Goal: Contribute content: Add original content to the website for others to see

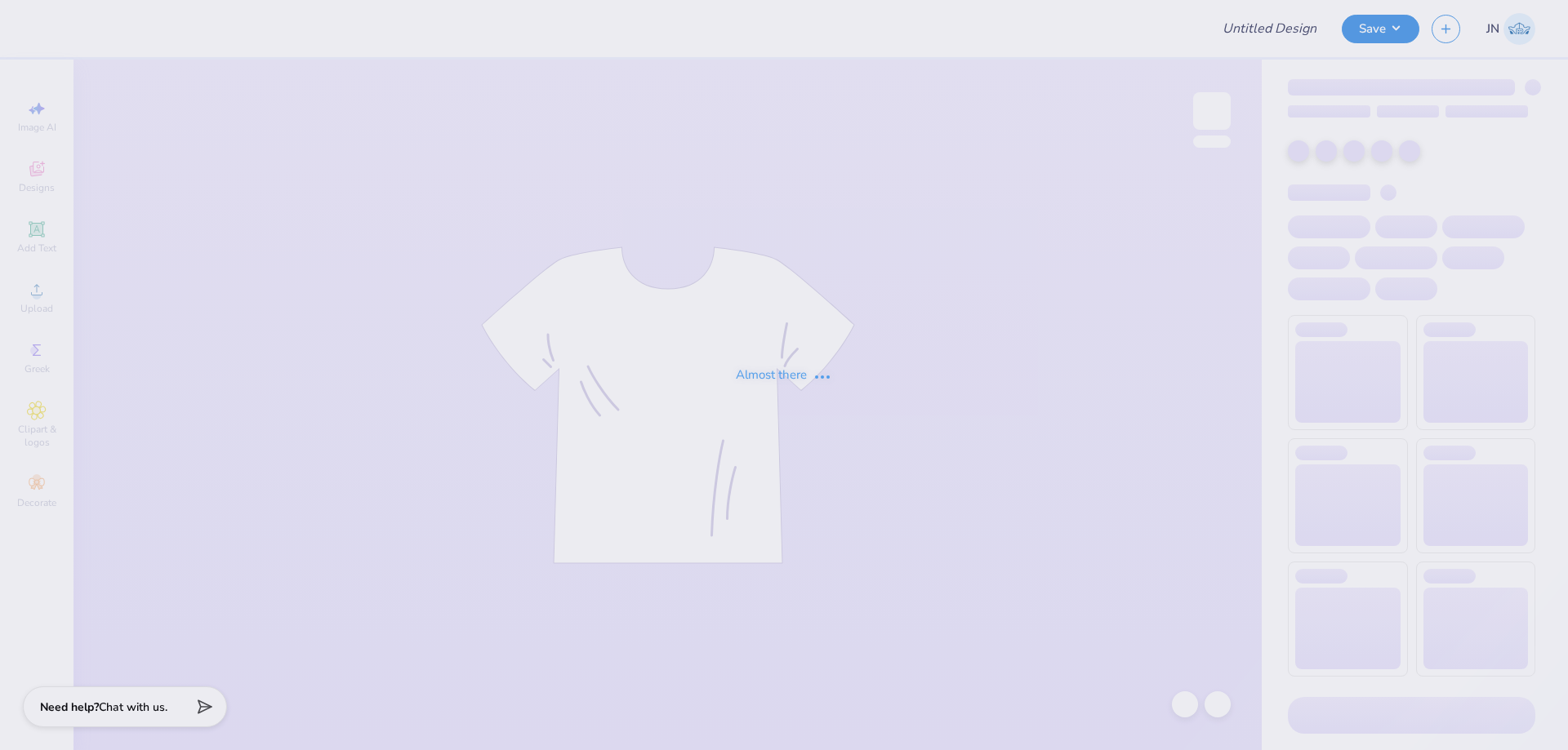
type input "FPS238808"
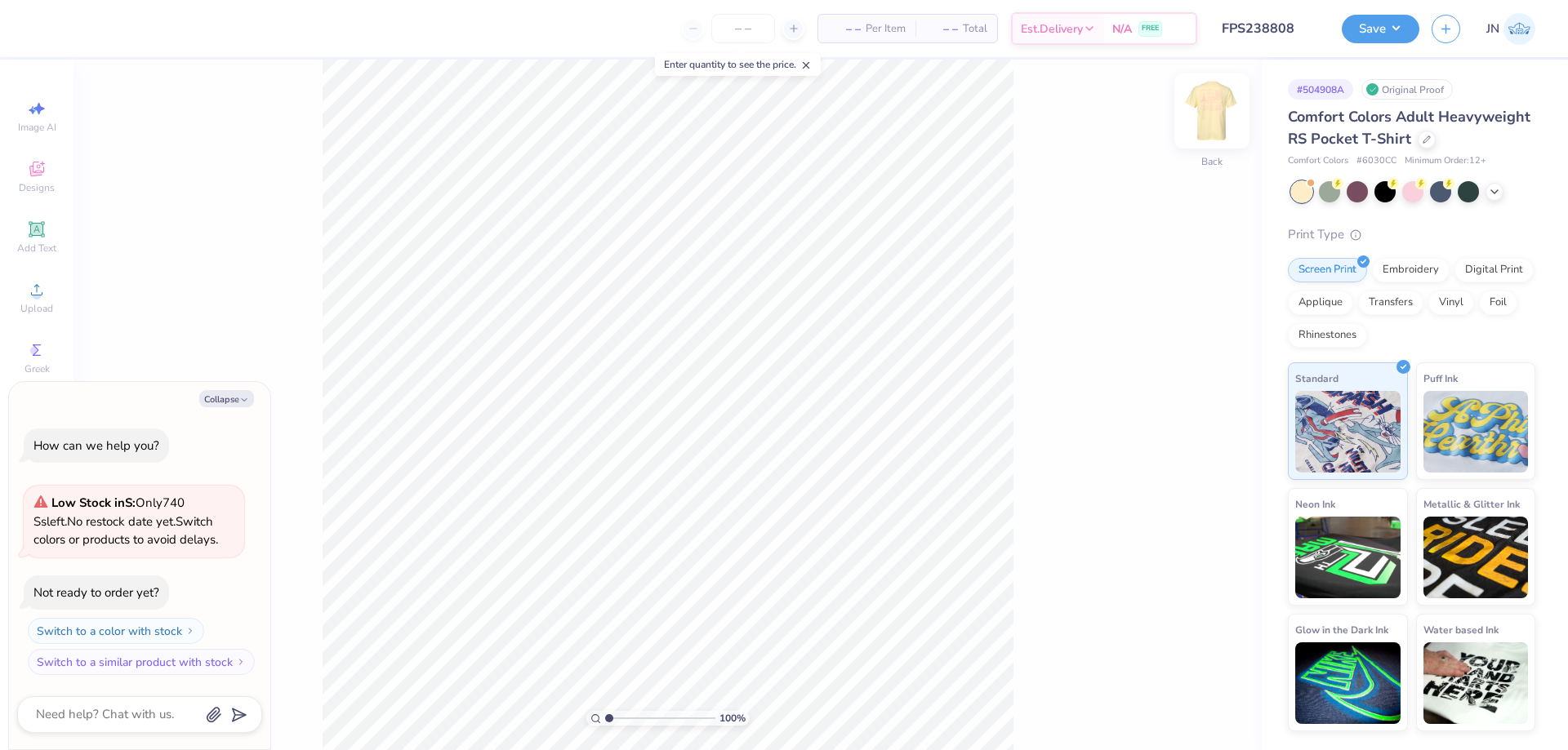
click at [1217, 132] on div "Back" at bounding box center [1212, 121] width 37 height 58
type textarea "x"
type input "2.53"
click at [625, 716] on input "range" at bounding box center [660, 718] width 111 height 15
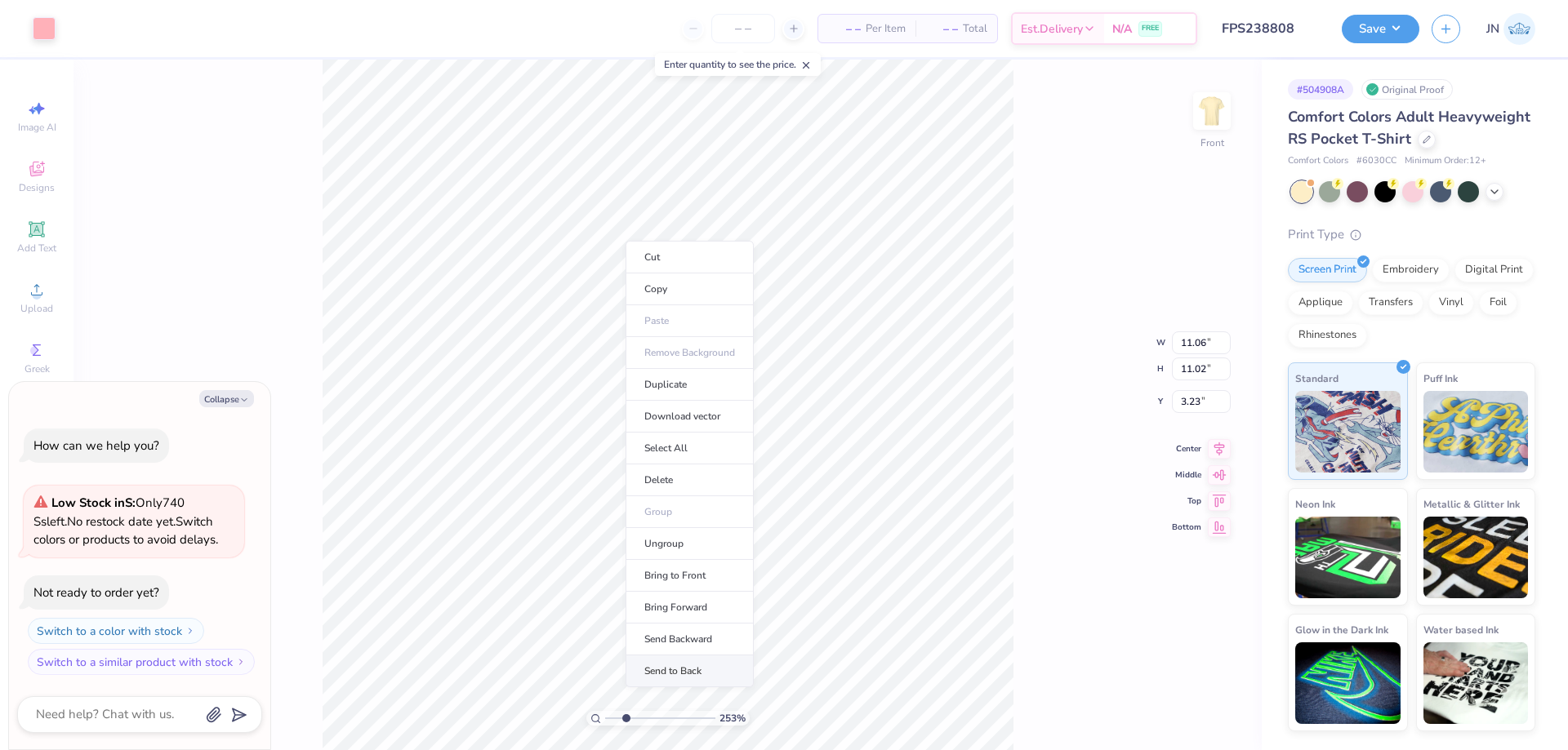
click at [669, 670] on li "Send to Back" at bounding box center [689, 671] width 128 height 32
type textarea "x"
type input "2.35"
type input "1.15"
type input "4.57"
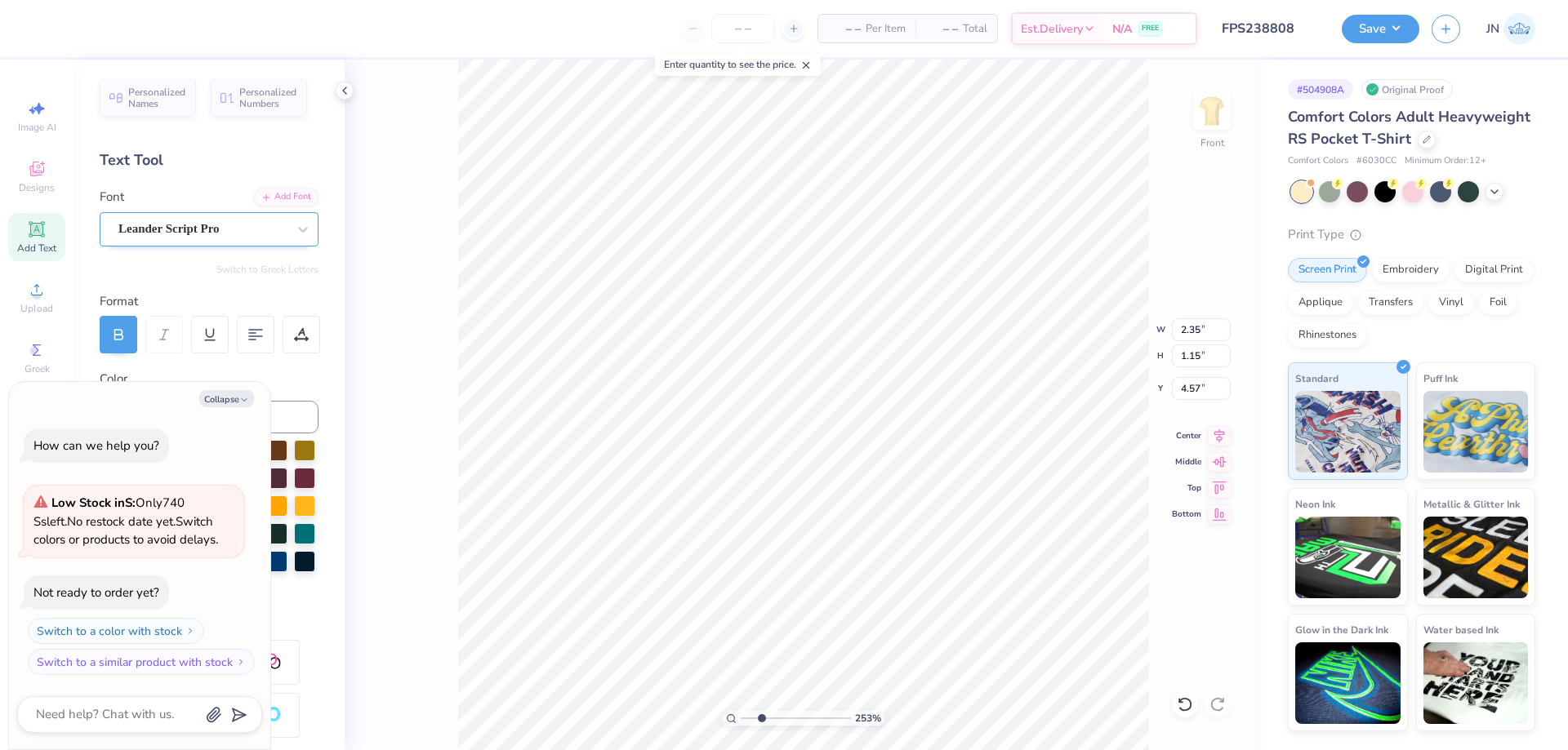
click at [216, 233] on div "Leander Script Pro" at bounding box center [203, 229] width 172 height 26
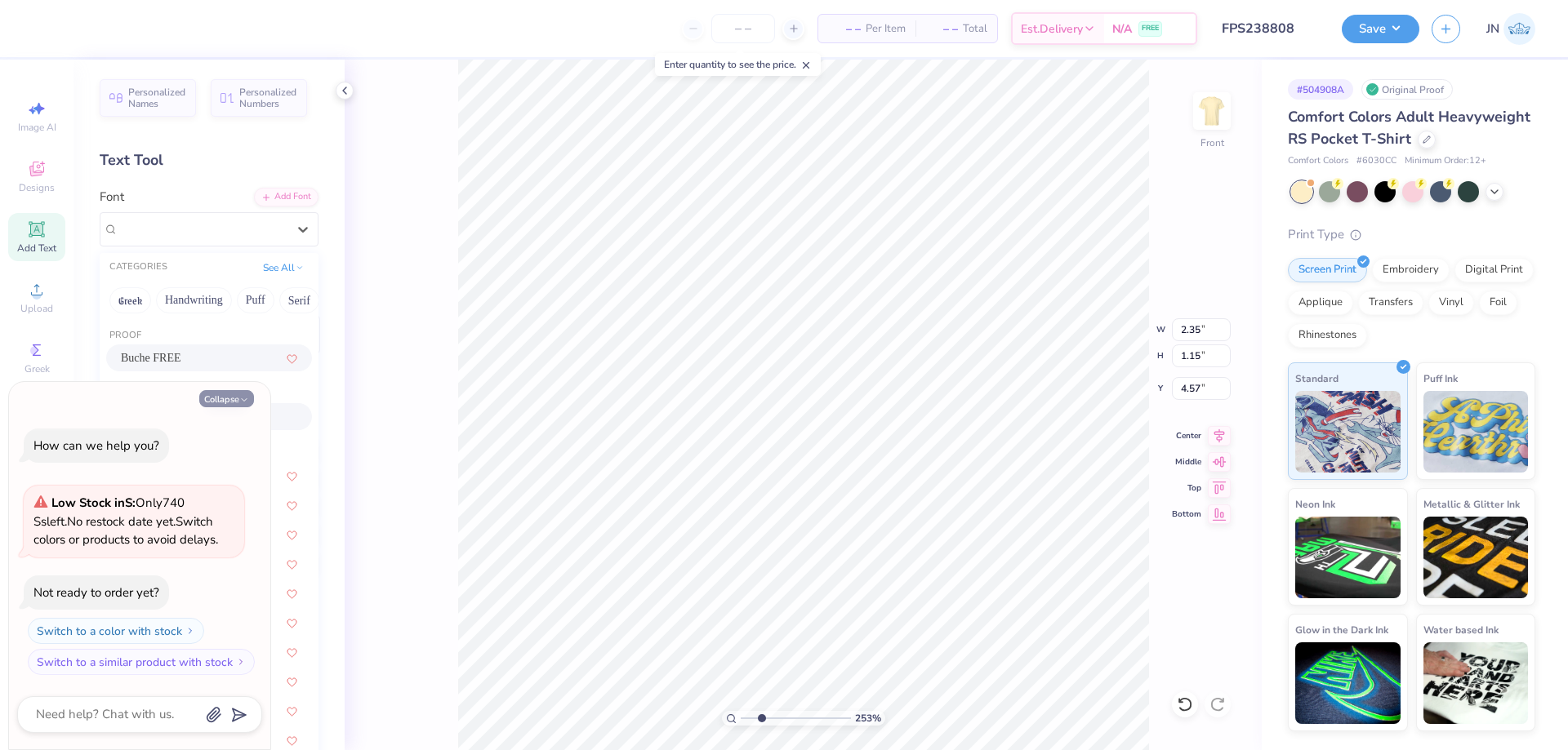
click at [228, 401] on button "Collapse" at bounding box center [226, 398] width 55 height 17
type textarea "x"
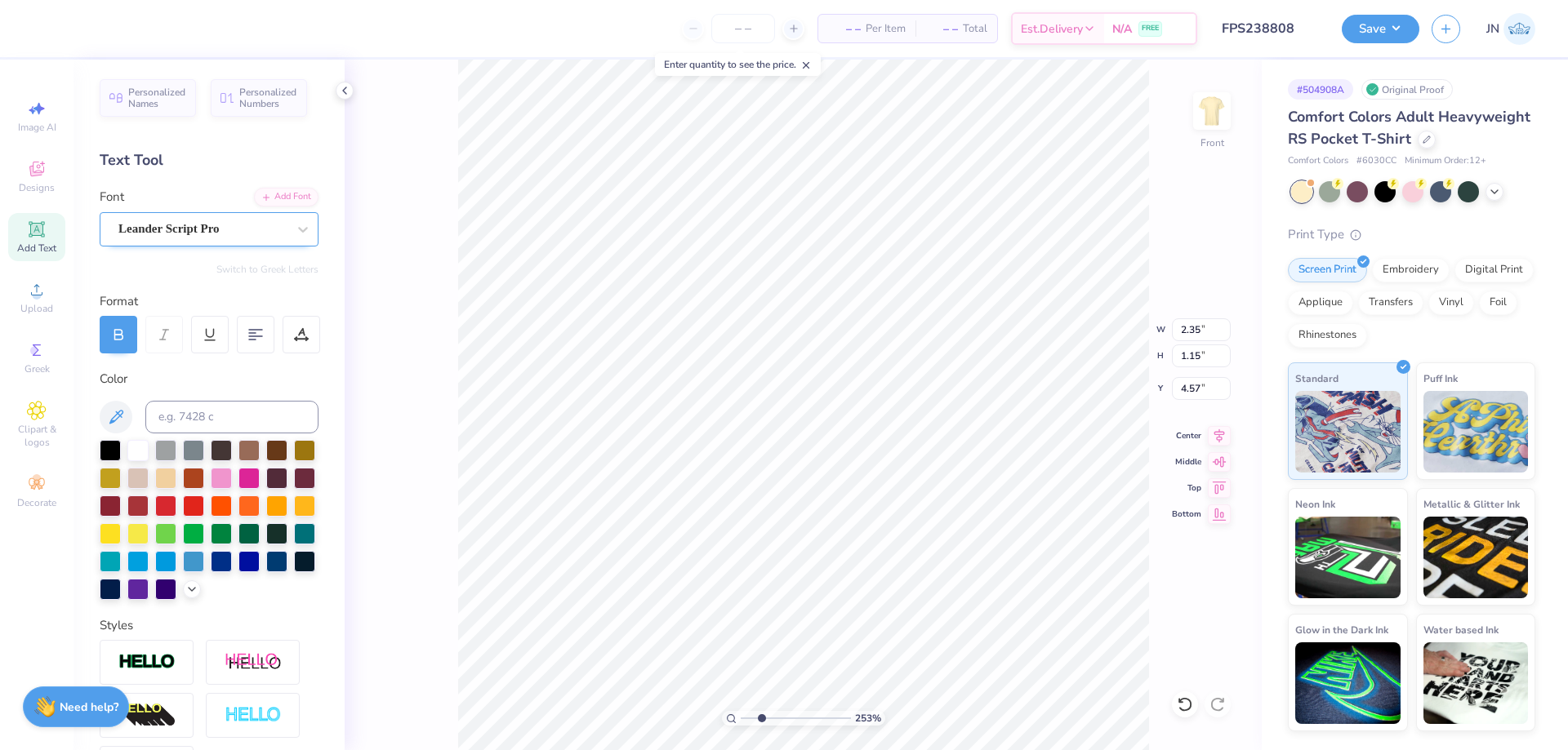
click at [218, 226] on div "Leander Script Pro" at bounding box center [203, 229] width 172 height 26
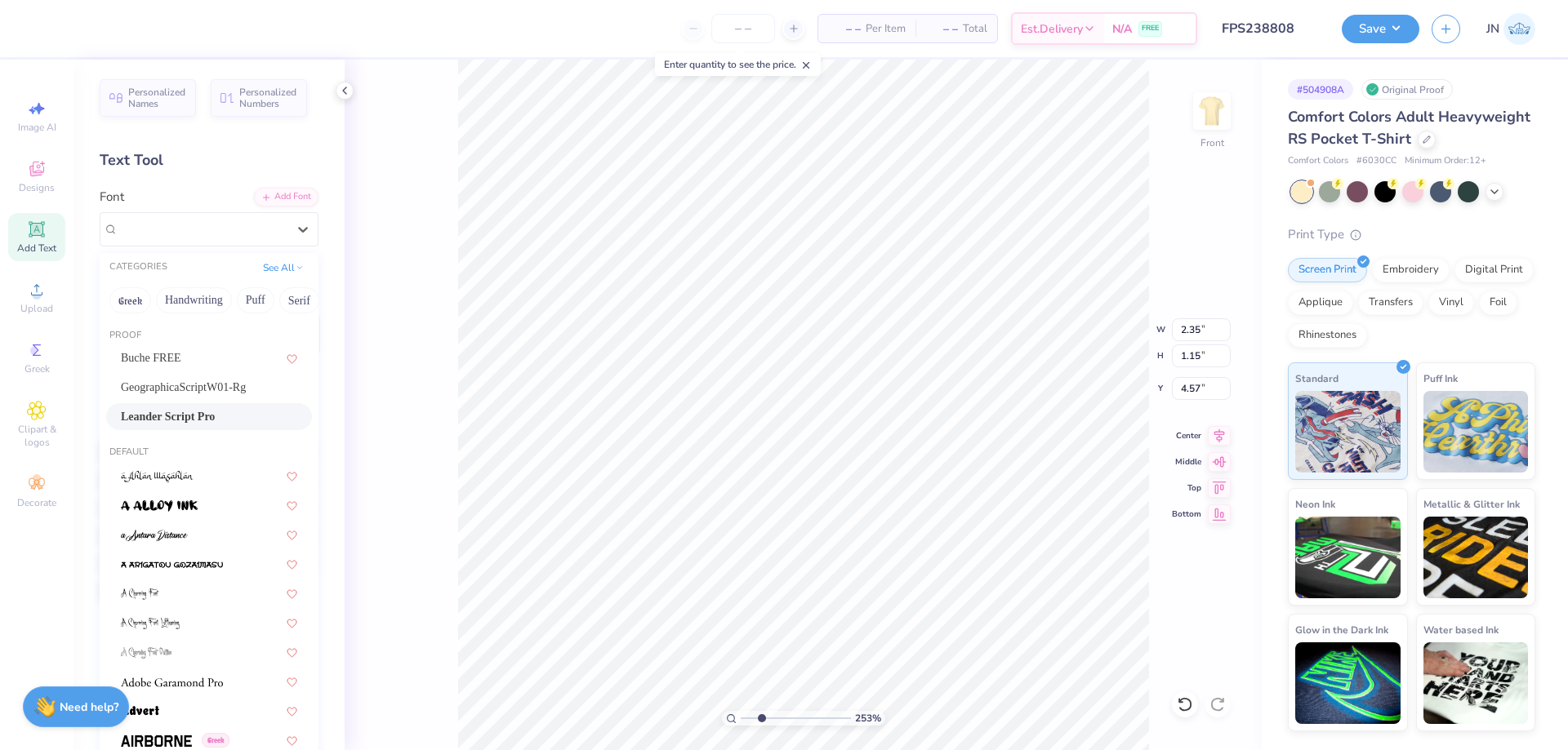
click at [188, 415] on span "Leander Script Pro" at bounding box center [168, 417] width 94 height 17
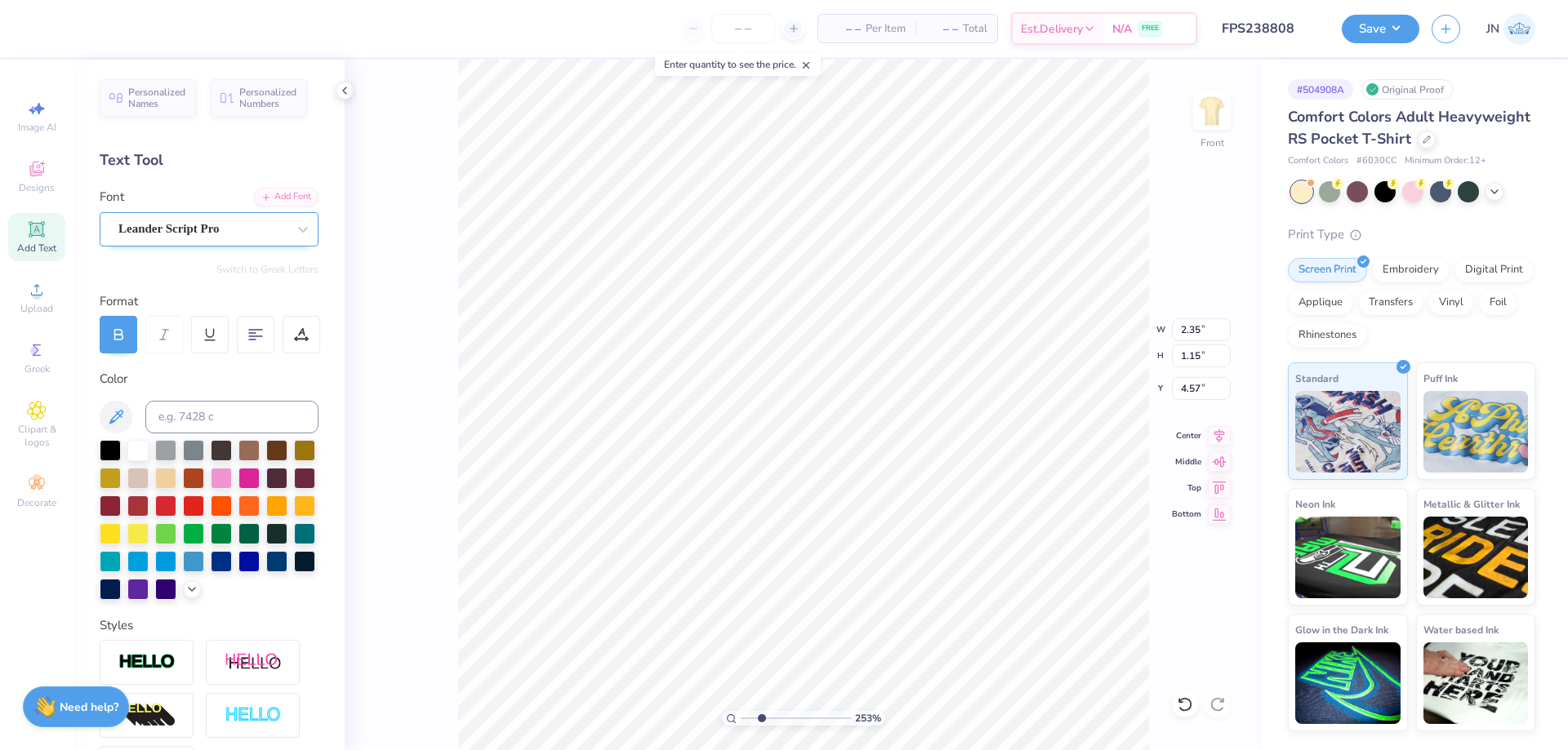
click at [210, 224] on div "Leander Script Pro" at bounding box center [203, 229] width 172 height 26
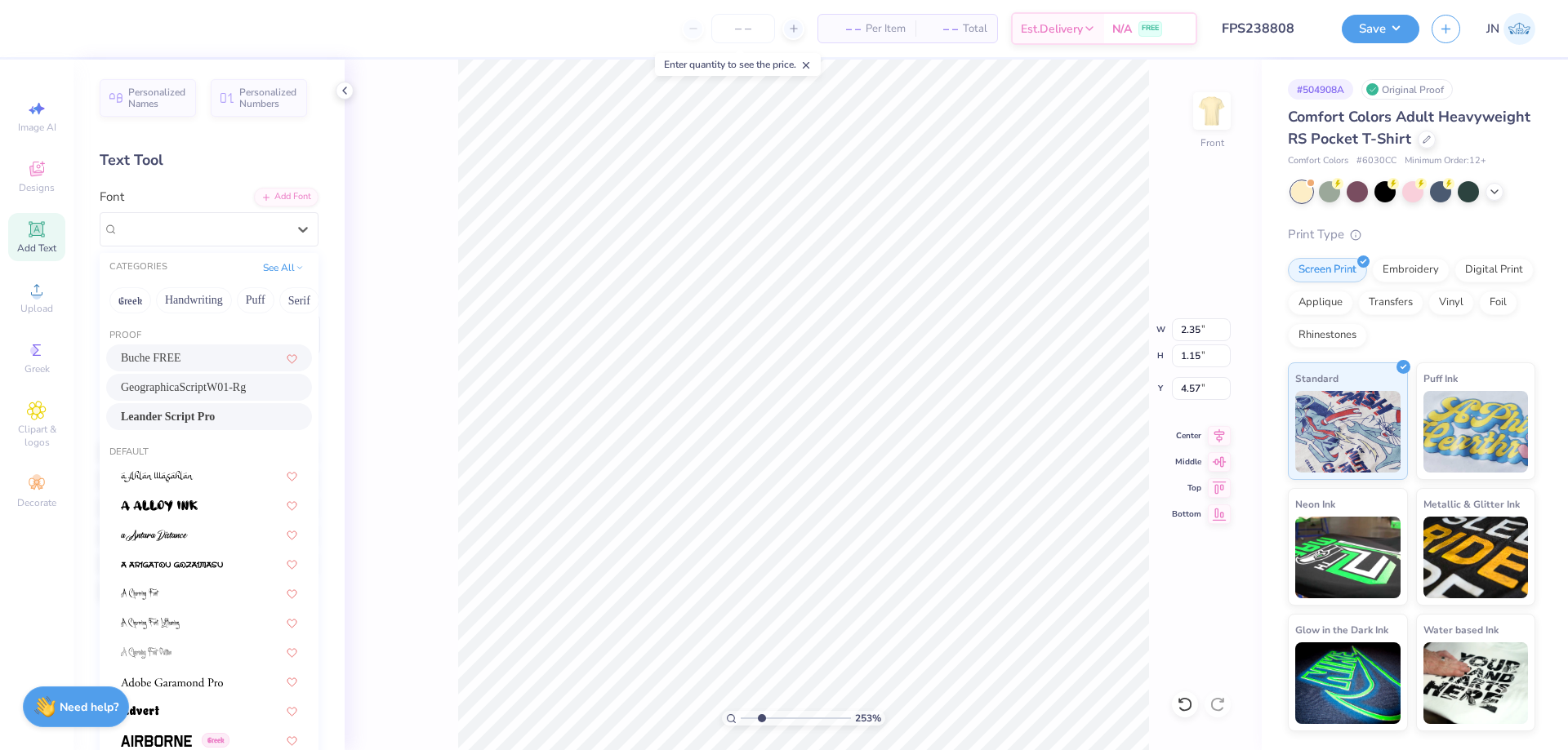
click at [180, 379] on span "GeographicaScriptW01-Rg" at bounding box center [183, 386] width 125 height 17
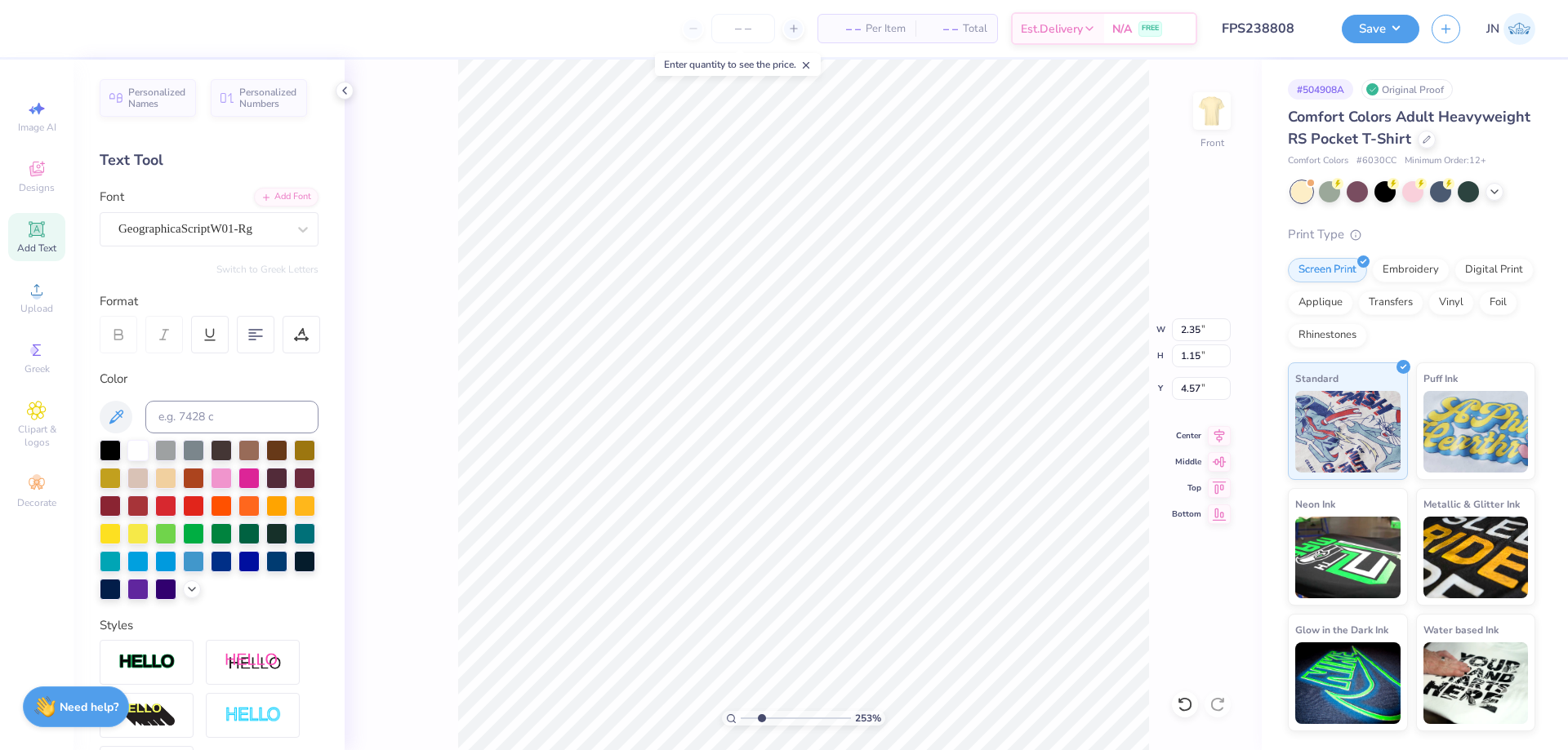
type input "2.08"
type input "1.25"
type input "4.51"
type textarea "French"
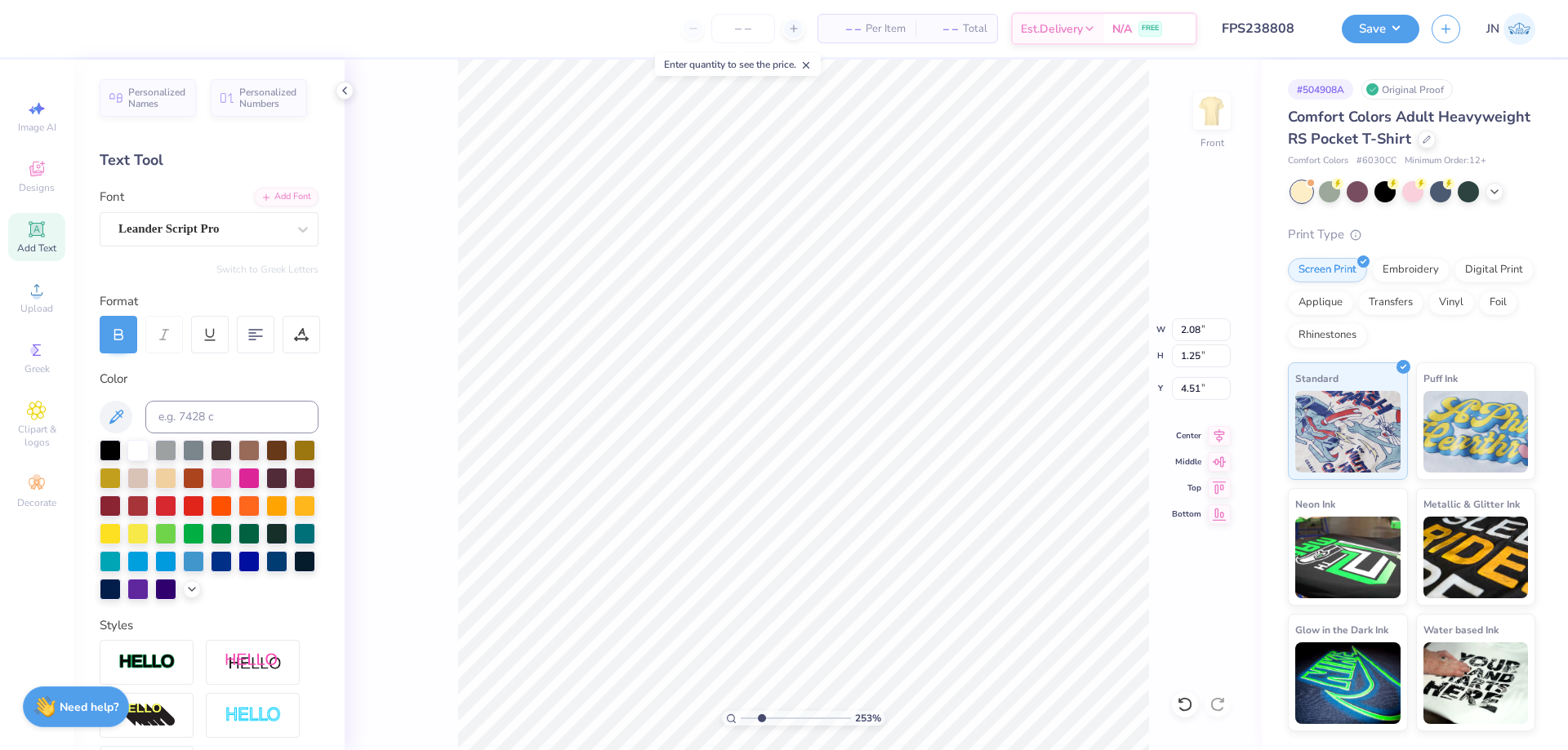
type input "2.38"
type input "0.42"
type input "5.67"
click at [140, 222] on div "Leander Script Pro" at bounding box center [203, 229] width 172 height 26
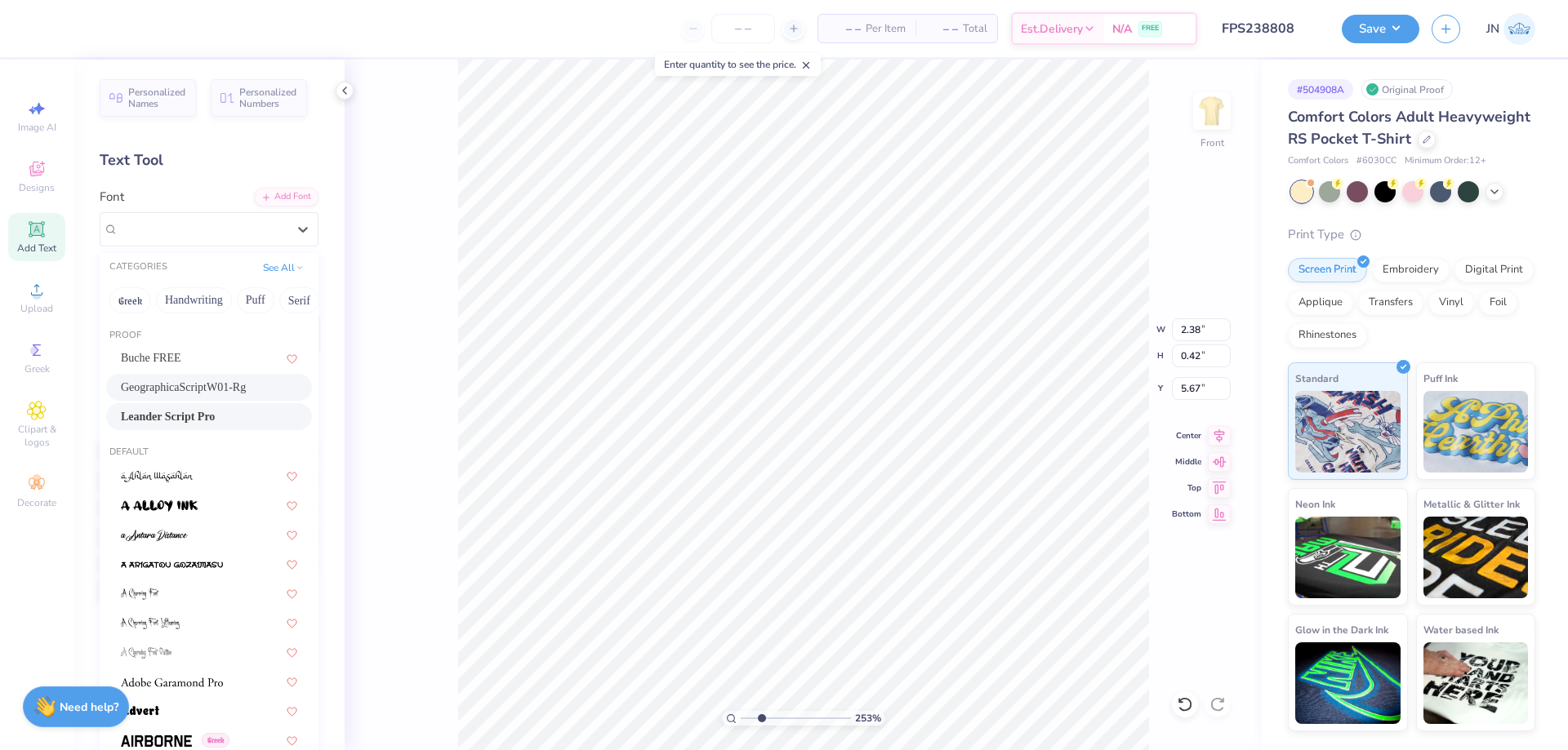
click at [124, 385] on span "GeographicaScriptW01-Rg" at bounding box center [183, 386] width 125 height 17
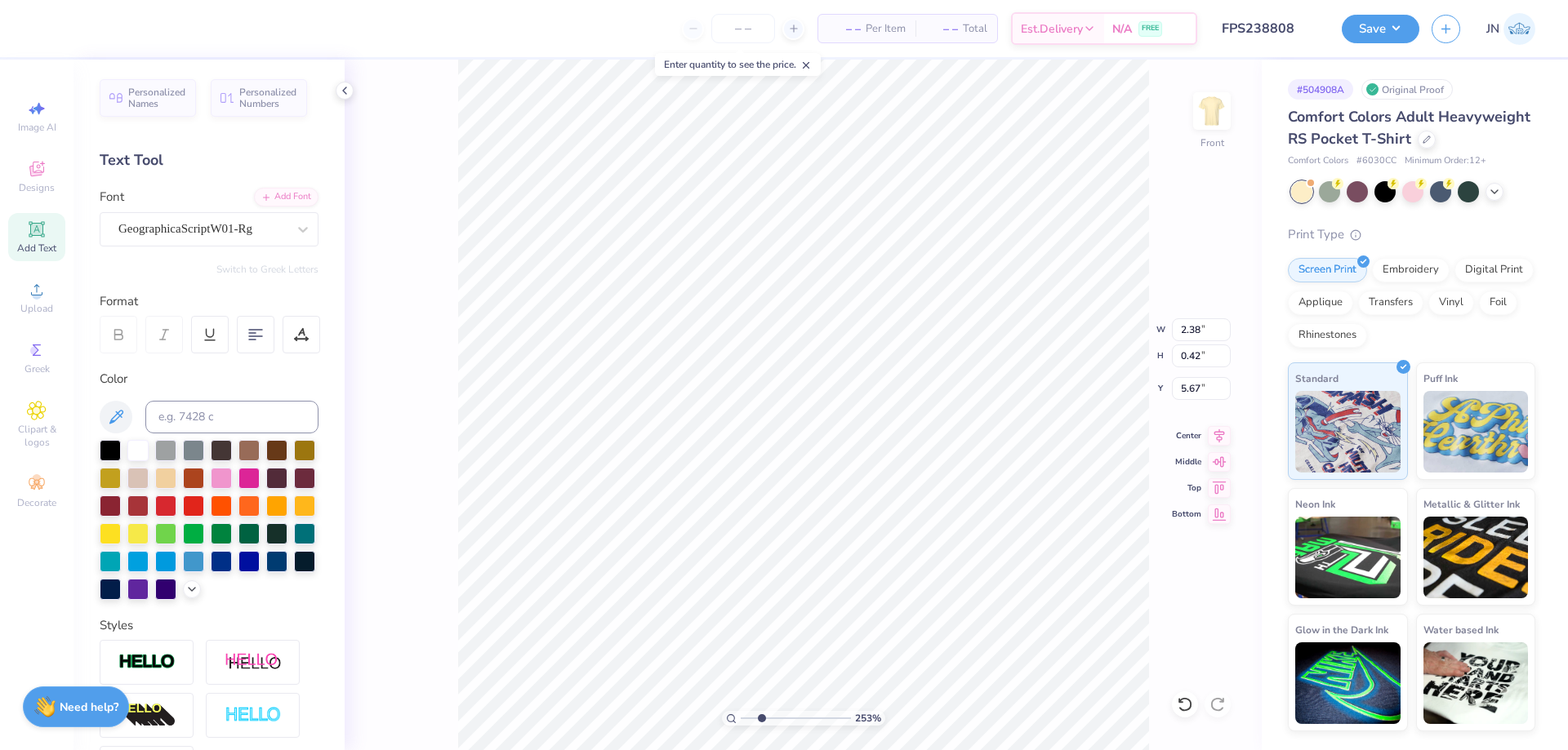
type input "2.19"
type input "0.43"
type textarea "a"
type textarea "Club"
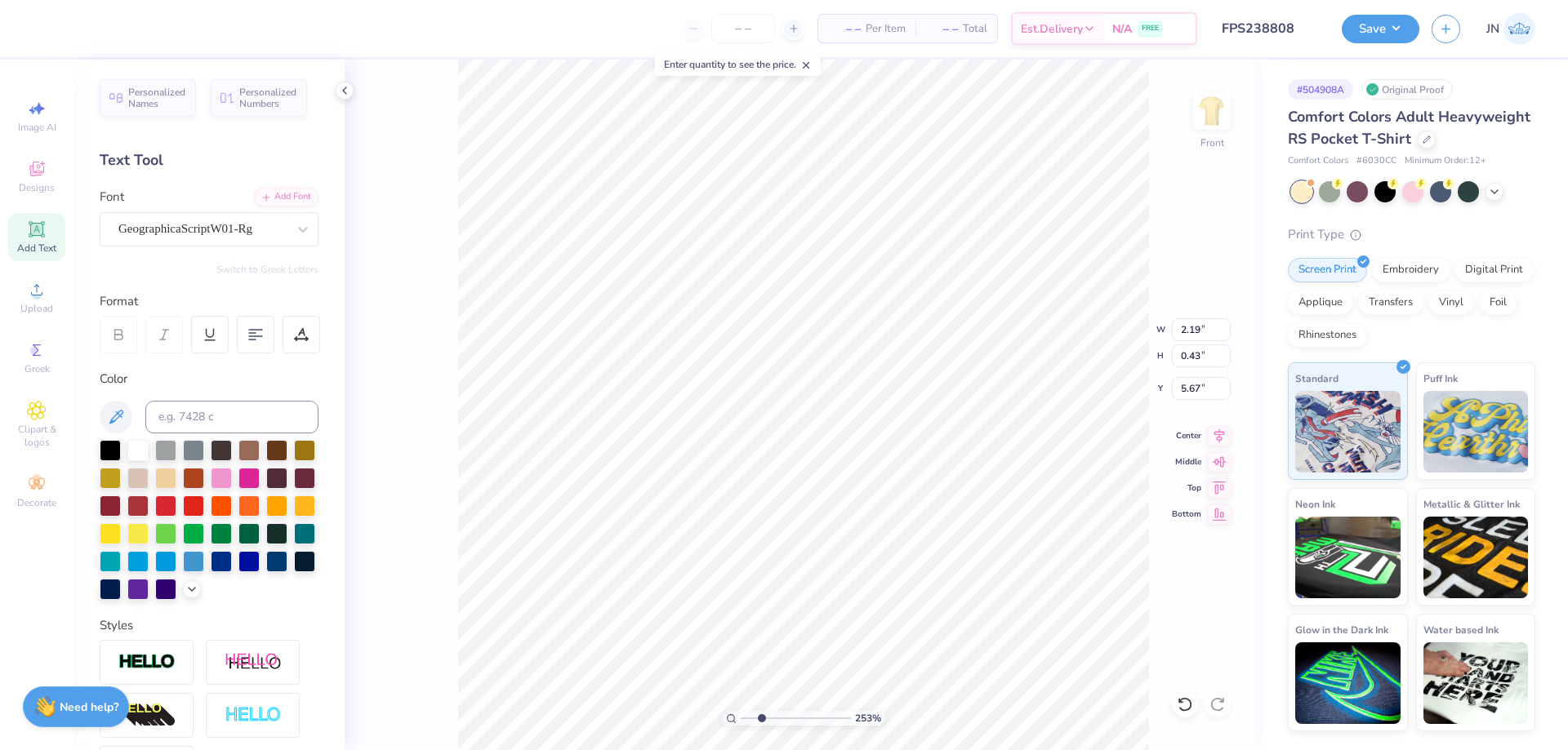
scroll to position [14, 3]
type input "5.79"
type input "1.04"
type input "8.05"
type textarea "b"
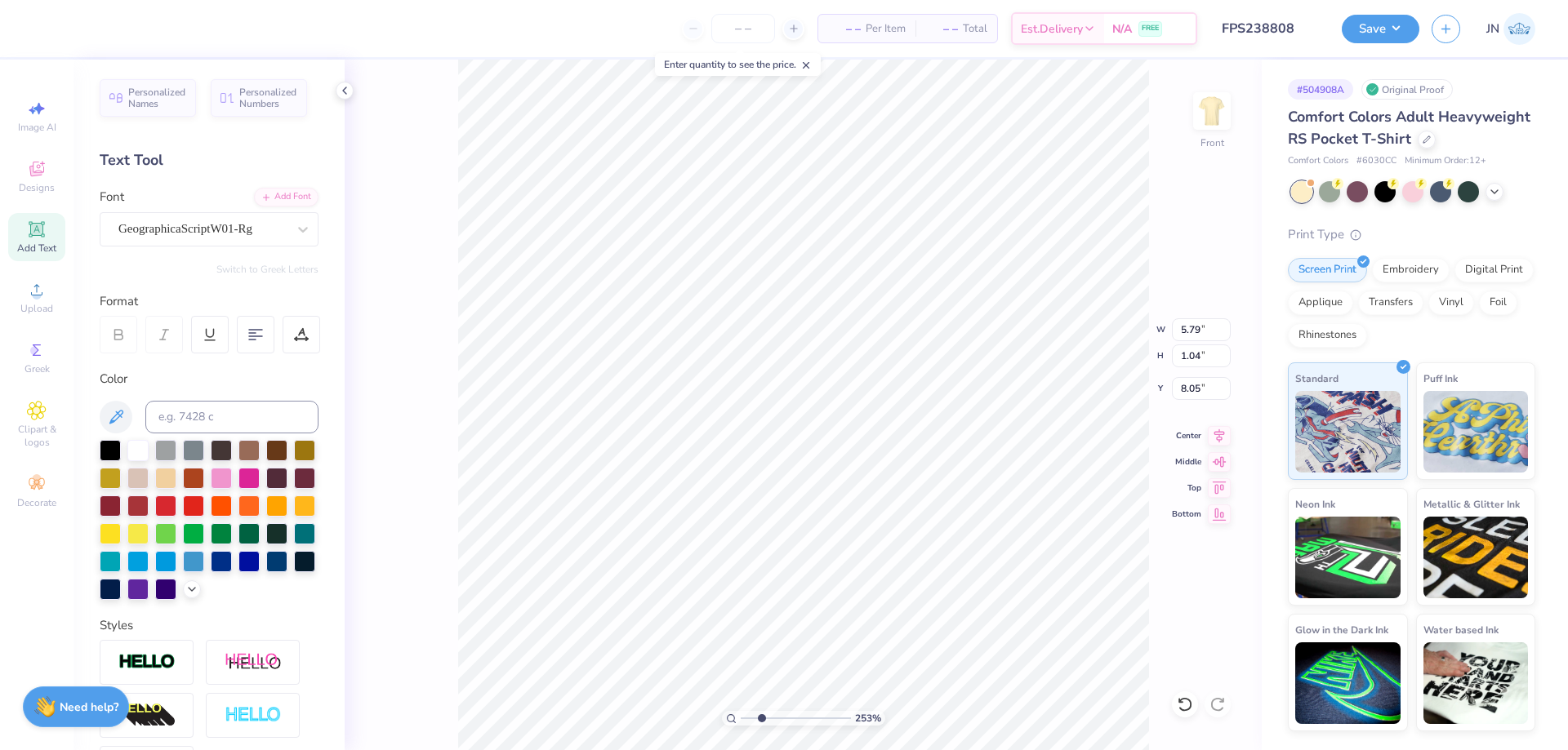
paste textarea "Bienvenue dans notre monde francophone!"
click at [1338, 436] on div "– – Per Item – – Total Est. Delivery N/A FREE Design Title FPS238808 Save JN Im…" at bounding box center [784, 375] width 1568 height 750
type textarea "Bienvenue dans"
type input "5.12"
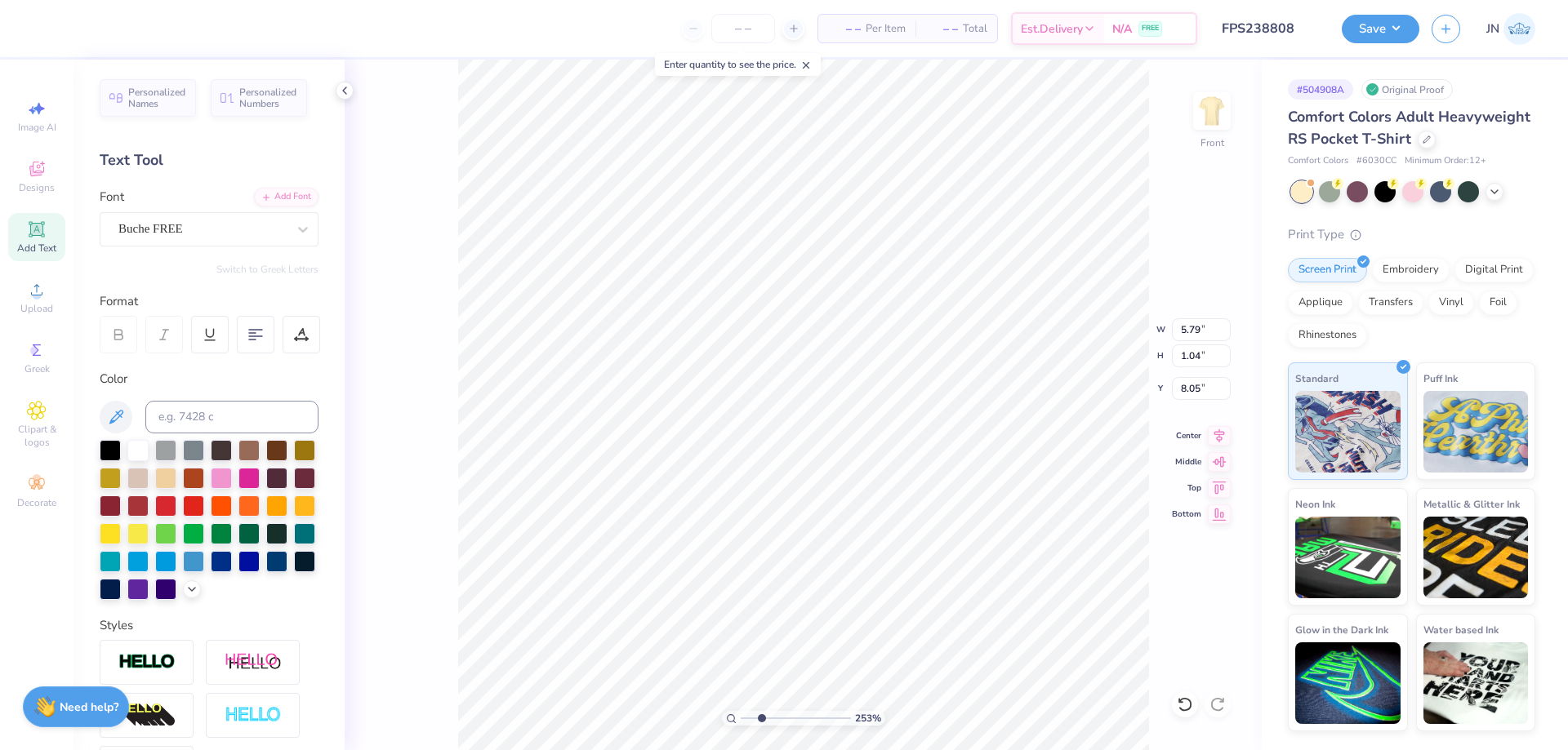
type input "0.49"
type input "9.28"
click at [218, 212] on div "Buche FREE" at bounding box center [209, 229] width 218 height 34
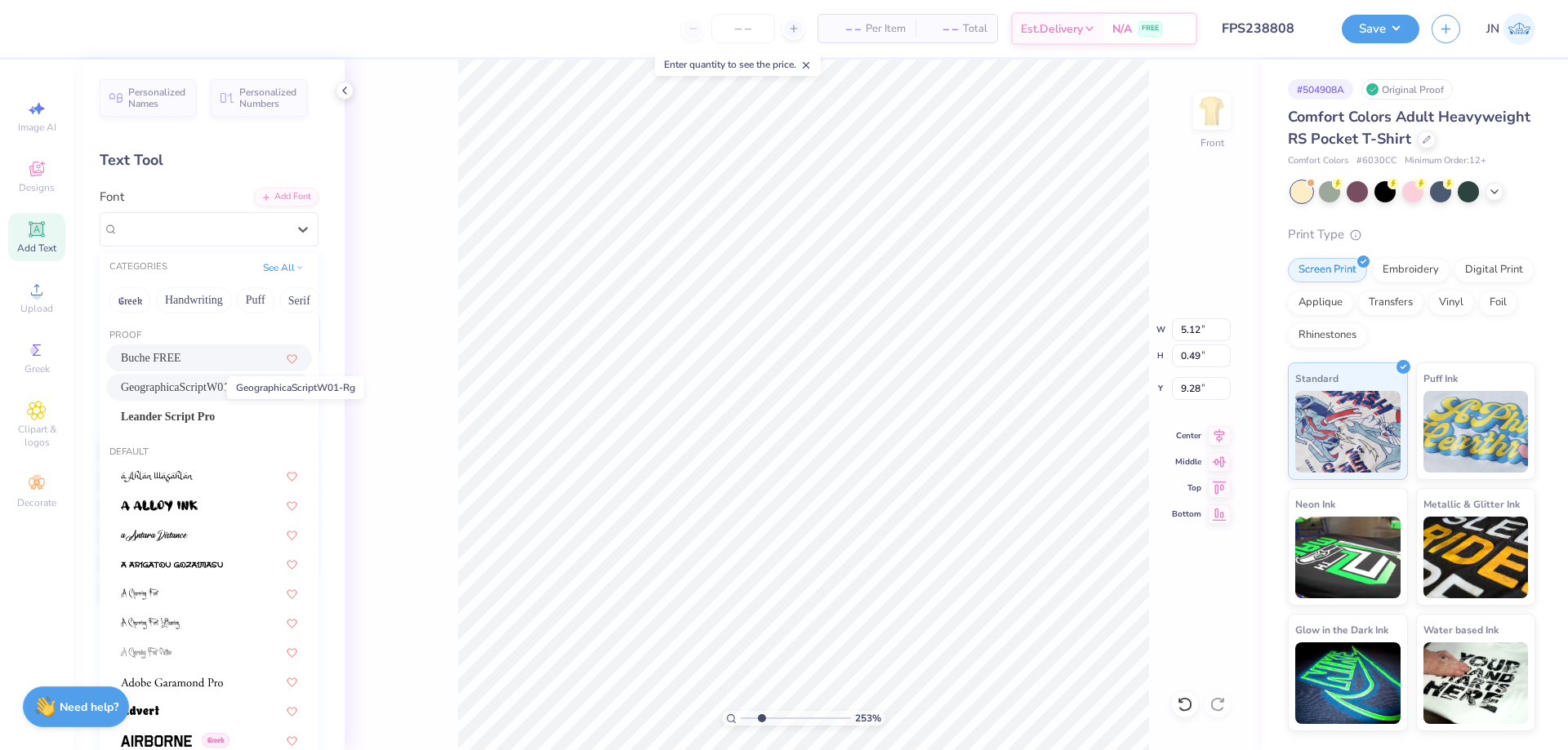
click at [197, 379] on span "GeographicaScriptW01-Rg" at bounding box center [183, 386] width 125 height 17
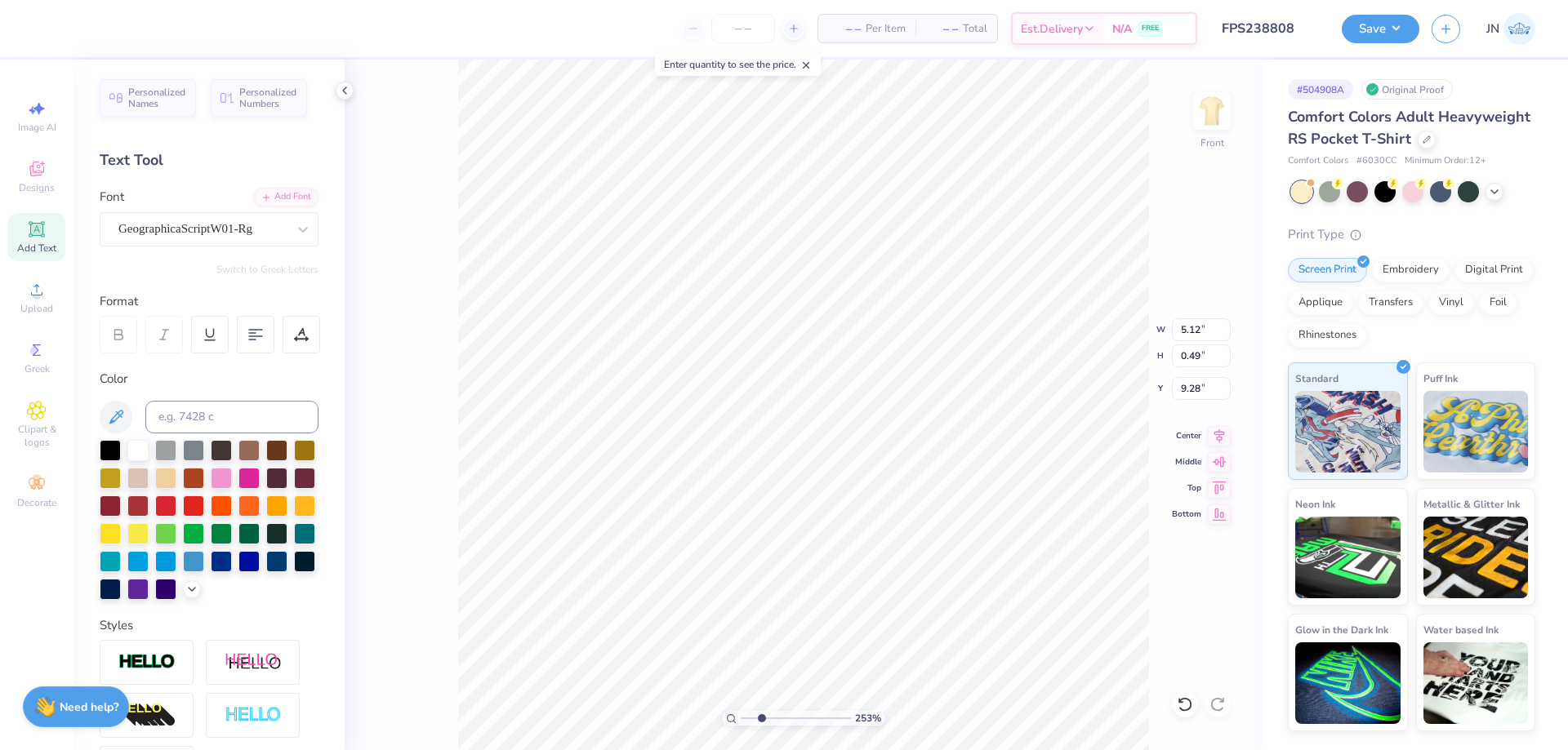
paste textarea "notre monde francophon"
type textarea "MMnotre monde francophonXXV"
click at [318, 340] on div at bounding box center [301, 334] width 37 height 37
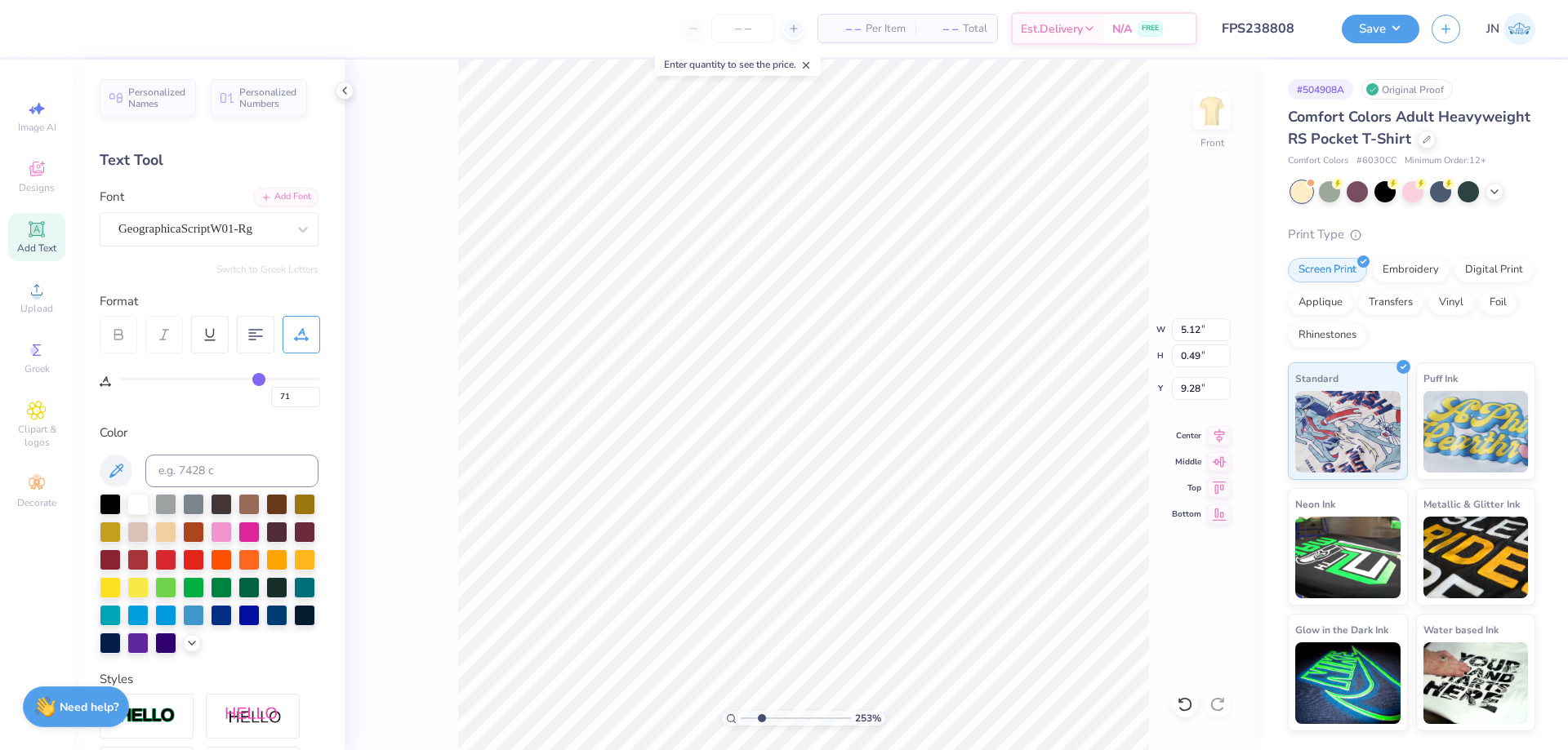
click at [406, 338] on div "253 % Front W 5.12 5.12 " H 0.49 0.49 " Y 9.28 9.28 " Center Middle Top Bottom" at bounding box center [803, 404] width 917 height 691
type input "0"
type input "5.77"
type input "0.84"
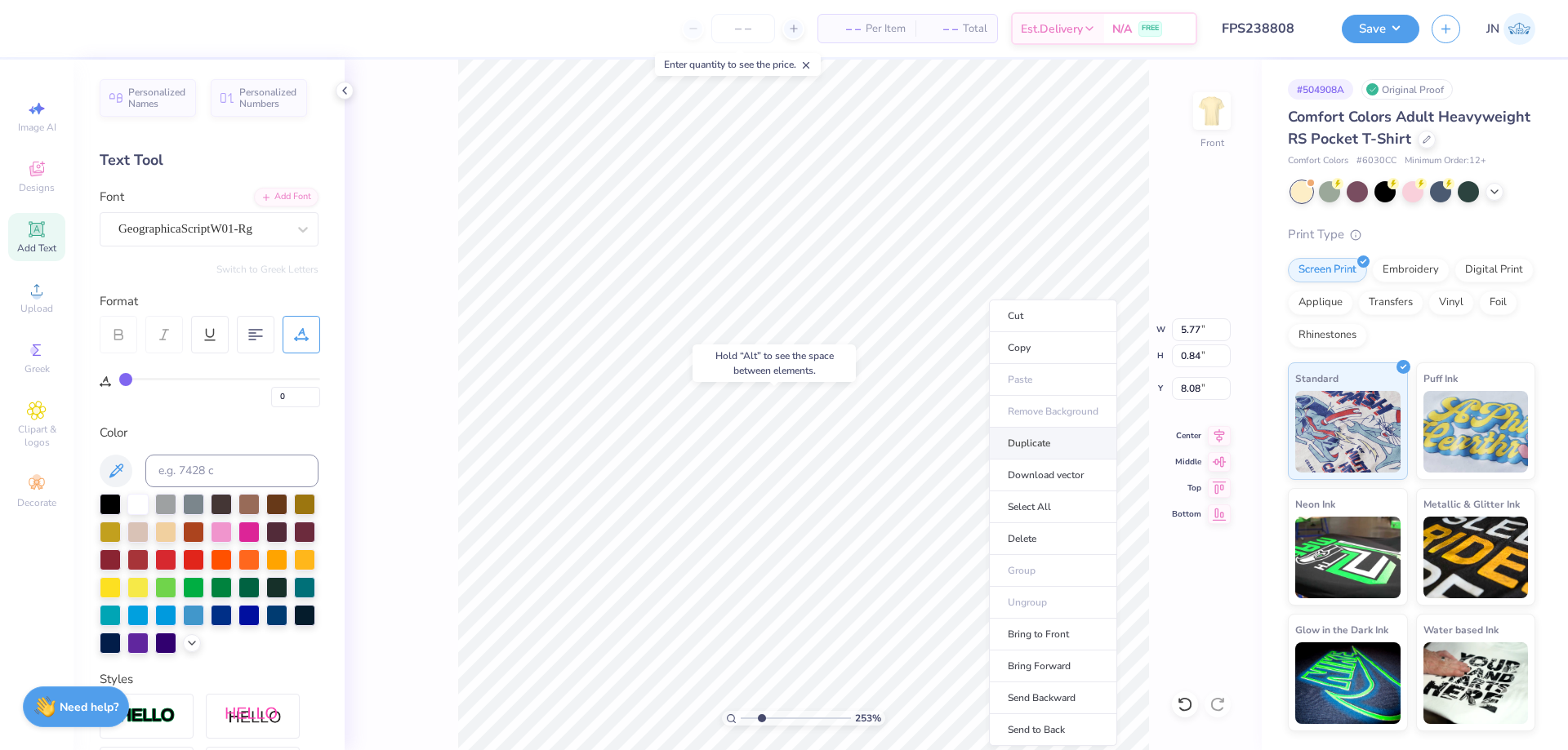
click at [1009, 443] on li "Duplicate" at bounding box center [1052, 444] width 128 height 32
type input "9.08"
paste textarea "notre monde francophon"
type textarea "notre monde francophon"
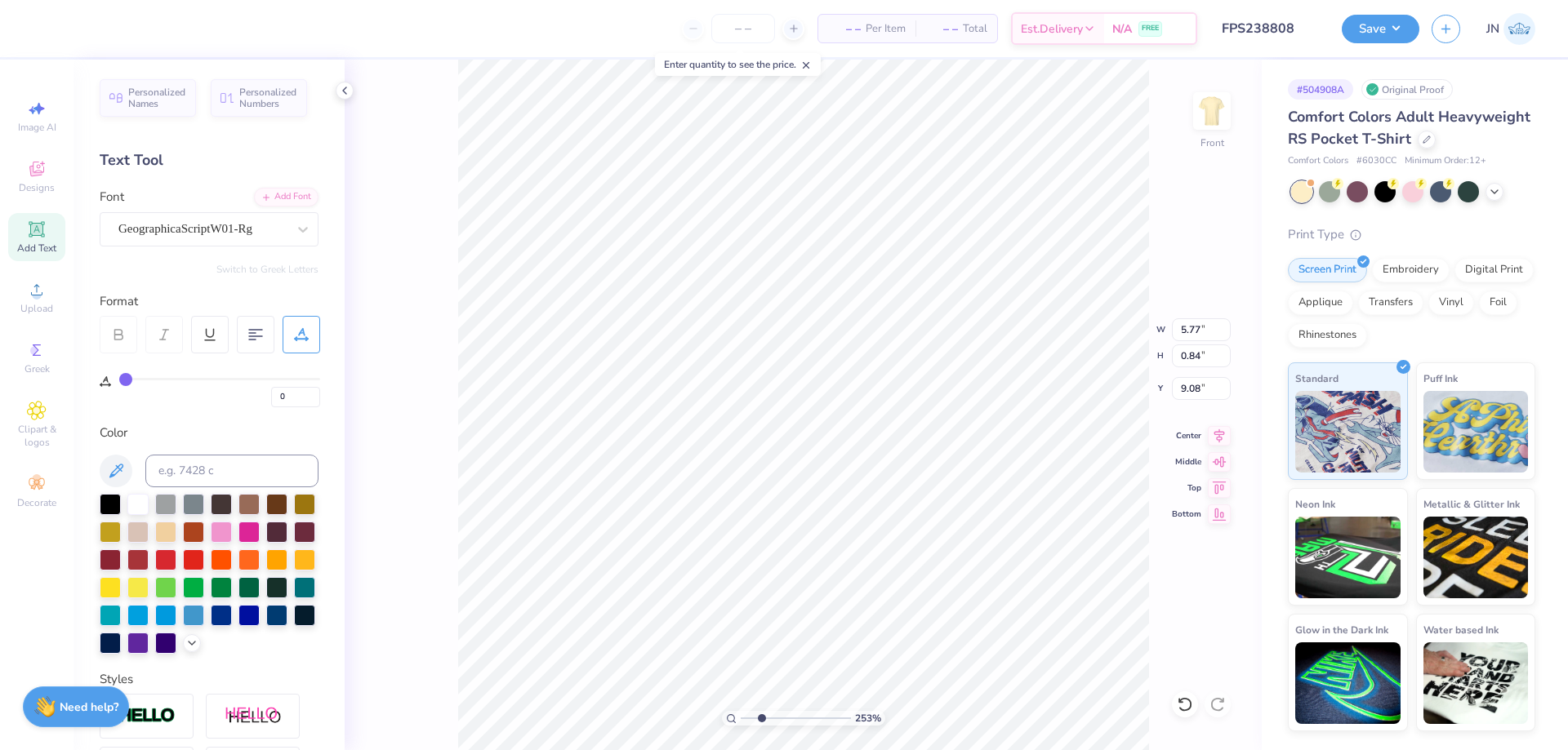
drag, startPoint x: 757, startPoint y: 718, endPoint x: 742, endPoint y: 717, distance: 15.0
click at [742, 717] on input "range" at bounding box center [795, 718] width 111 height 15
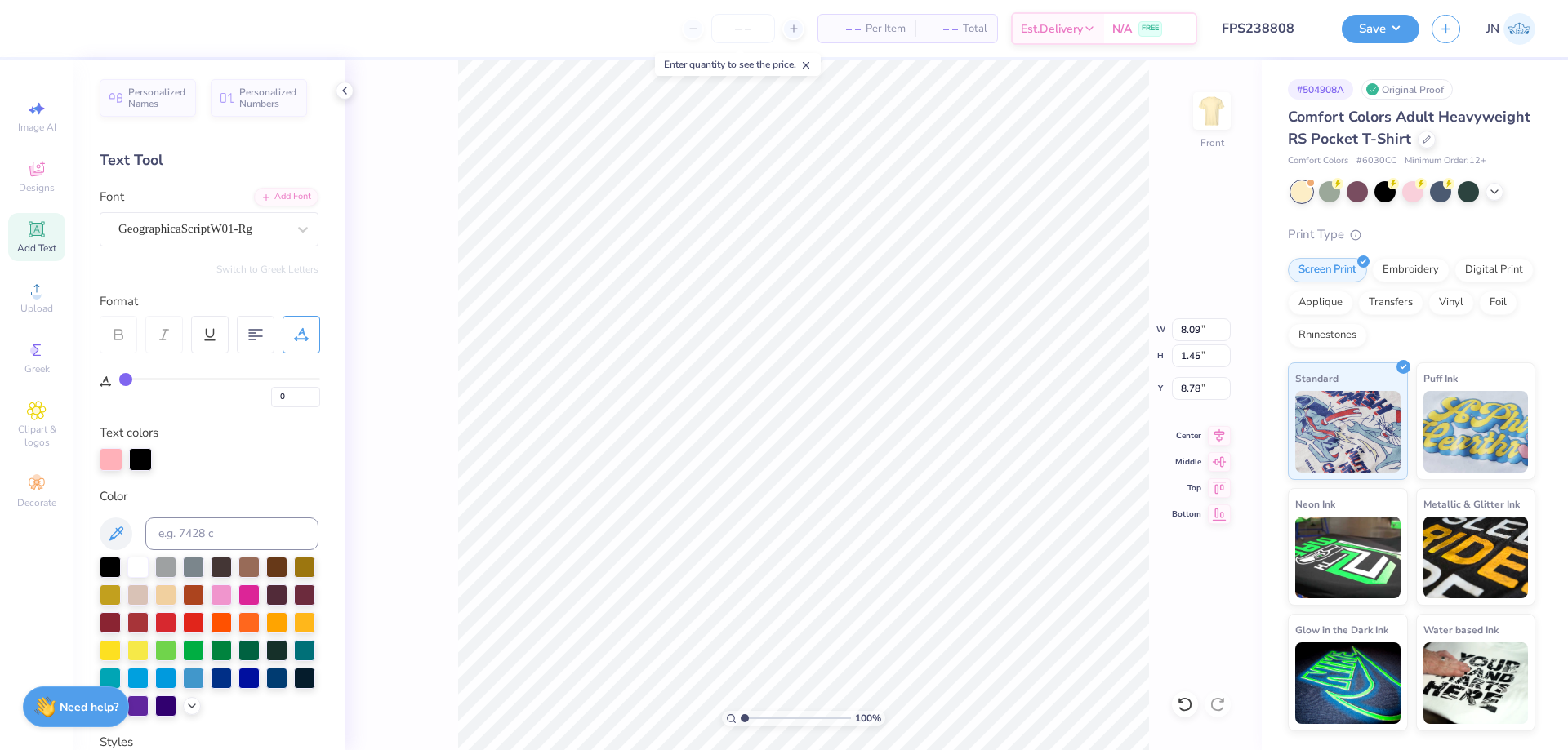
type input "2.53"
click at [761, 718] on input "range" at bounding box center [795, 718] width 111 height 15
type input "5.63"
type input "1.01"
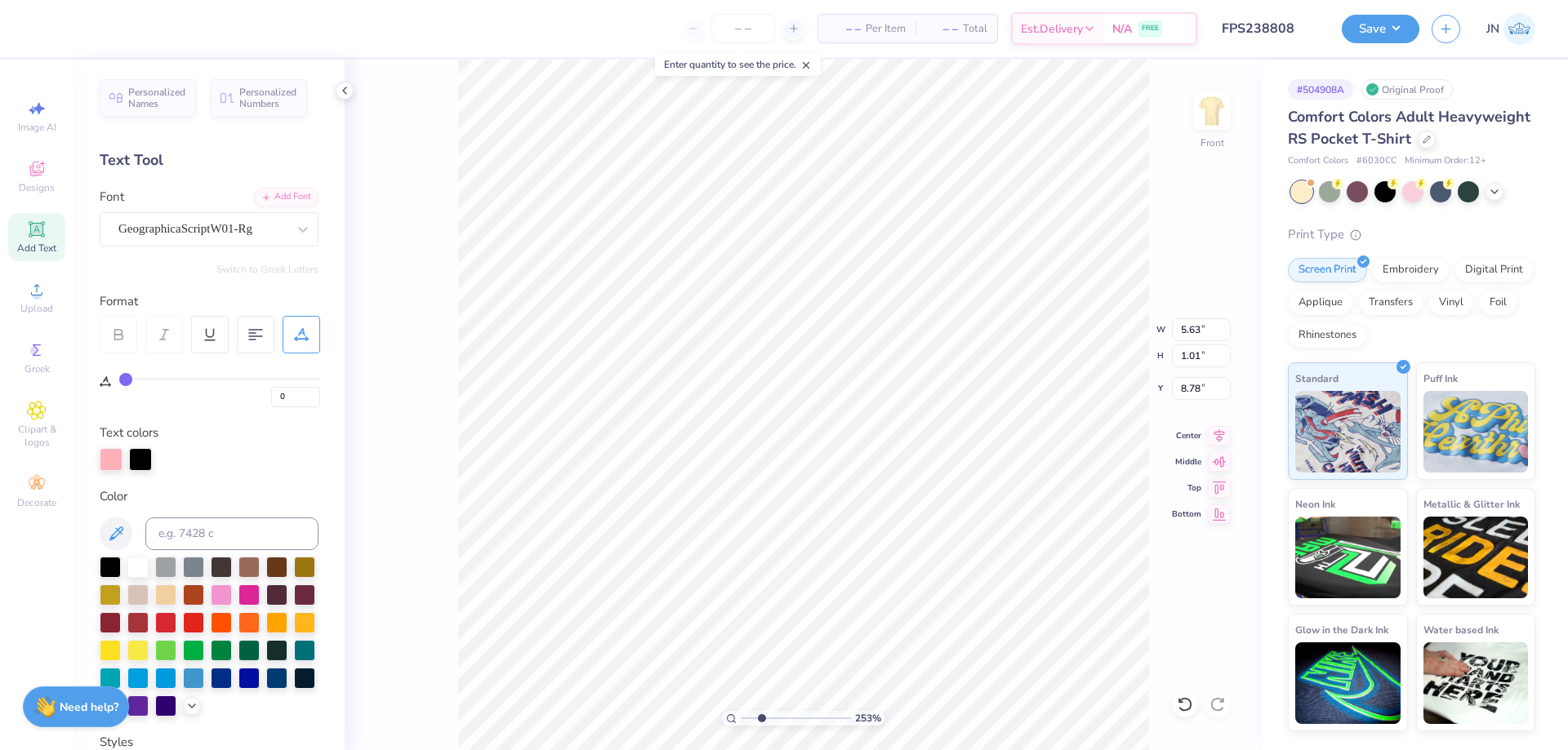
type textarea "notre monde francophone!"
type input "9.01"
drag, startPoint x: 758, startPoint y: 721, endPoint x: 746, endPoint y: 720, distance: 12.0
type input "1.19"
click at [746, 720] on input "range" at bounding box center [795, 718] width 111 height 15
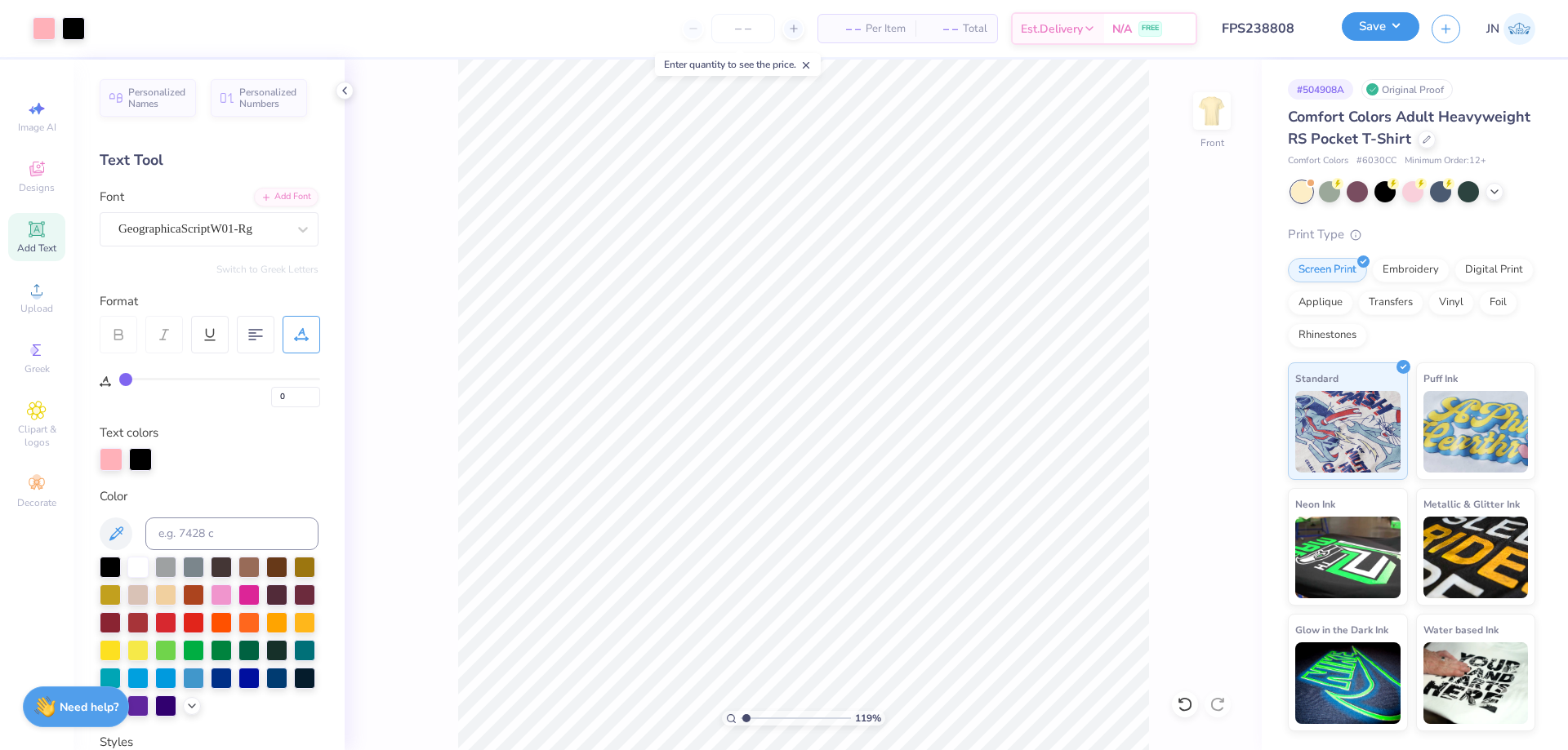
click at [1360, 34] on button "Save" at bounding box center [1381, 27] width 78 height 28
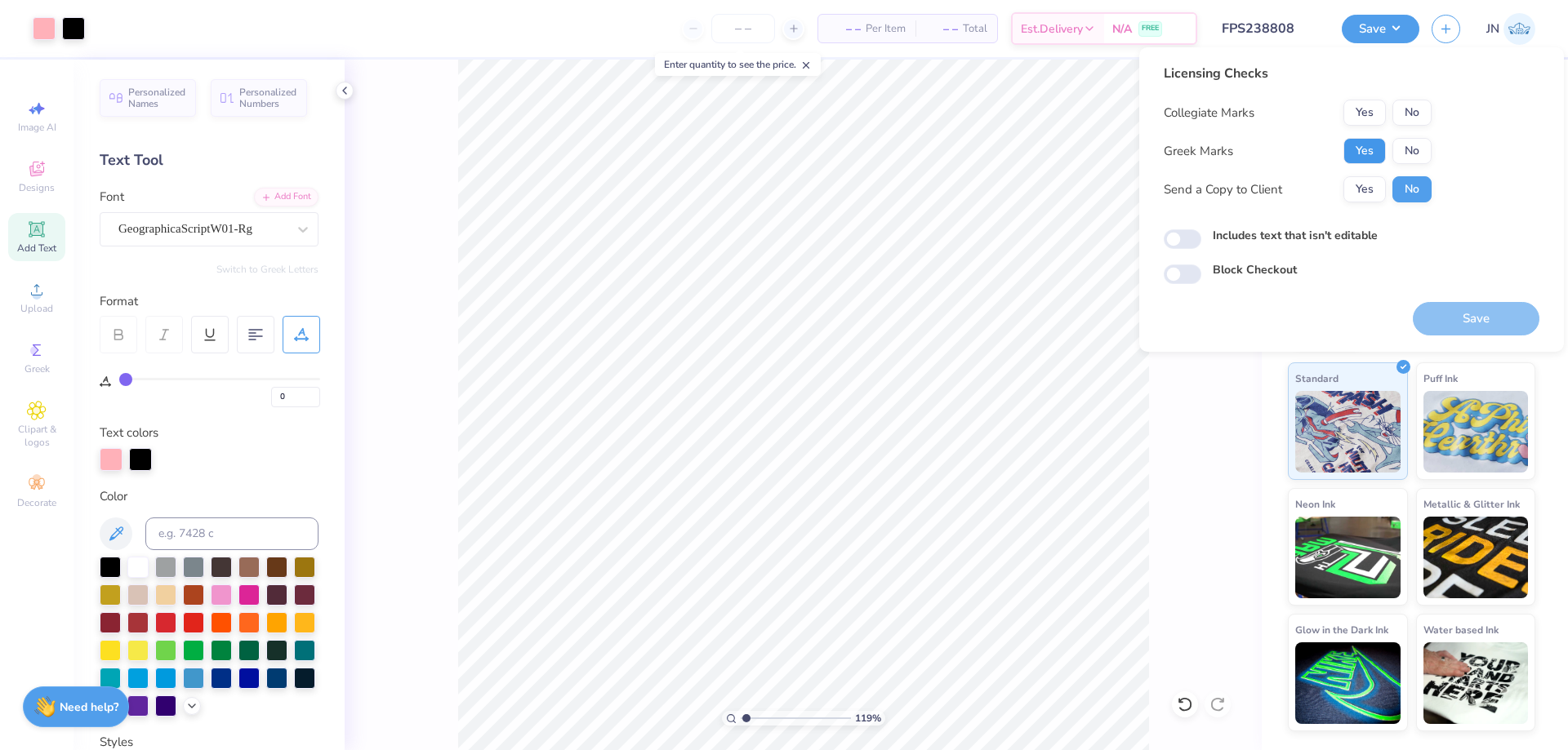
click at [1370, 152] on button "Yes" at bounding box center [1365, 151] width 42 height 27
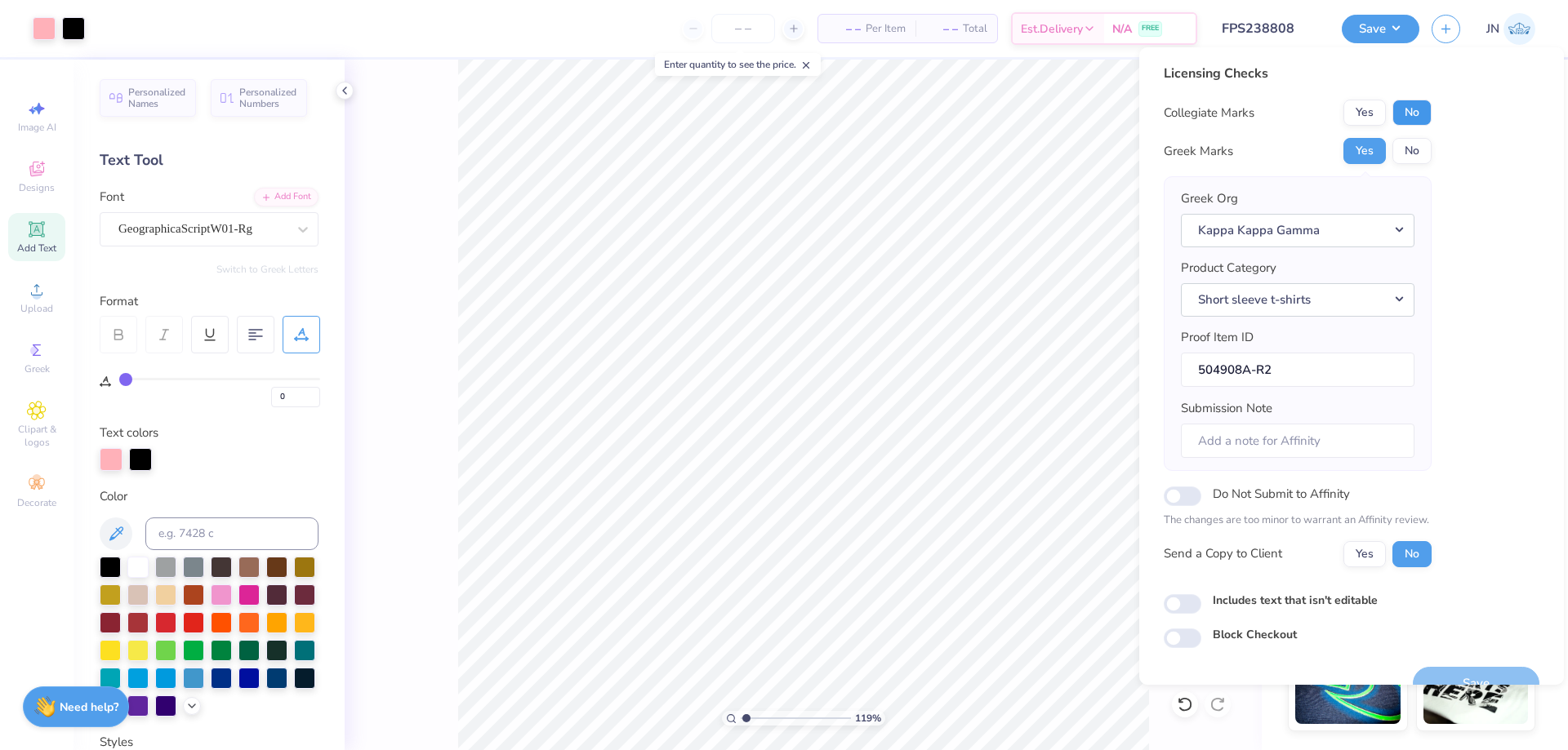
click at [1409, 120] on button "No" at bounding box center [1411, 113] width 39 height 27
click at [1401, 151] on button "No" at bounding box center [1411, 151] width 39 height 27
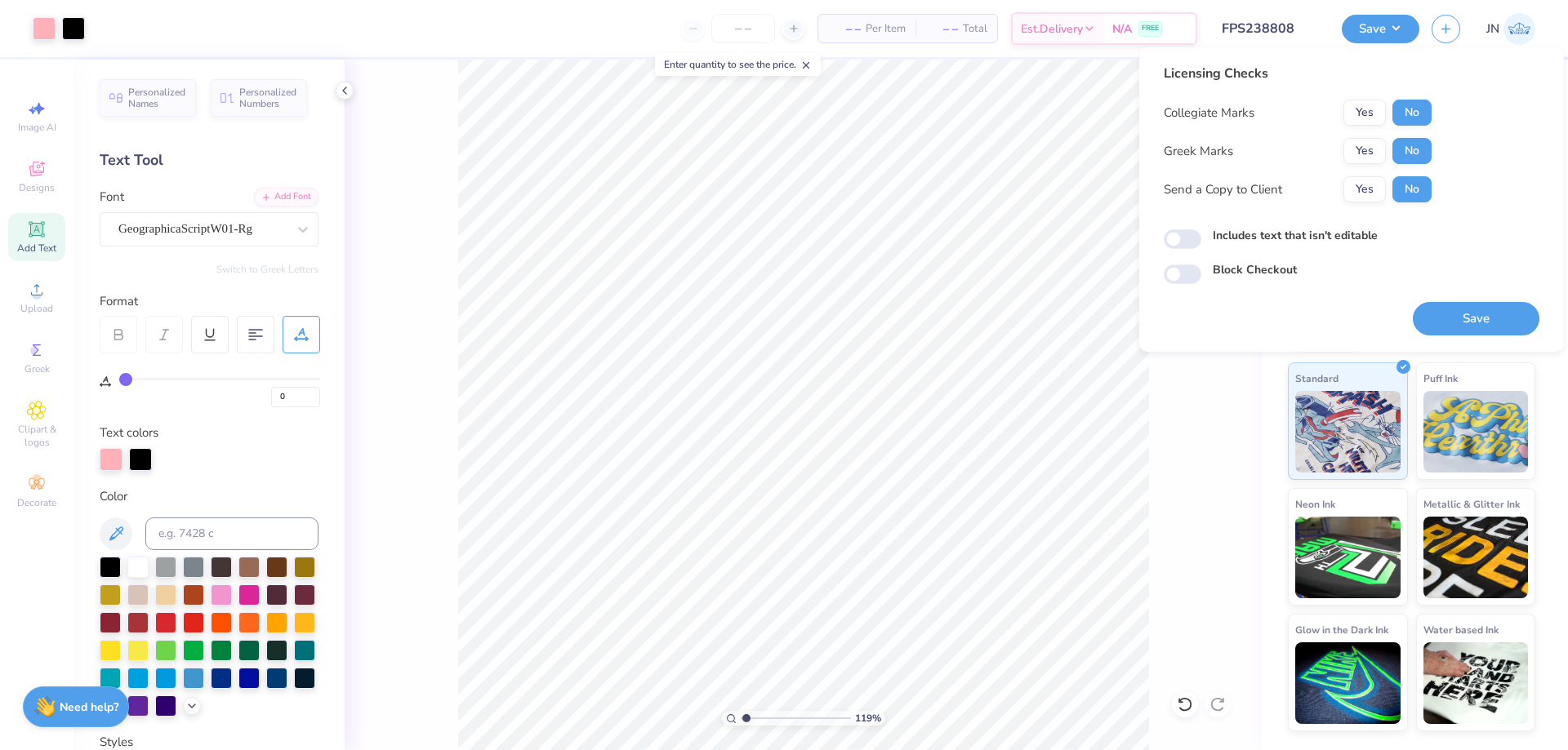
click at [1458, 321] on button "Save" at bounding box center [1475, 319] width 126 height 34
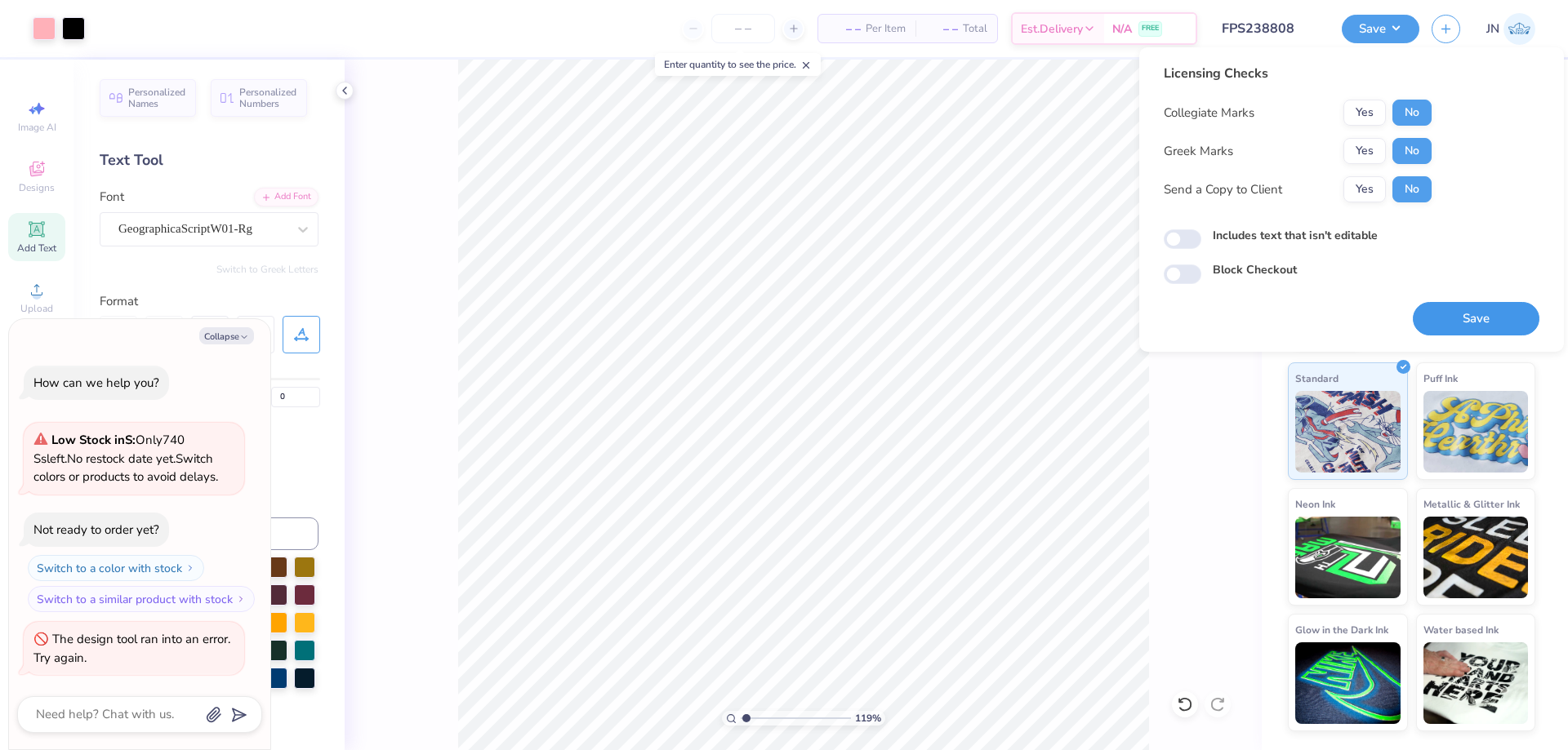
click at [1468, 325] on button "Save" at bounding box center [1475, 319] width 126 height 34
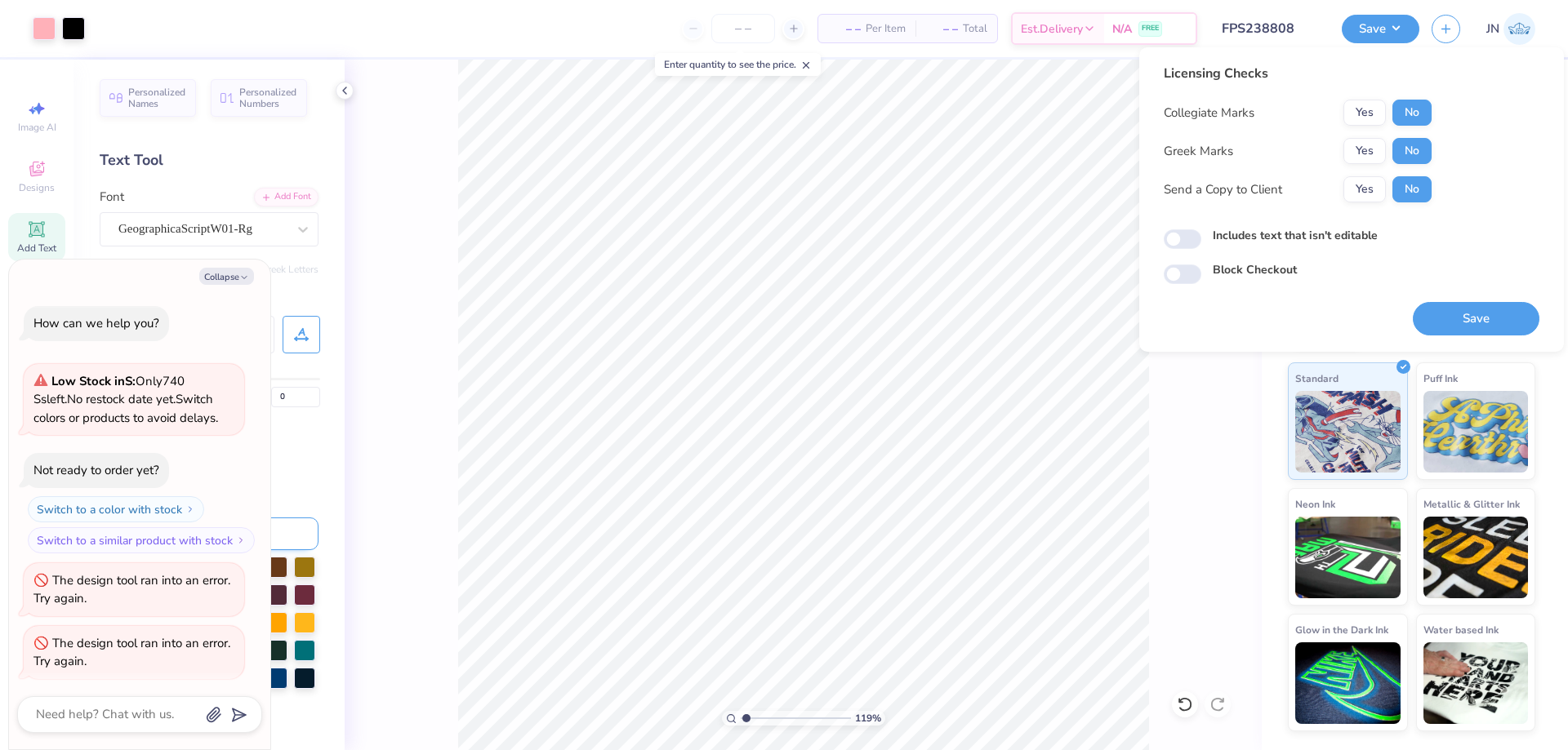
scroll to position [4, 0]
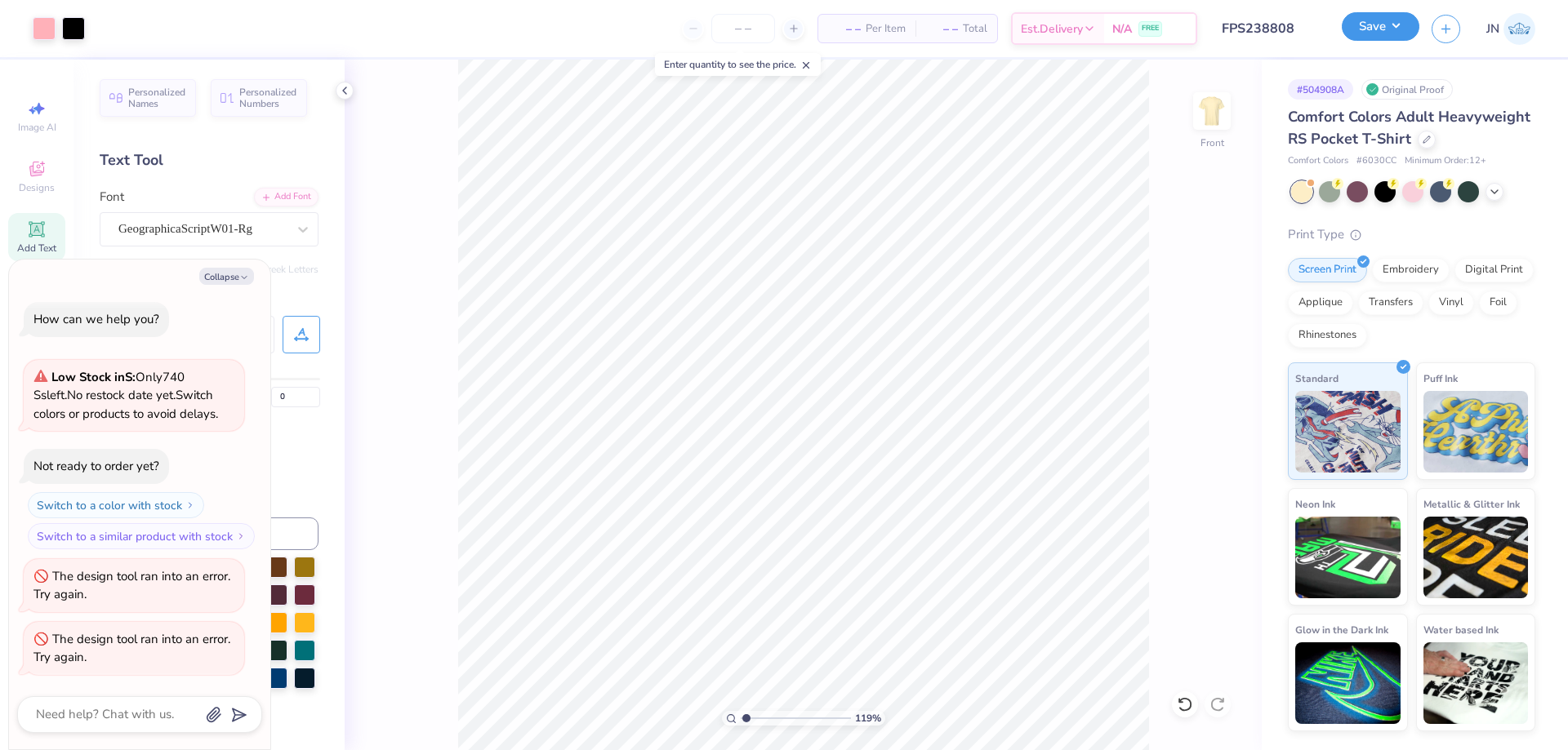
click at [1363, 30] on button "Save" at bounding box center [1381, 27] width 78 height 28
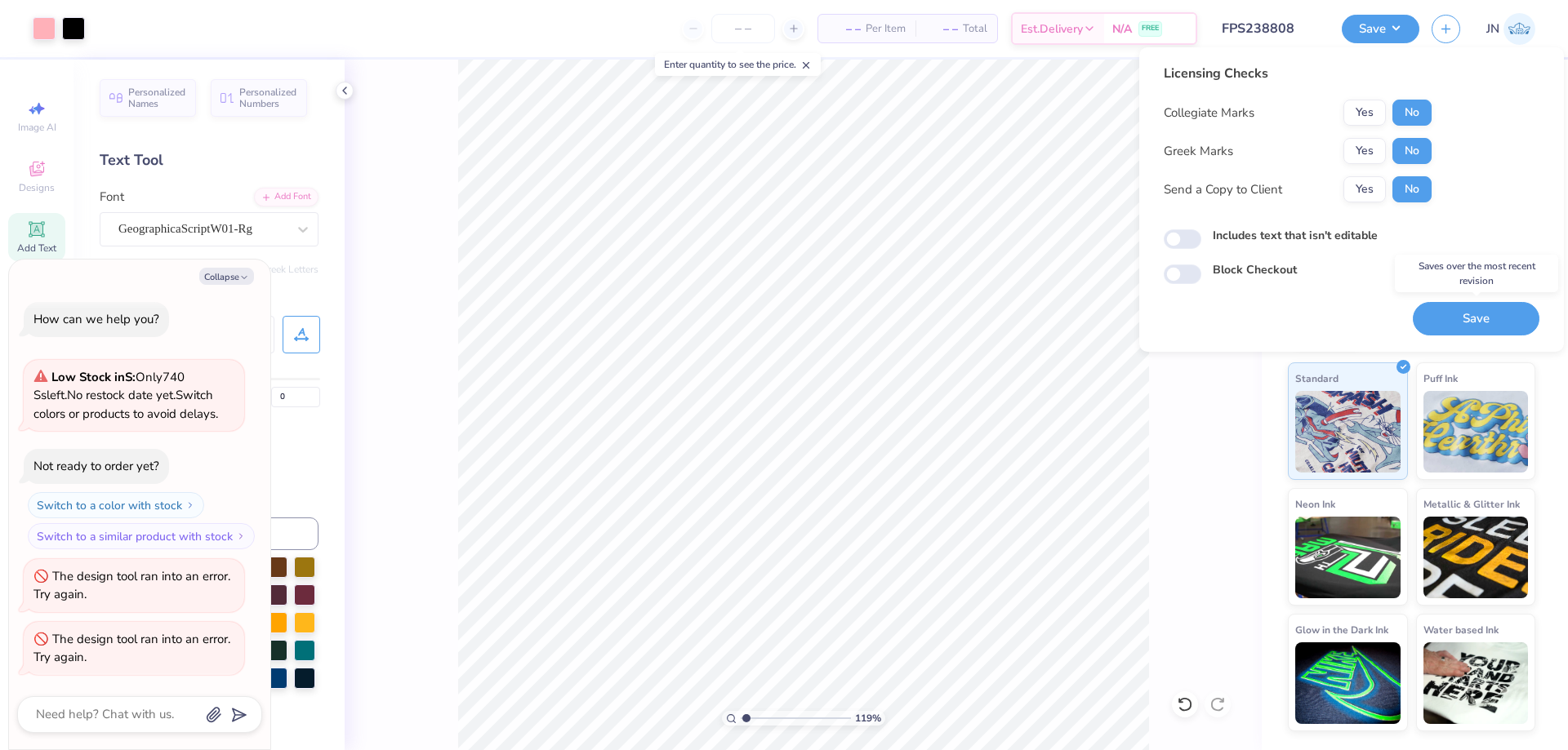
drag, startPoint x: 1464, startPoint y: 314, endPoint x: 1297, endPoint y: 112, distance: 262.1
click at [1464, 314] on button "Save" at bounding box center [1475, 319] width 126 height 34
click at [1458, 315] on div "Save" at bounding box center [1475, 319] width 126 height 34
type textarea "x"
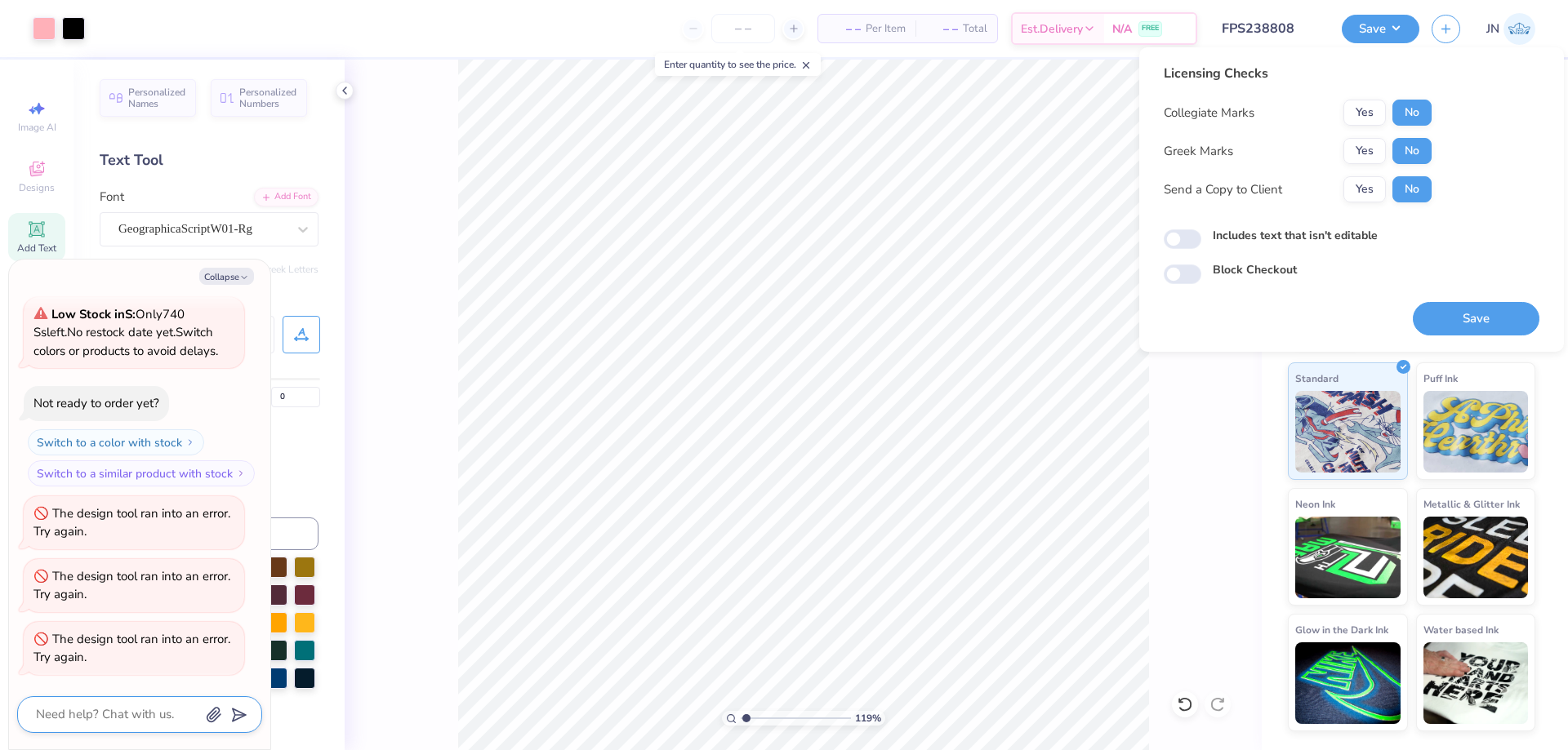
click at [129, 714] on textarea at bounding box center [117, 715] width 165 height 22
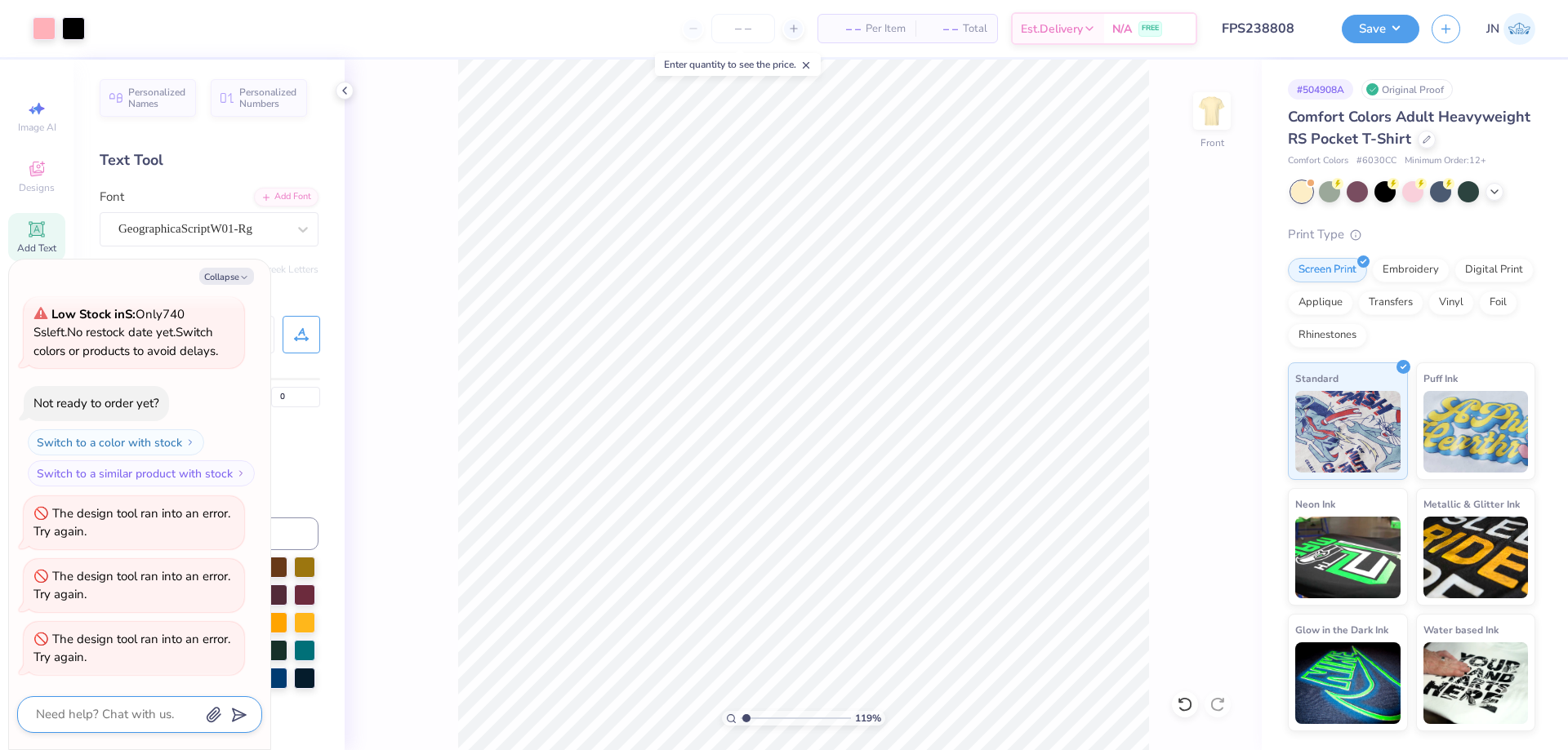
type textarea "h"
type textarea "x"
type textarea "hi"
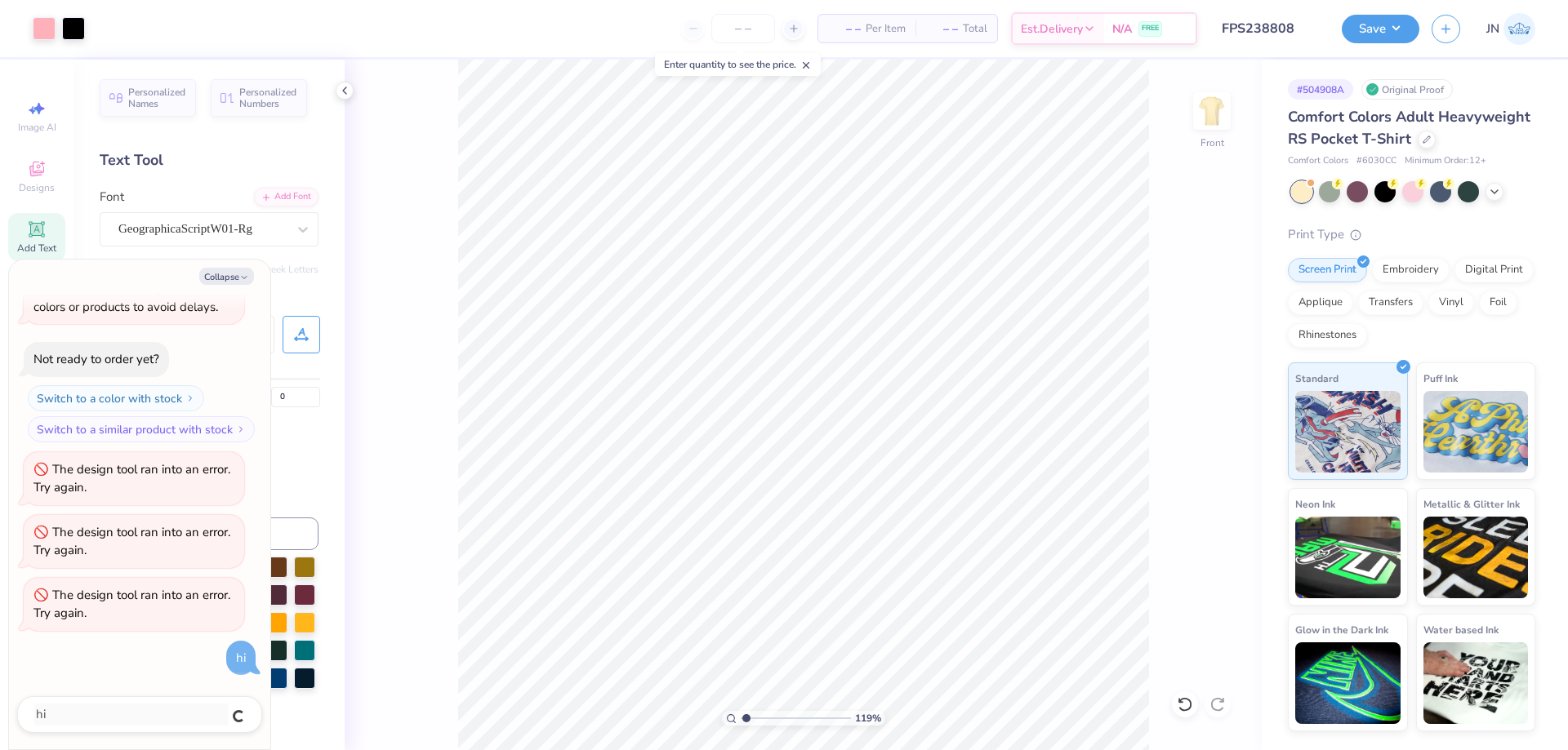
type textarea "x"
click at [129, 714] on textarea at bounding box center [117, 715] width 165 height 22
type textarea "x"
type textarea "i"
type textarea "x"
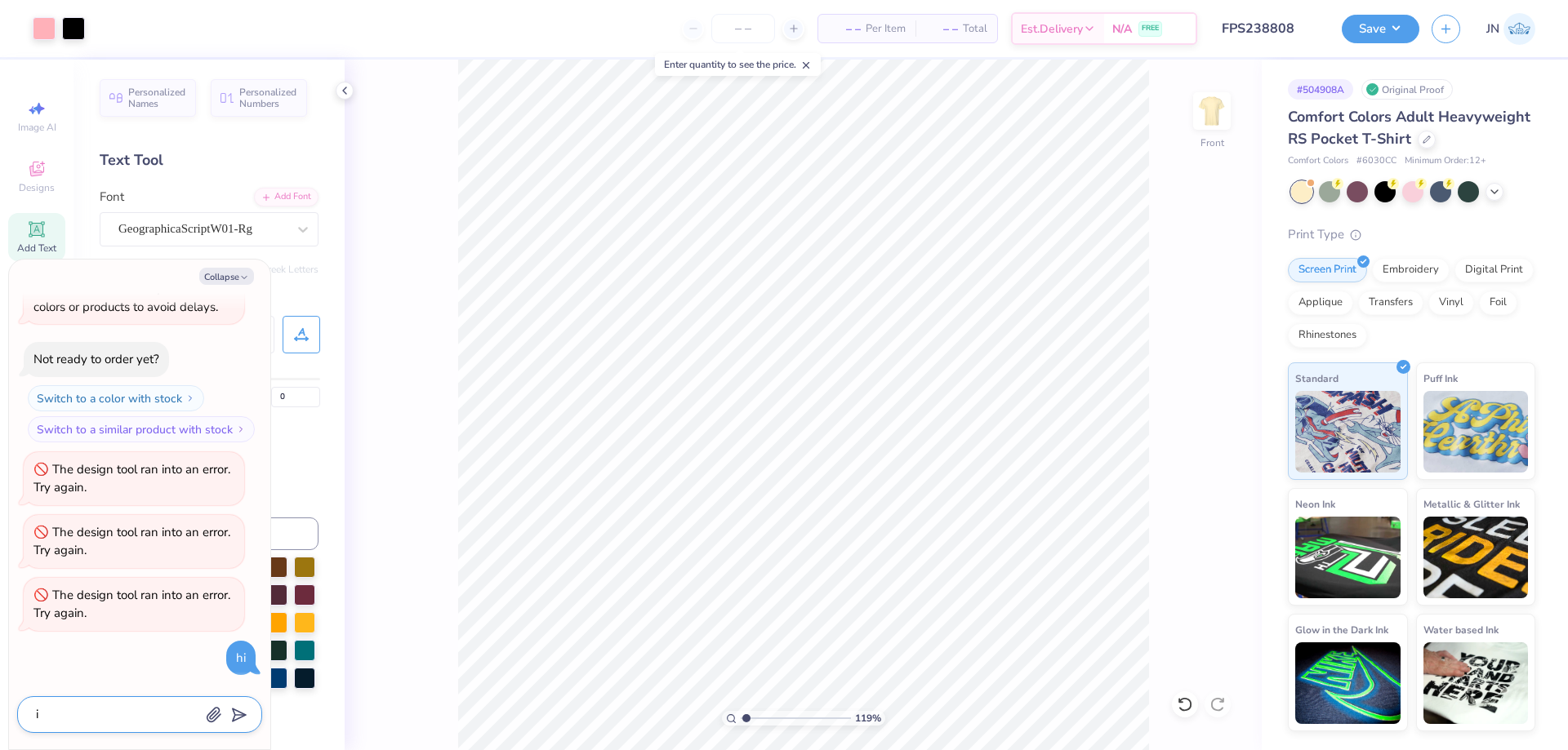
type textarea "i c"
type textarea "x"
type textarea "i ca"
type textarea "x"
type textarea "i can"
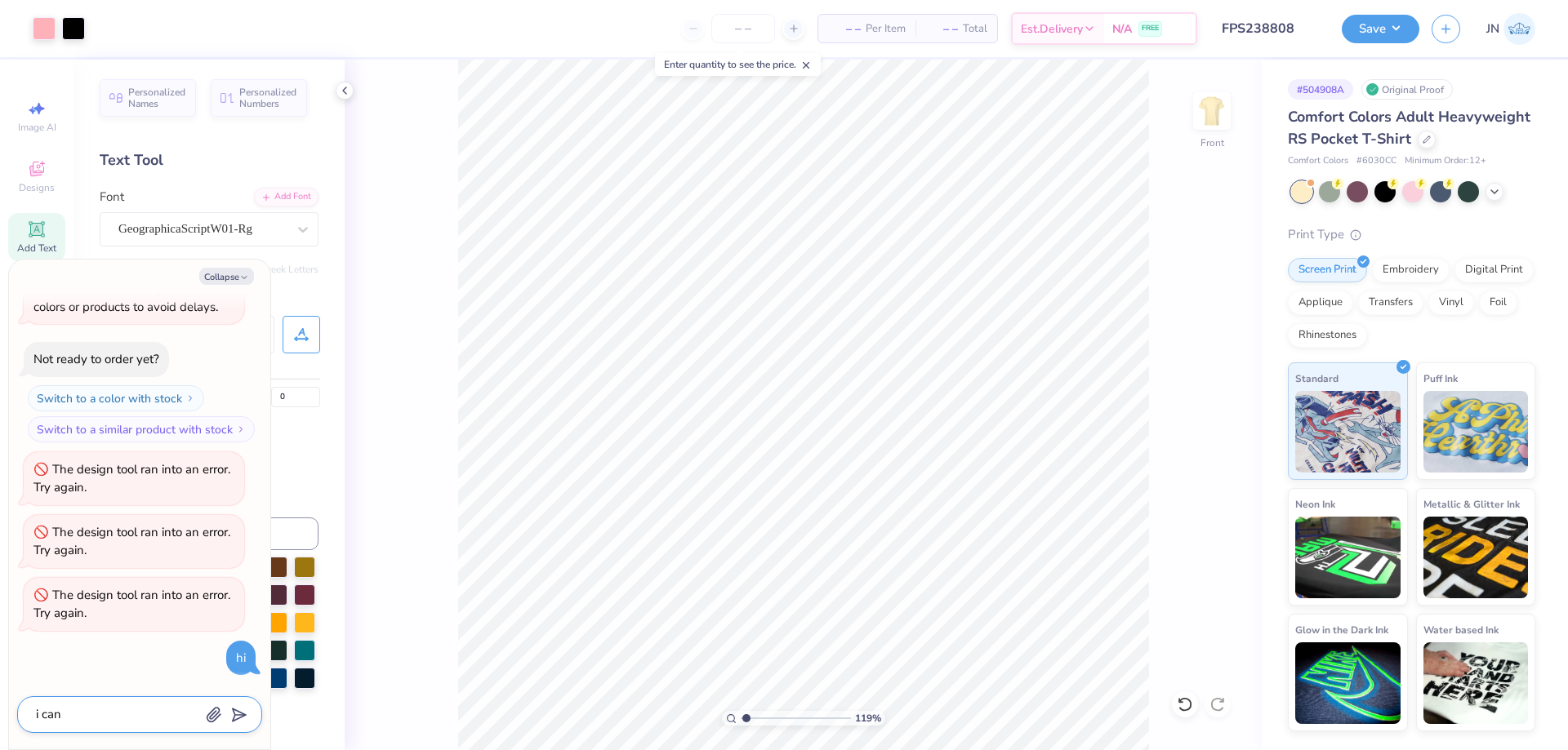
type textarea "x"
type textarea "i [PERSON_NAME]"
type textarea "x"
type textarea "i cannot"
type textarea "x"
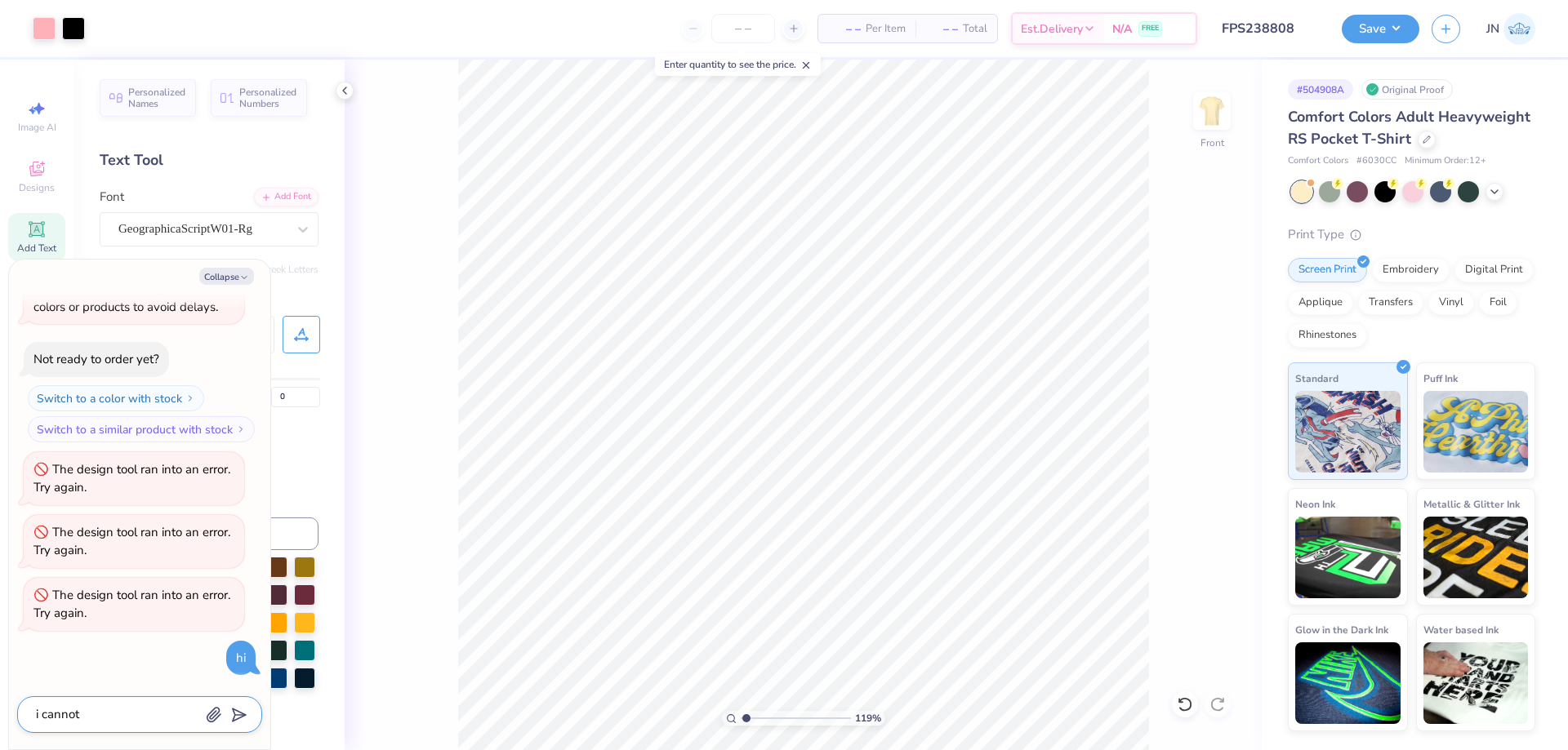
type textarea "i cannot"
type textarea "x"
type textarea "i cannot s"
type textarea "x"
type textarea "i cannot sa"
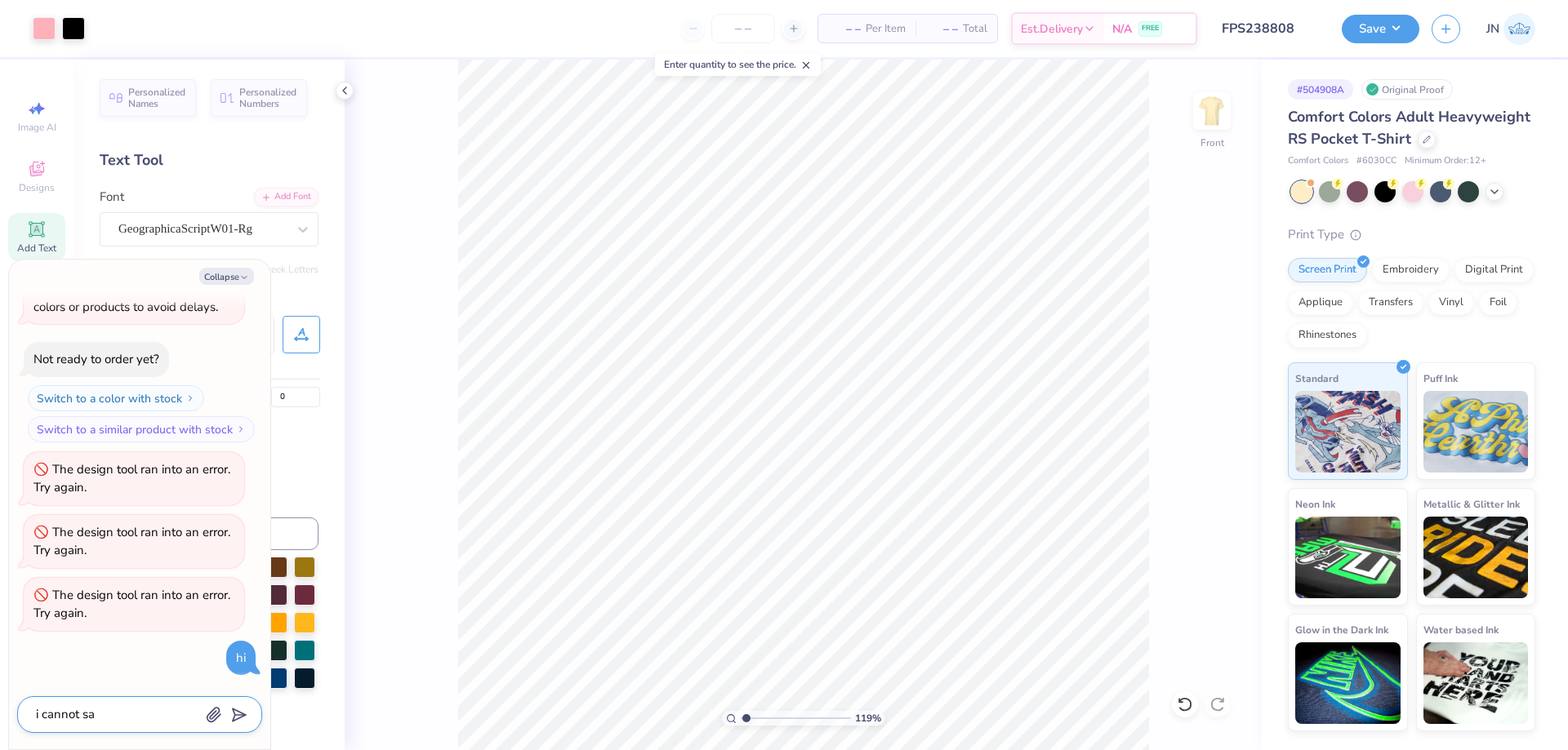
type textarea "x"
type textarea "i cannot sav"
type textarea "x"
type textarea "i cannot save"
type textarea "x"
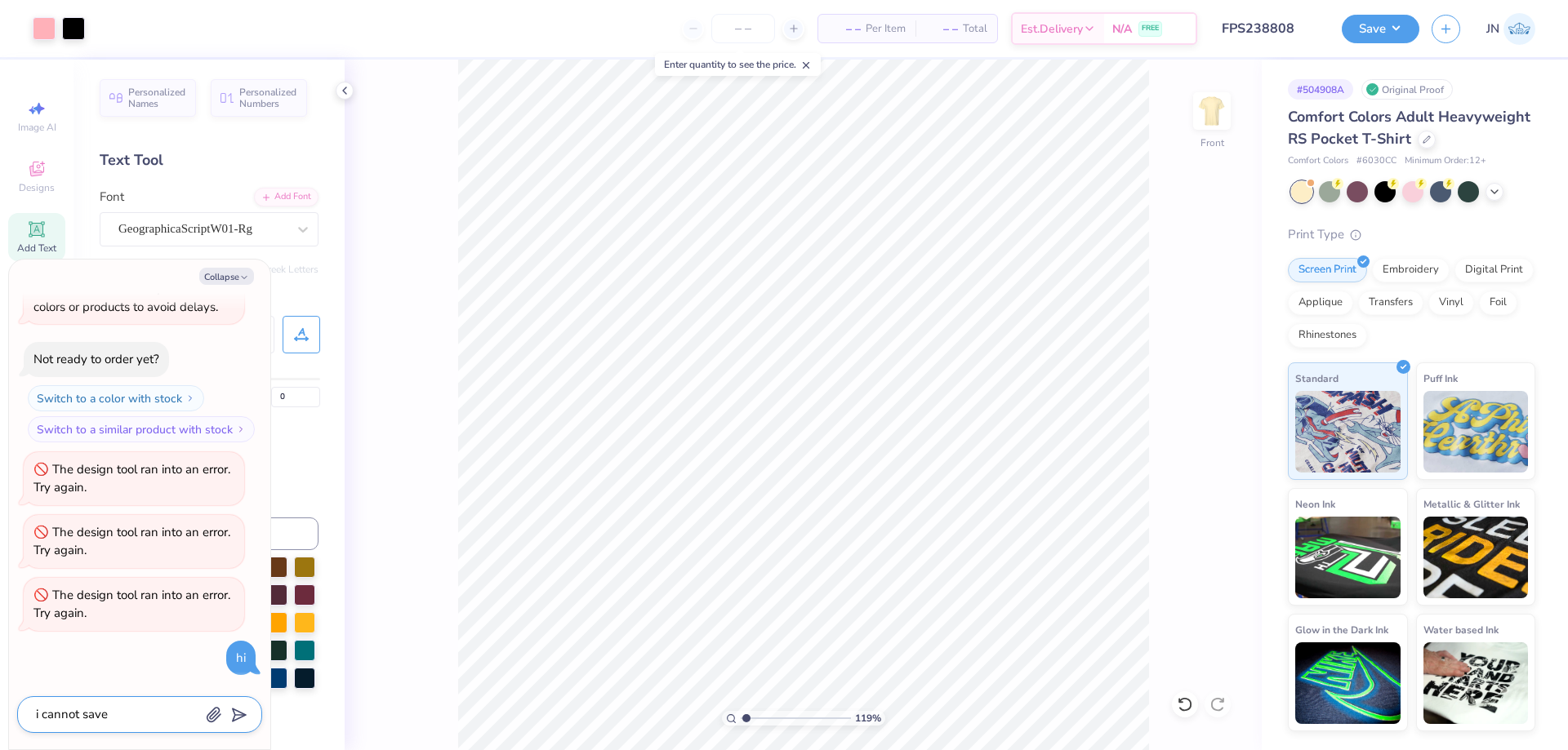
type textarea "i cannot save"
type textarea "x"
type textarea "i cannot save m"
type textarea "x"
type textarea "i cannot save mu"
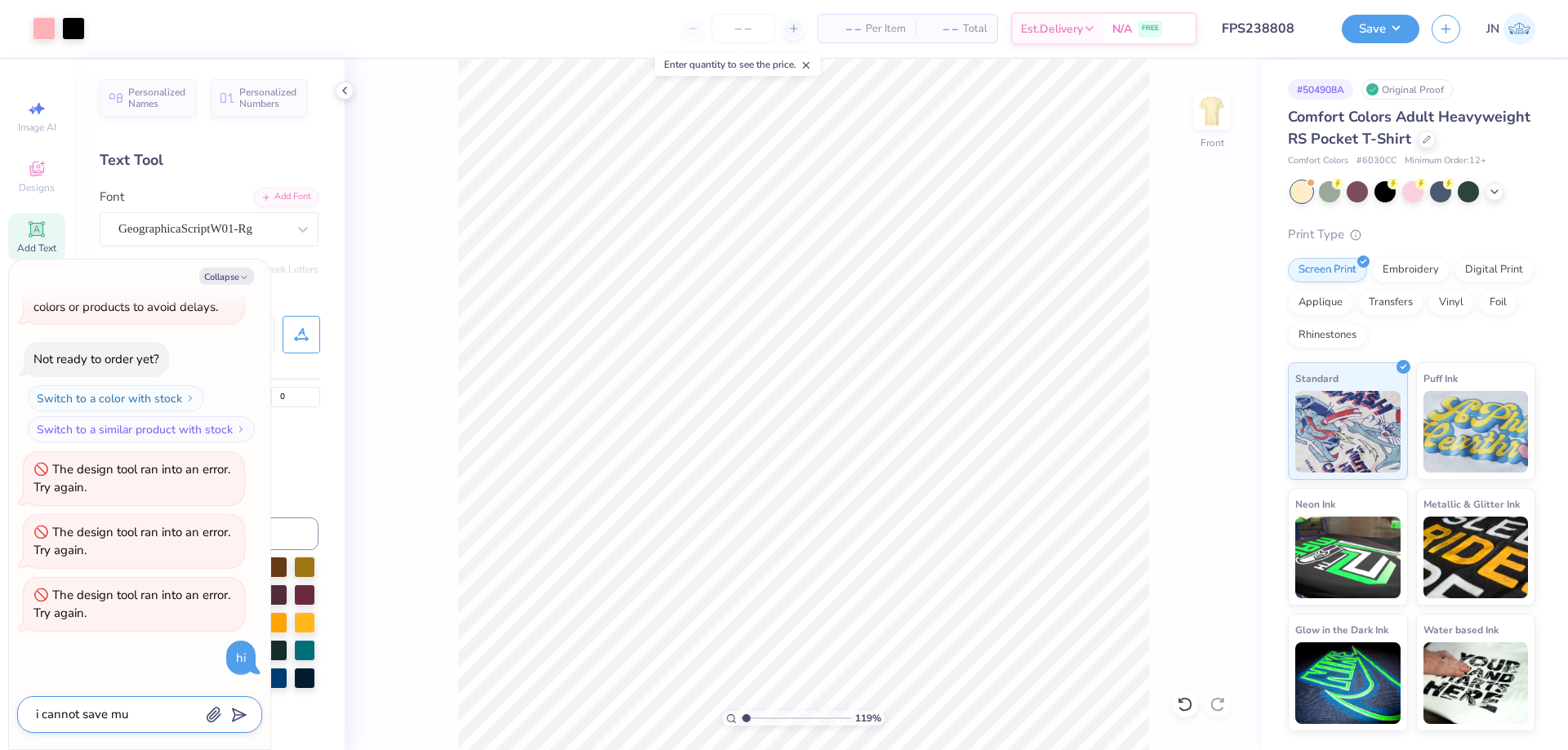
type textarea "x"
type textarea "i cannot save m"
type textarea "x"
type textarea "i cannot save my"
type textarea "x"
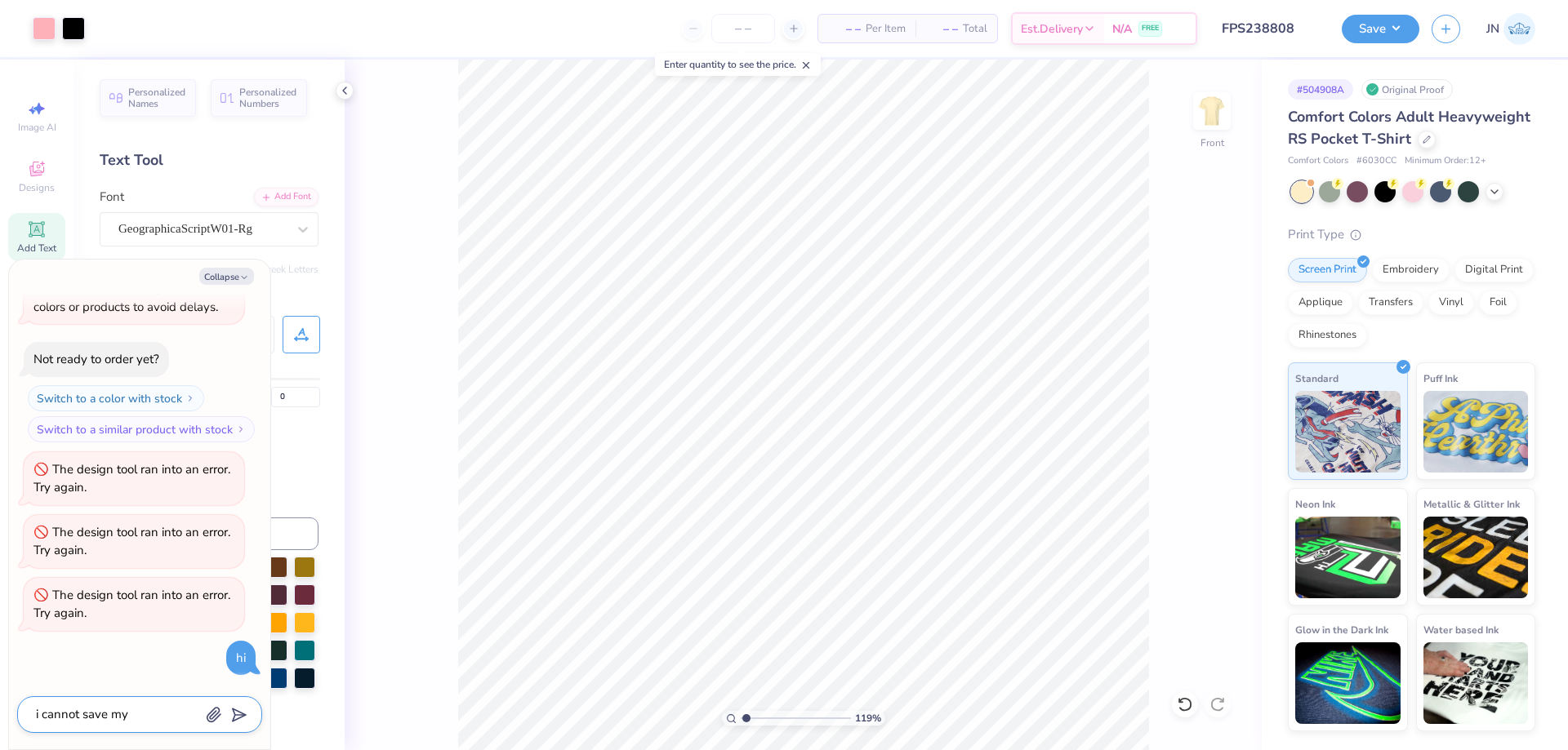
type textarea "i cannot save my"
type textarea "x"
type textarea "i cannot save my d"
type textarea "x"
type textarea "i cannot save my de"
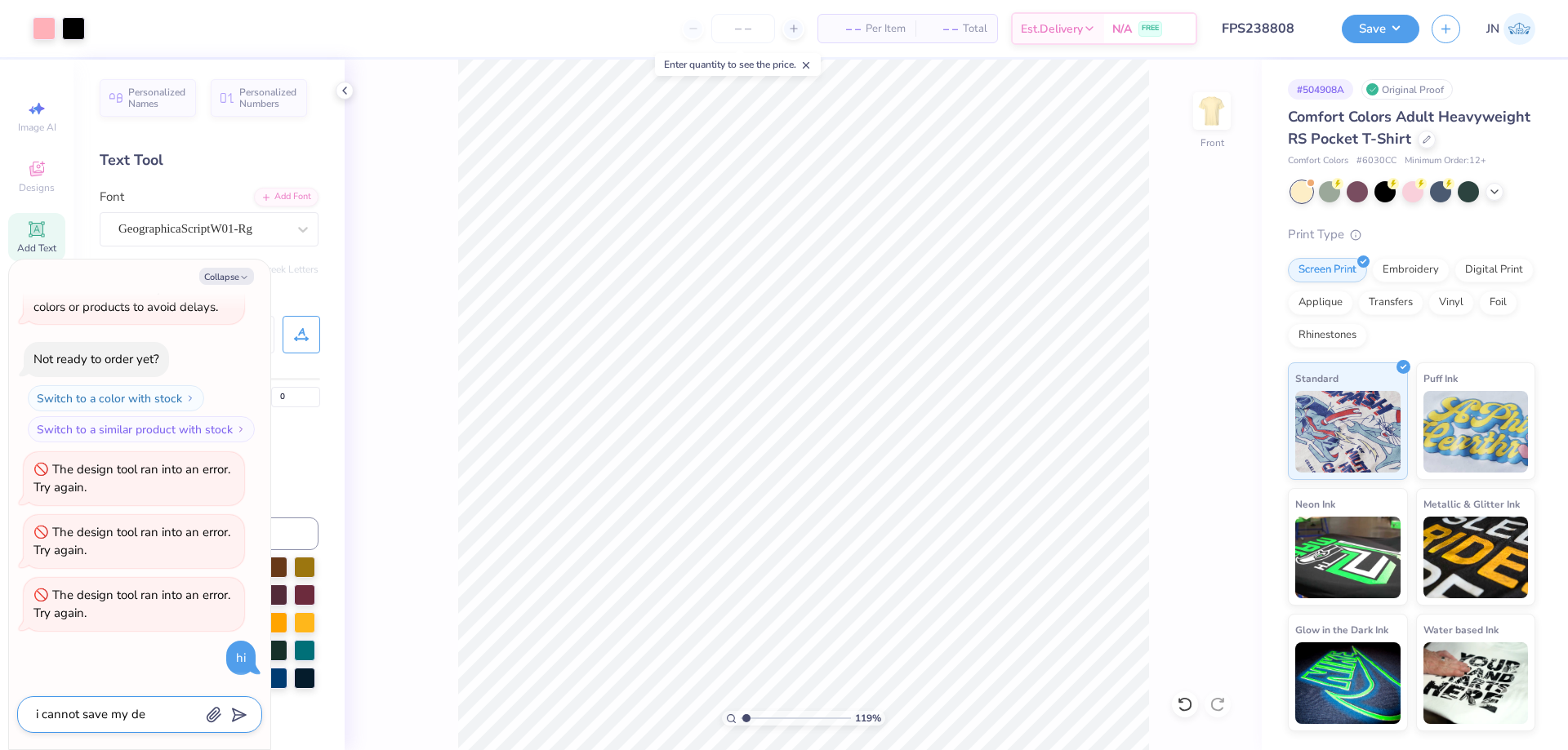
type textarea "x"
type textarea "i cannot save my des"
type textarea "x"
type textarea "i cannot save my desi"
type textarea "x"
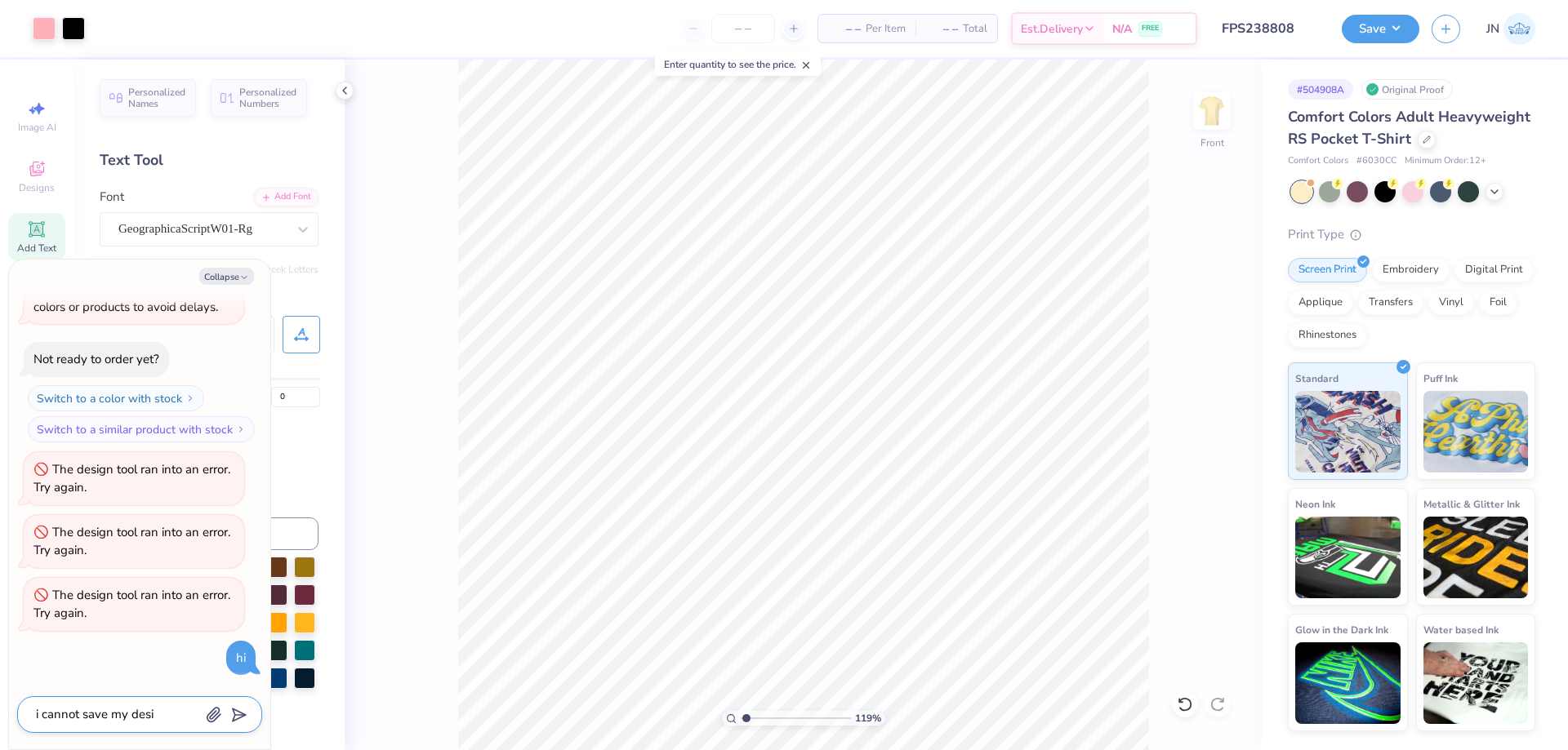
type textarea "i cannot save my desig"
type textarea "x"
type textarea "i cannot save my design"
type textarea "x"
type textarea "i cannot save my design i"
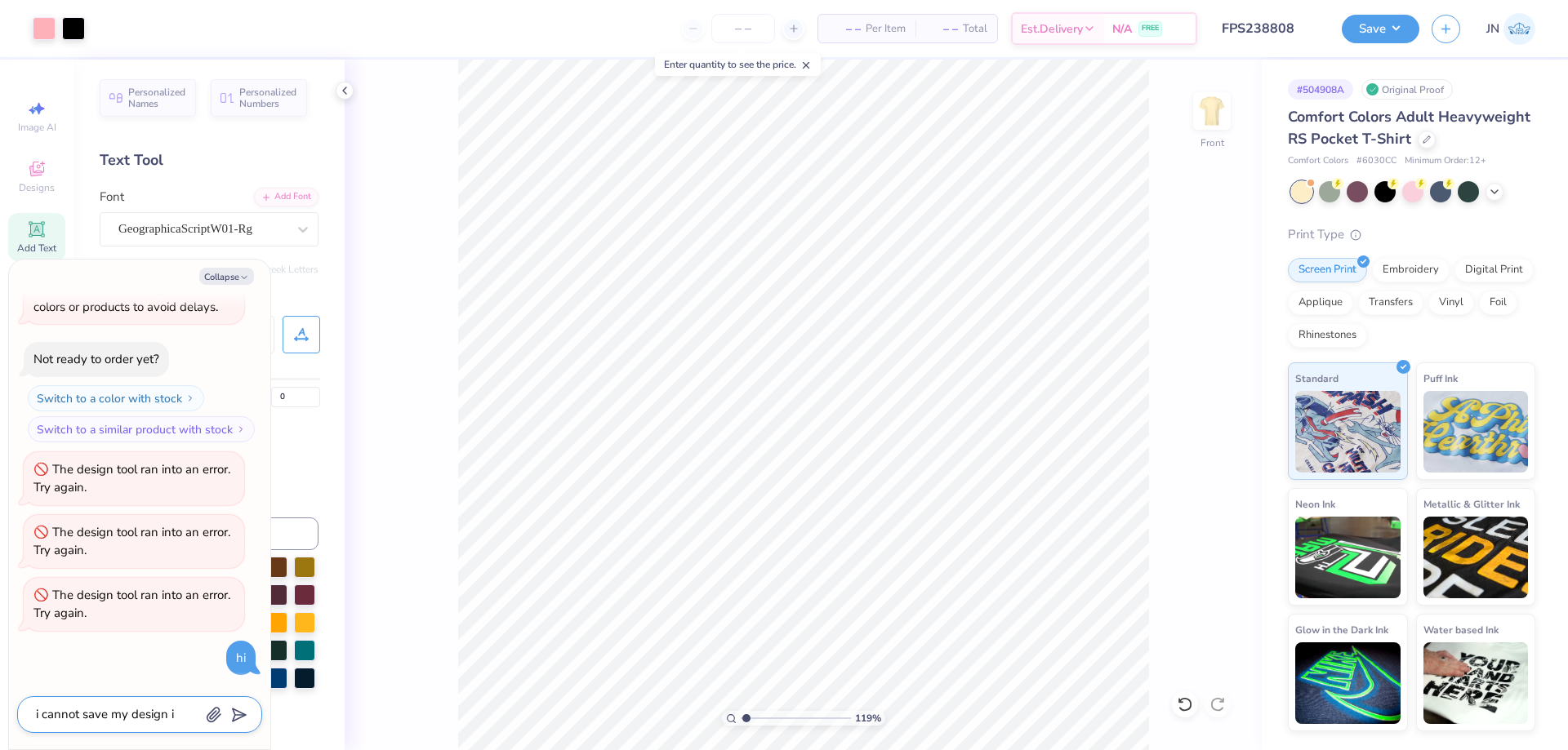
type textarea "x"
type textarea "i cannot save my design it"
type textarea "x"
type textarea "i cannot save my design it"
type textarea "x"
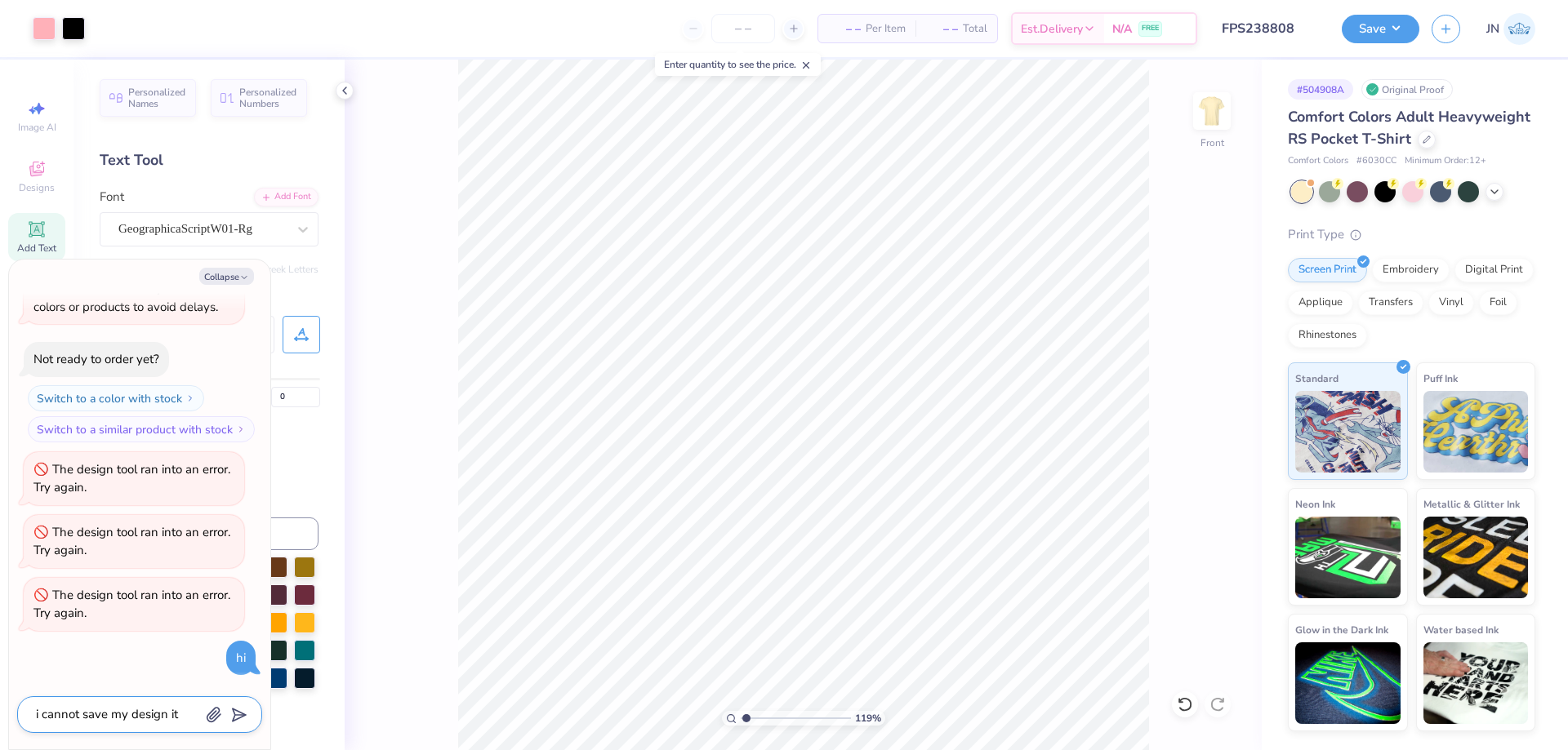
type textarea "i cannot save my design it c"
type textarea "x"
type textarea "i cannot save my design it cu"
type textarea "x"
type textarea "i cannot save my design it cur"
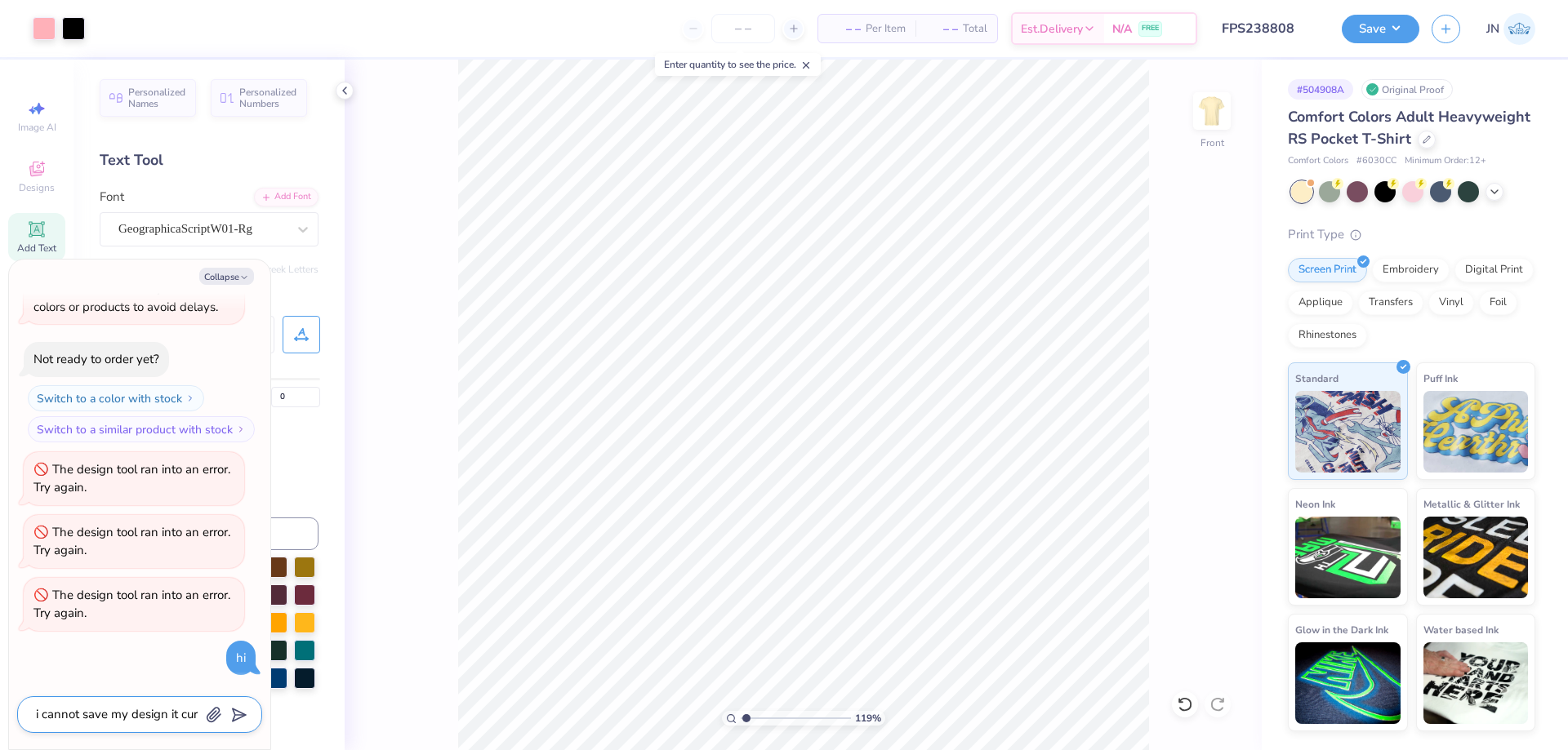
type textarea "x"
type textarea "i cannot save my design it curr"
type textarea "x"
type textarea "i cannot save my design it curren"
type textarea "x"
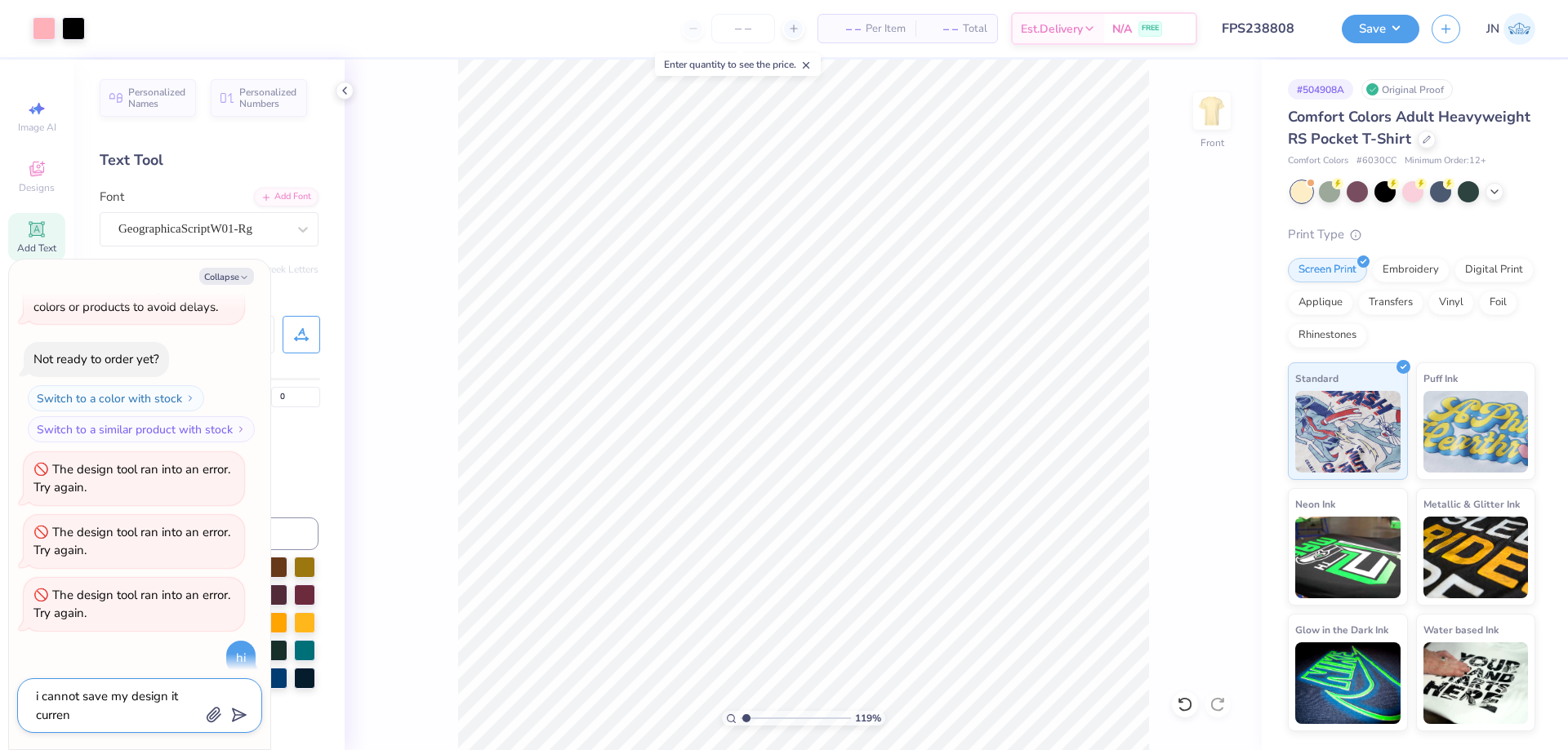
type textarea "i cannot save my design it current"
type textarea "x"
type textarea "i cannot save my design it currentl"
type textarea "x"
type textarea "i cannot save my design it currently"
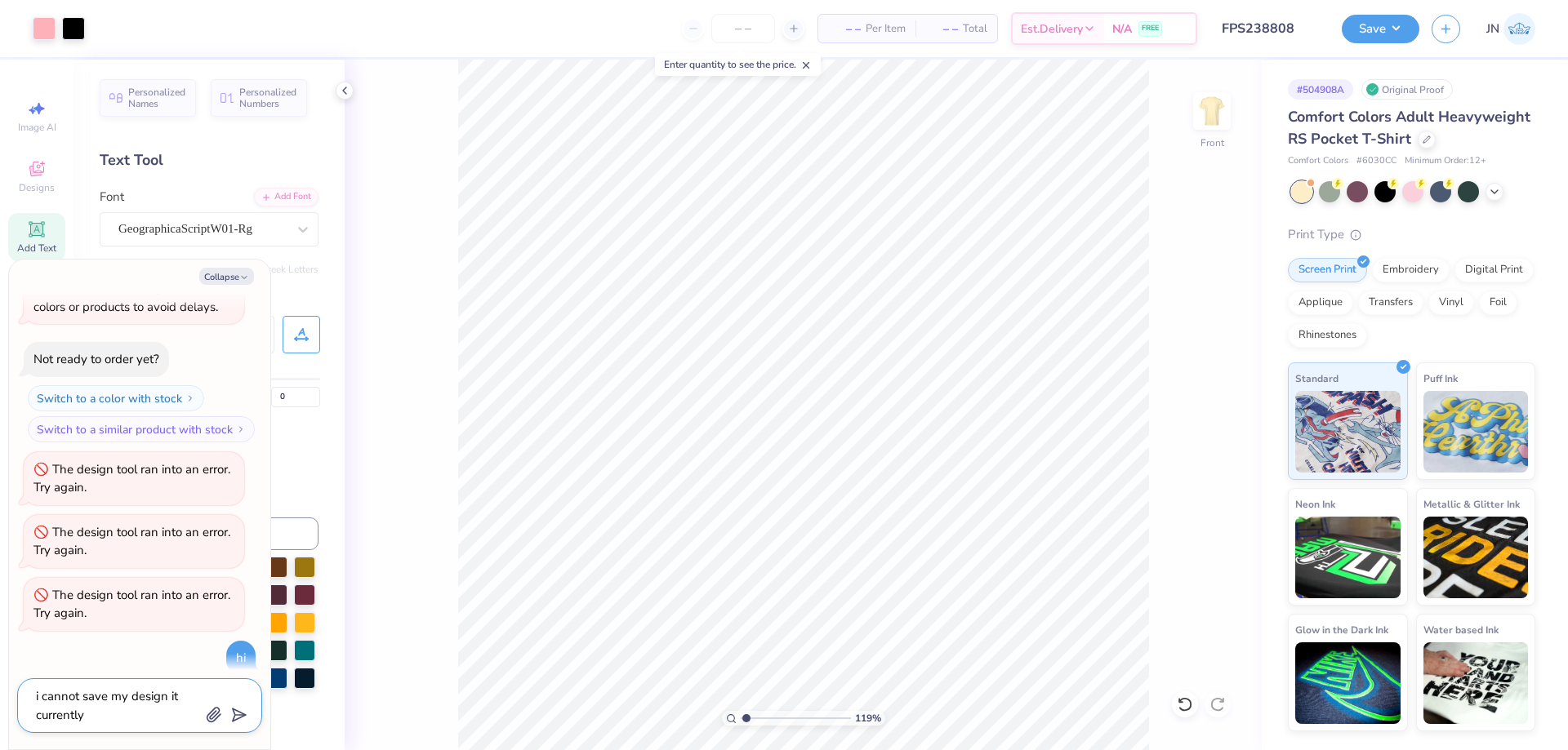
type textarea "x"
type textarea "i cannot save my design it currently"
type textarea "x"
type textarea "i cannot save my design it currently="
type textarea "x"
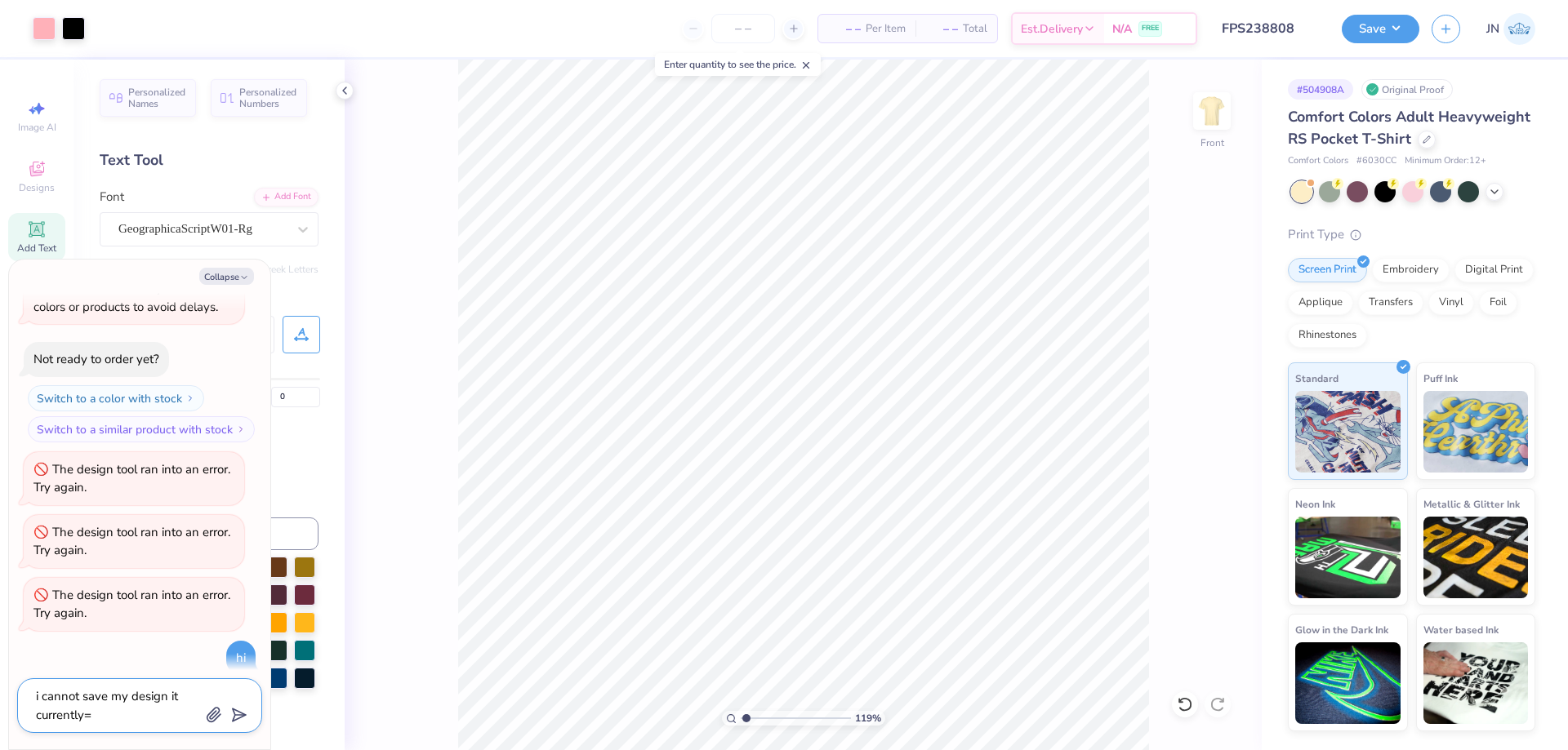
type textarea "i cannot save my design it currently"
type textarea "x"
type textarea "i cannot save my design it currentl"
type textarea "x"
type textarea "i cannot save my design it current"
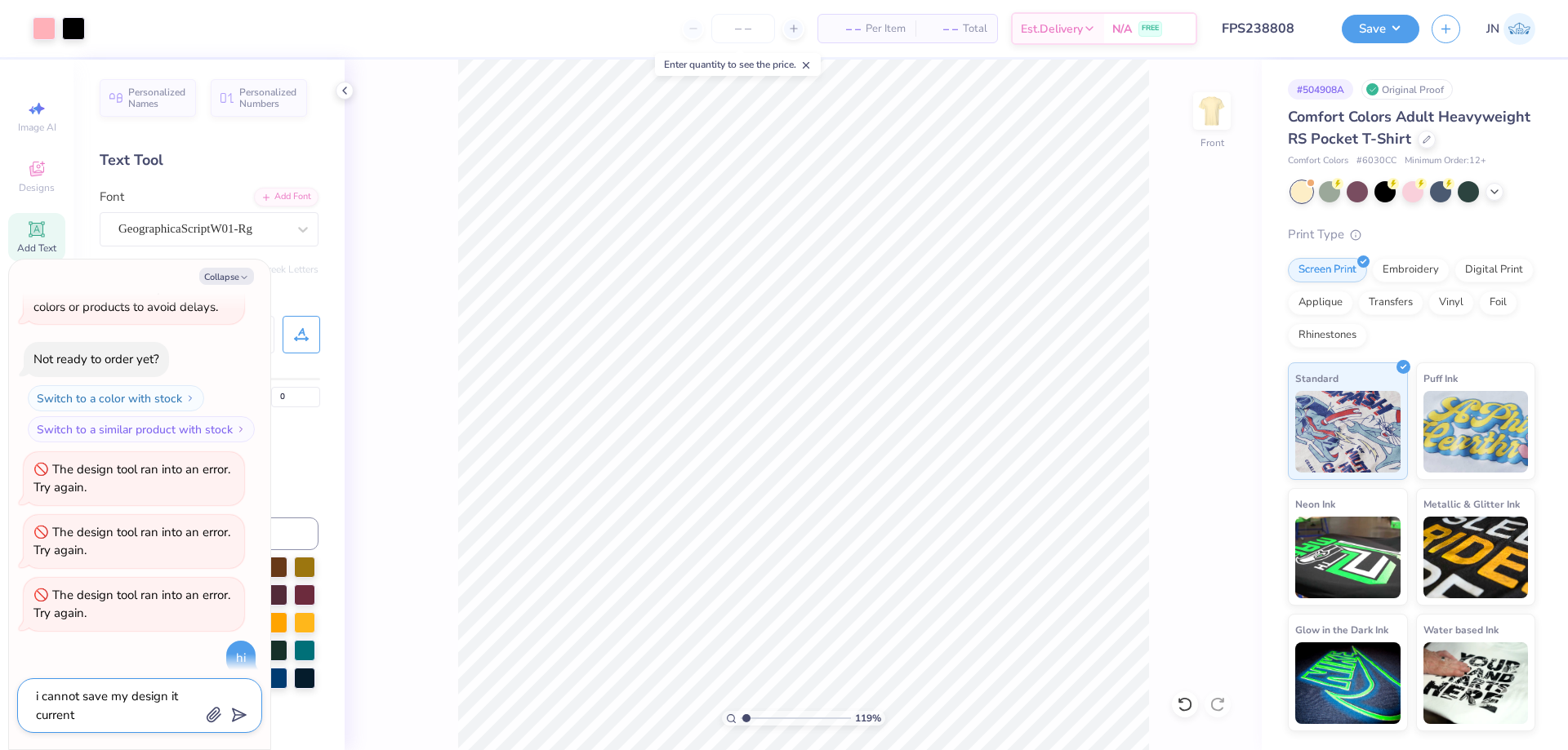
type textarea "x"
type textarea "i cannot save my design it curren"
type textarea "x"
type textarea "i cannot save my design it curre"
type textarea "x"
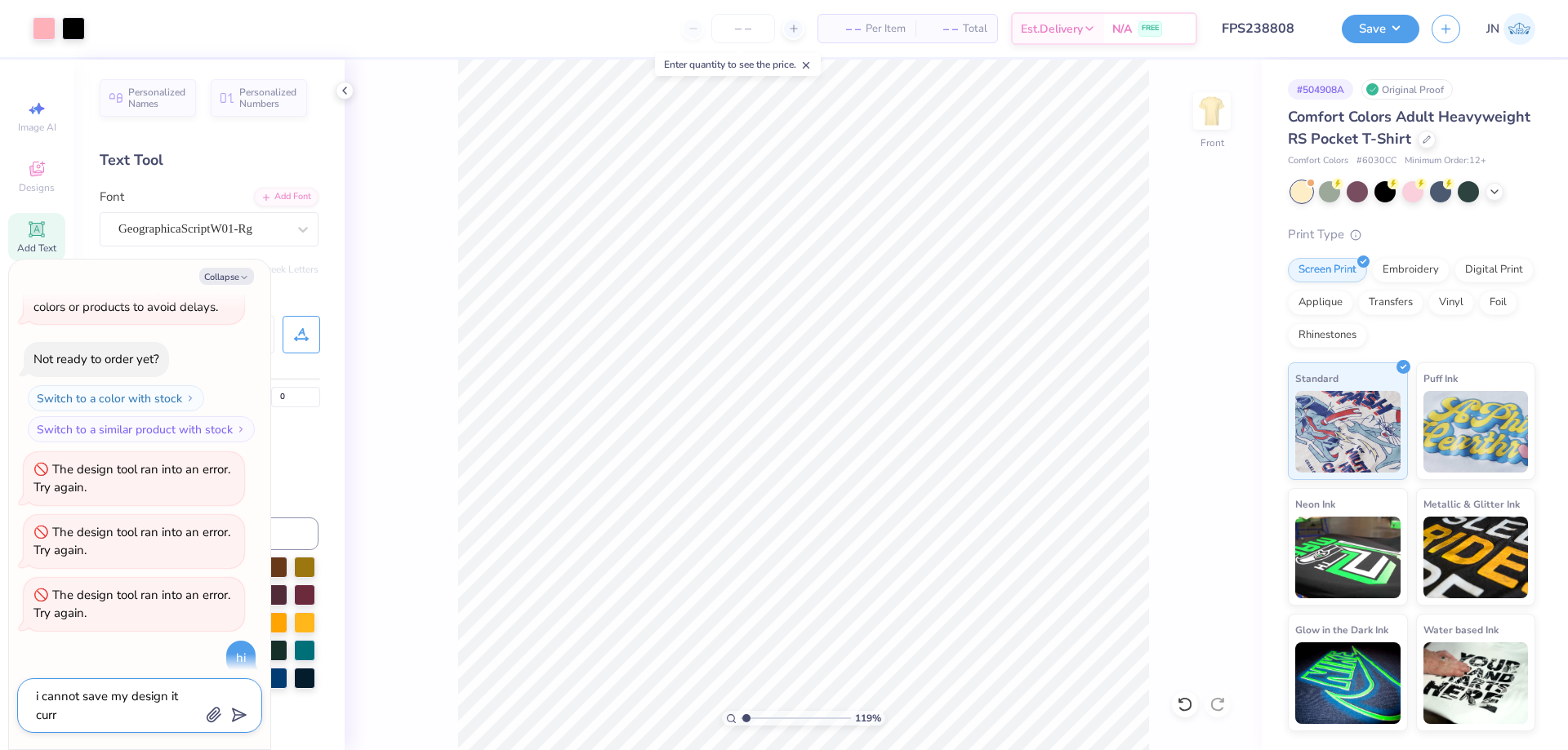
type textarea "i cannot save my design it cur"
type textarea "x"
type textarea "i cannot save my design it cu"
type textarea "x"
type textarea "i cannot save my design it c"
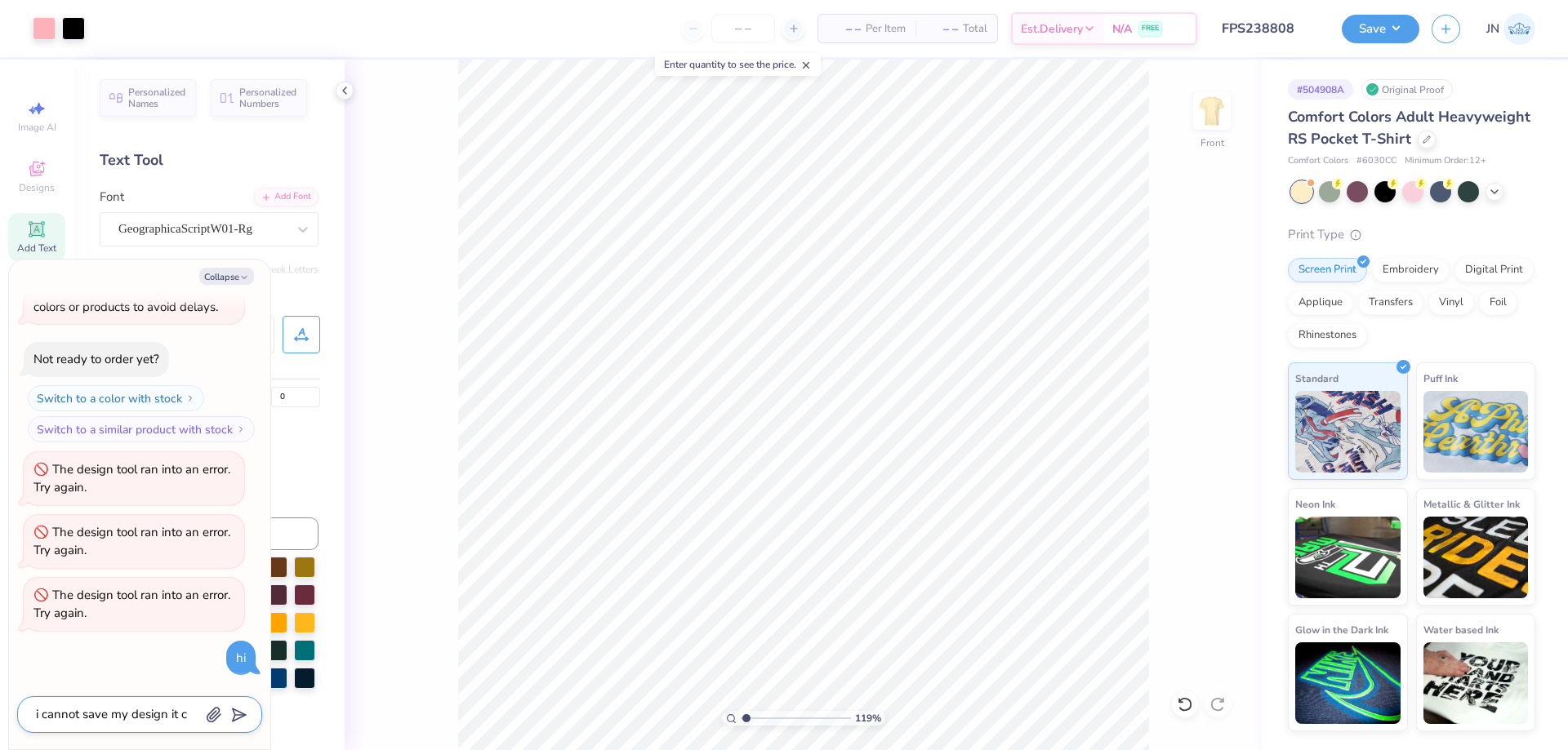
type textarea "x"
type textarea "i cannot save my design it co"
type textarea "x"
type textarea "i cannot save my design it con"
type textarea "x"
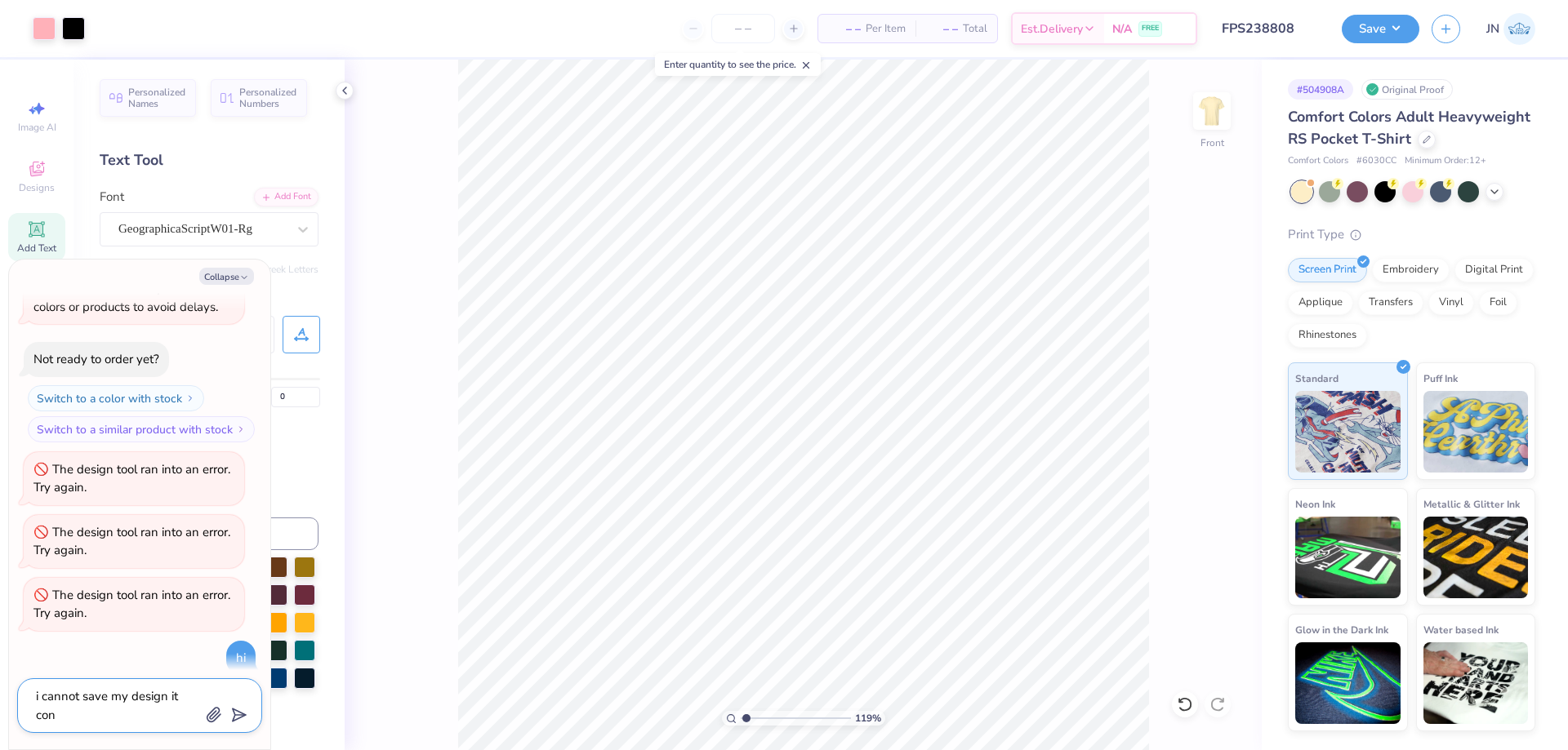
type textarea "i cannot save my design it cont"
type textarea "x"
type textarea "i cannot save my design it [PERSON_NAME]"
type textarea "x"
type textarea "i cannot save my design it contin"
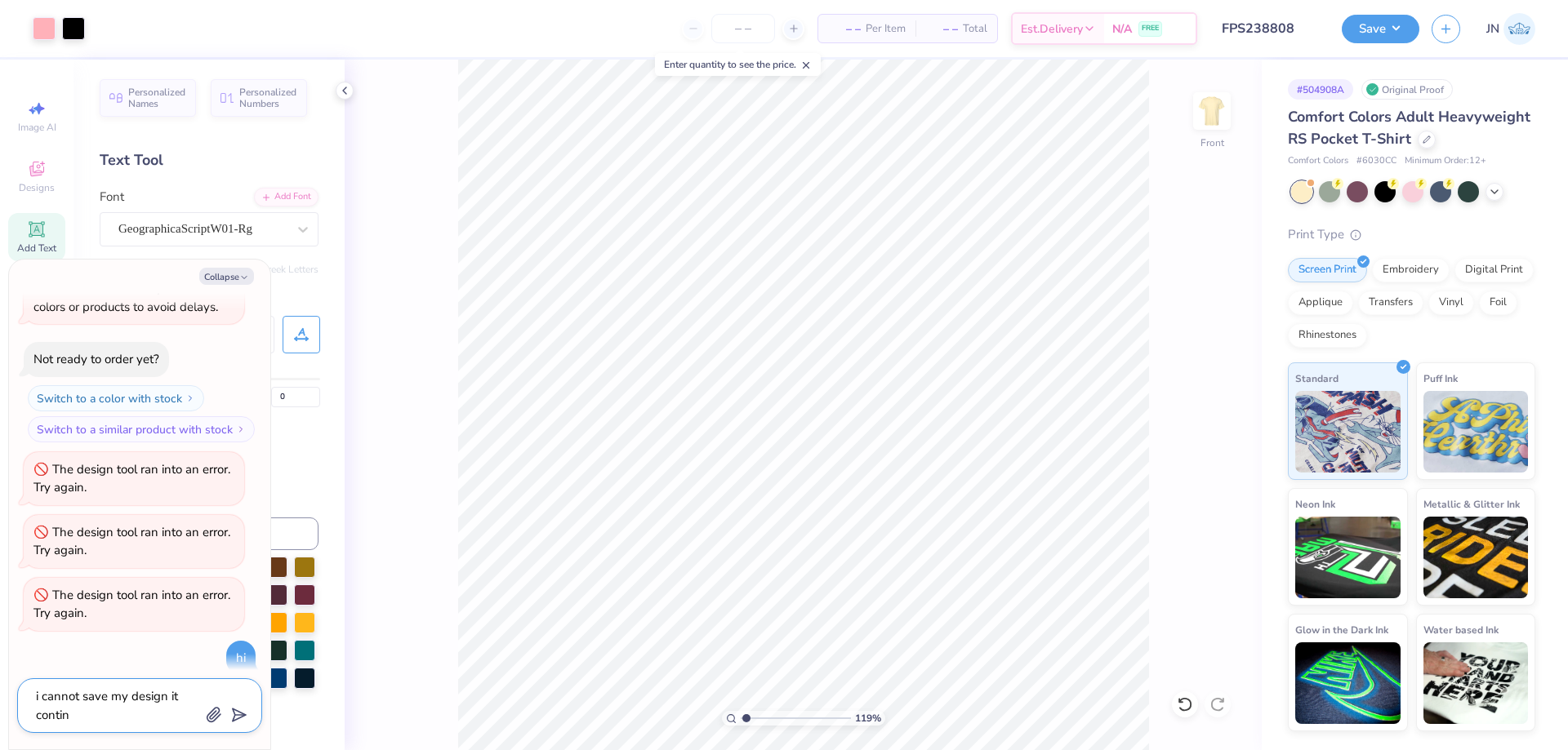
type textarea "x"
type textarea "i cannot save my design it continu"
type textarea "x"
type textarea "i cannot save my design it continuo"
type textarea "x"
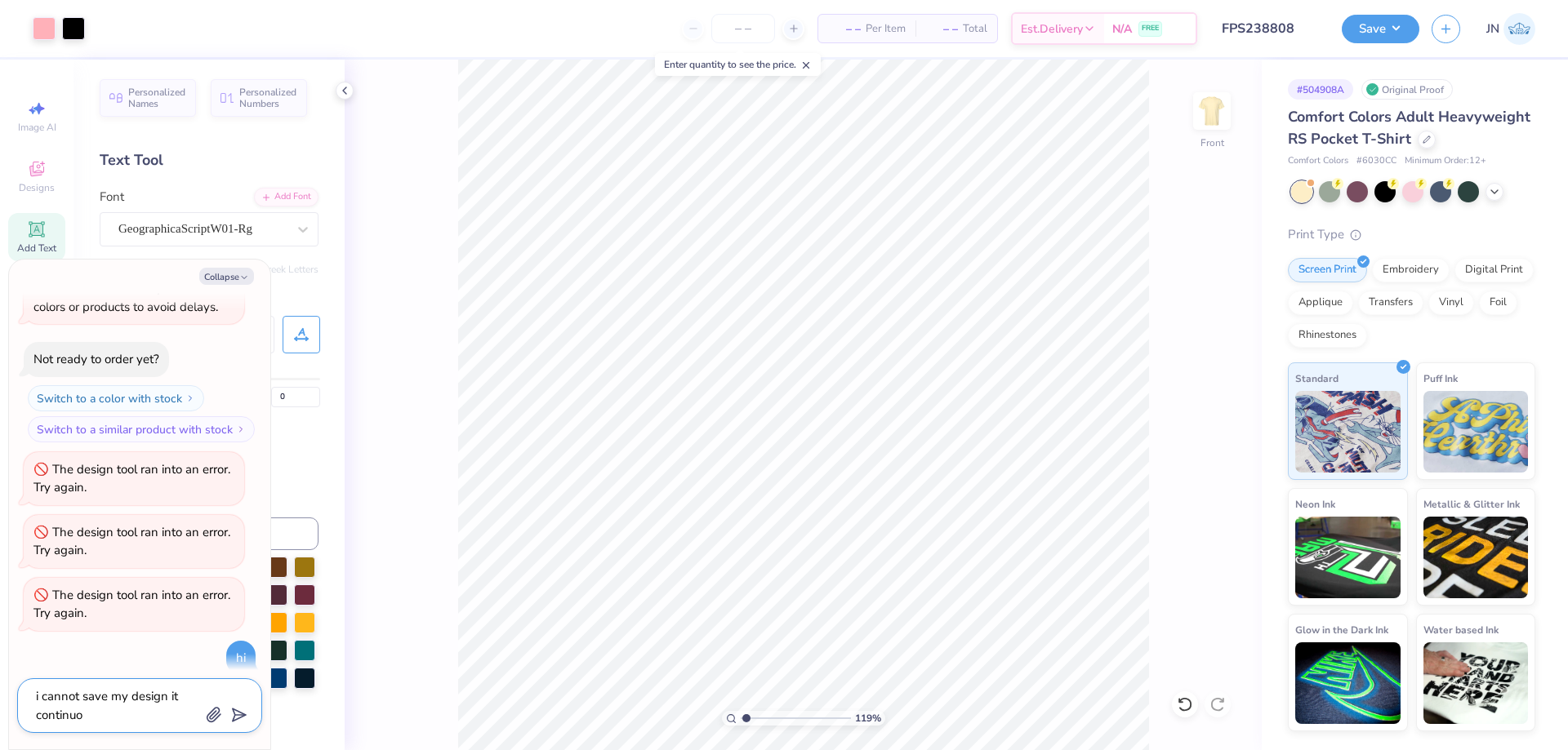
type textarea "i cannot save my design it continuou"
type textarea "x"
type textarea "i cannot save my design it continuous"
type textarea "x"
type textarea "i cannot save my design it continuousl"
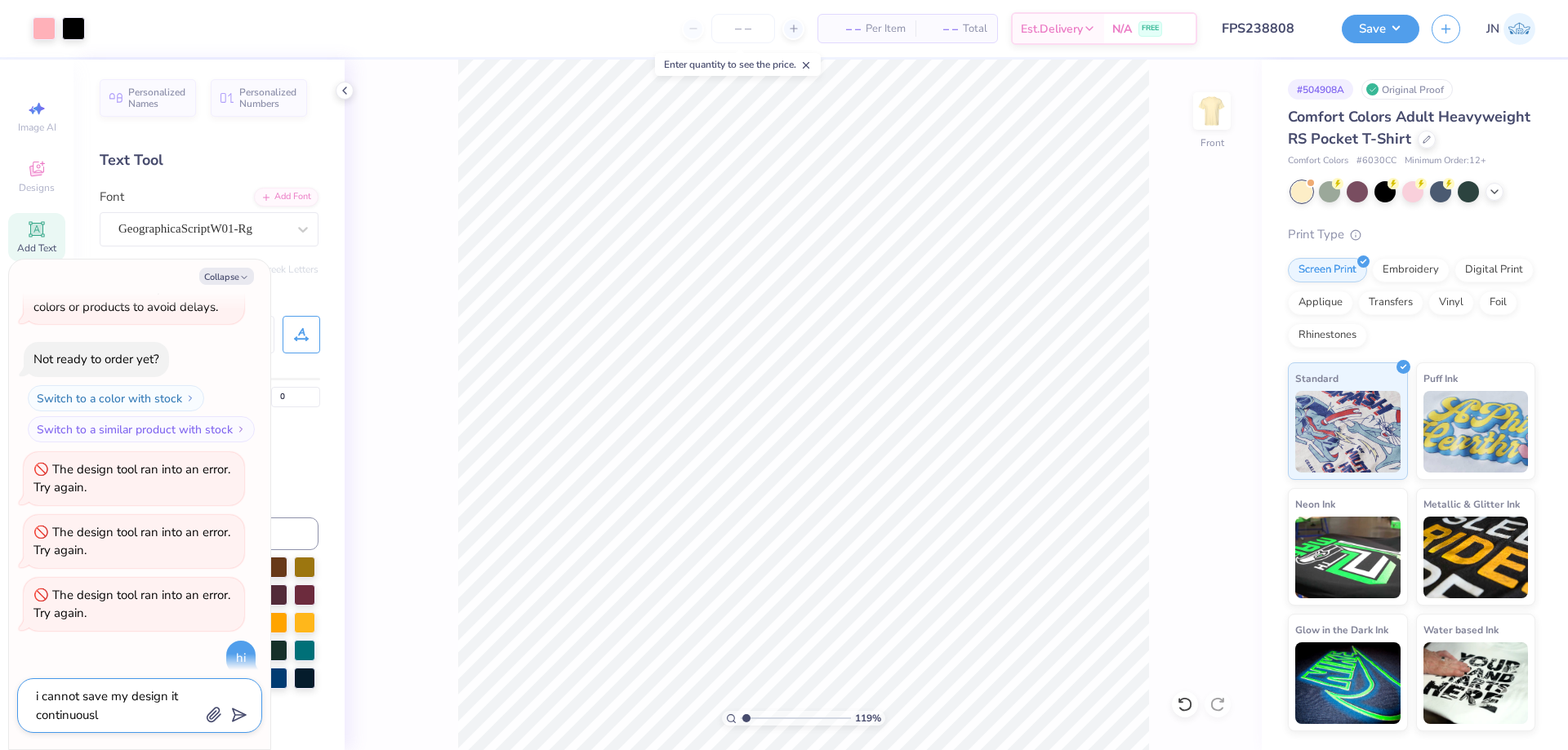
type textarea "x"
type textarea "i cannot save my design it continuously"
type textarea "x"
type textarea "i cannot save my design it continuously"
type textarea "x"
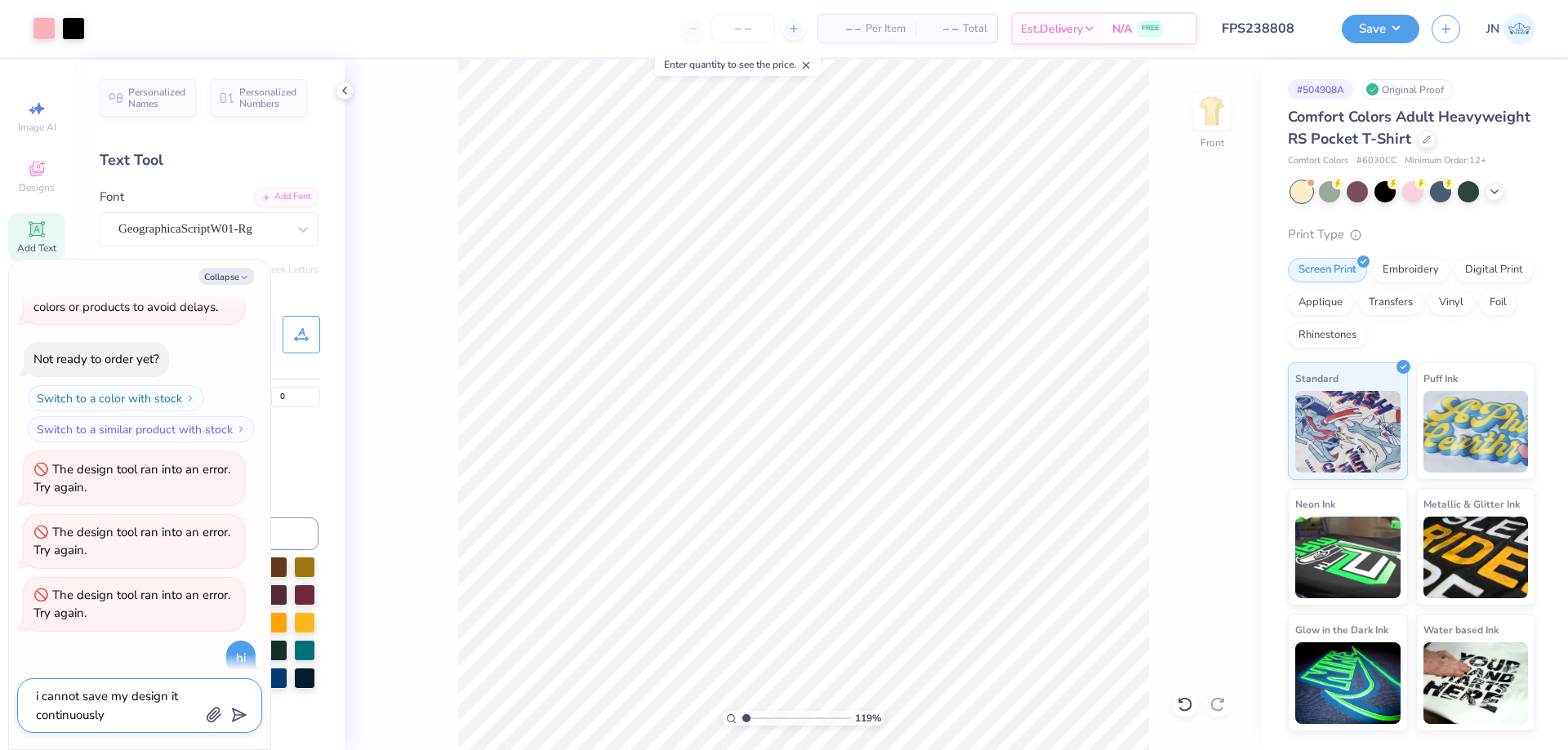
type textarea "i cannot save my design it continuously r"
type textarea "x"
type textarea "i cannot save my design it continuously ran"
type textarea "x"
type textarea "i cannot save my design it continuously rans"
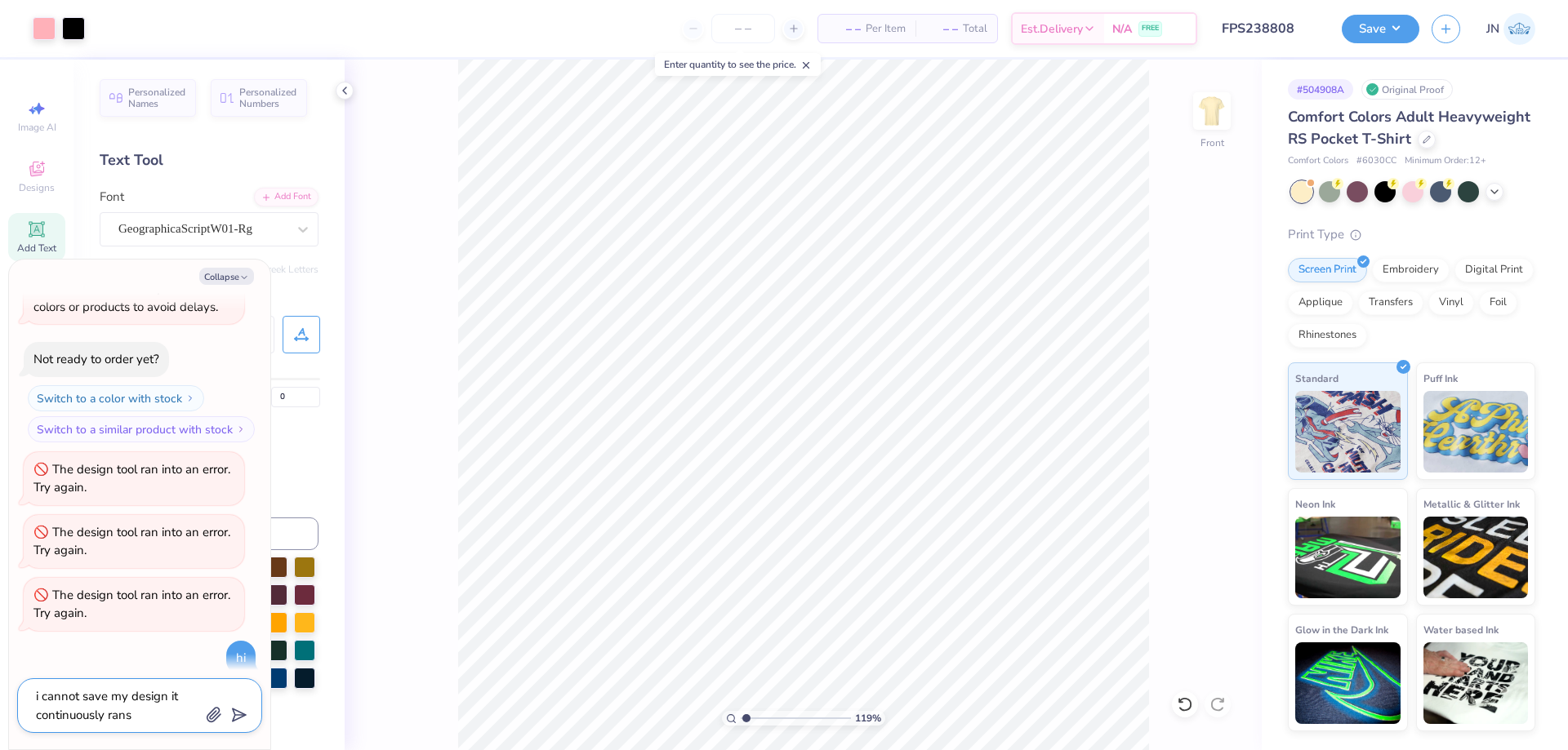
type textarea "x"
type textarea "i cannot save my design it continuously rans"
type textarea "x"
type textarea "i cannot save my design it continuously rans i"
type textarea "x"
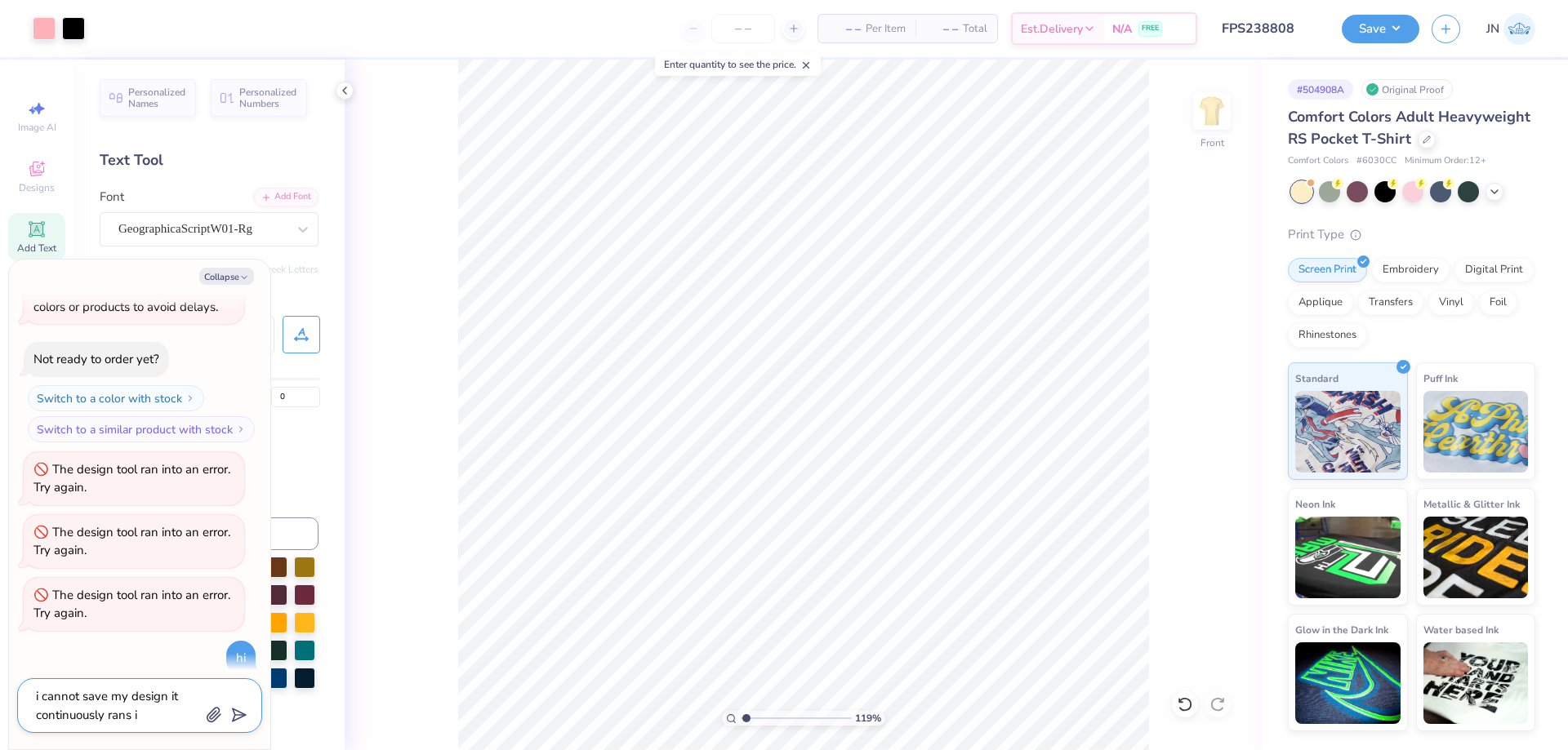
type textarea "i cannot save my design it continuously rans it"
type textarea "x"
type textarea "i cannot save my design it continuously rans it"
type textarea "x"
type textarea "i cannot save my design it continuously rans it"
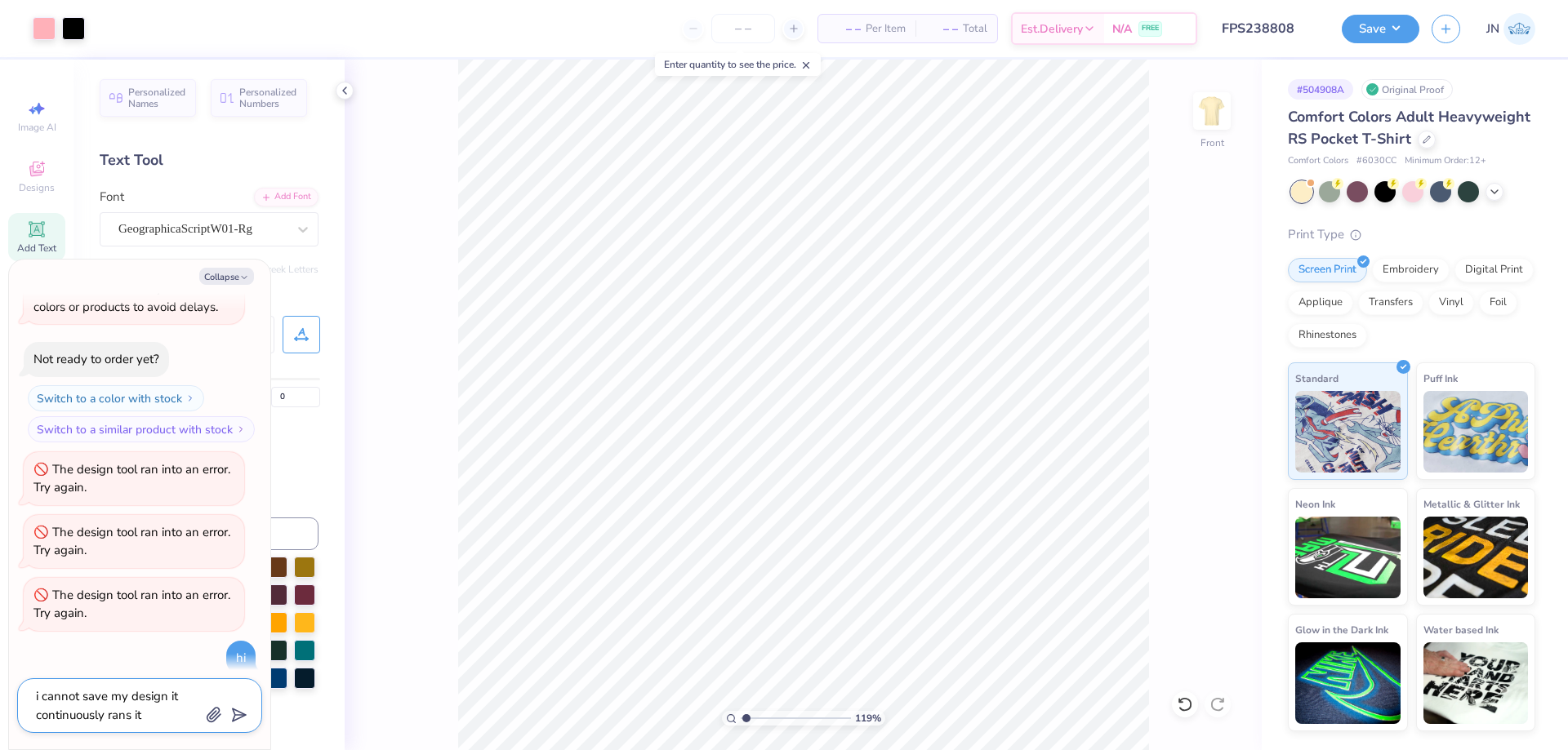
type textarea "x"
type textarea "i cannot save my design it continuously rans i"
type textarea "x"
type textarea "i cannot save my design it continuously rans in"
type textarea "x"
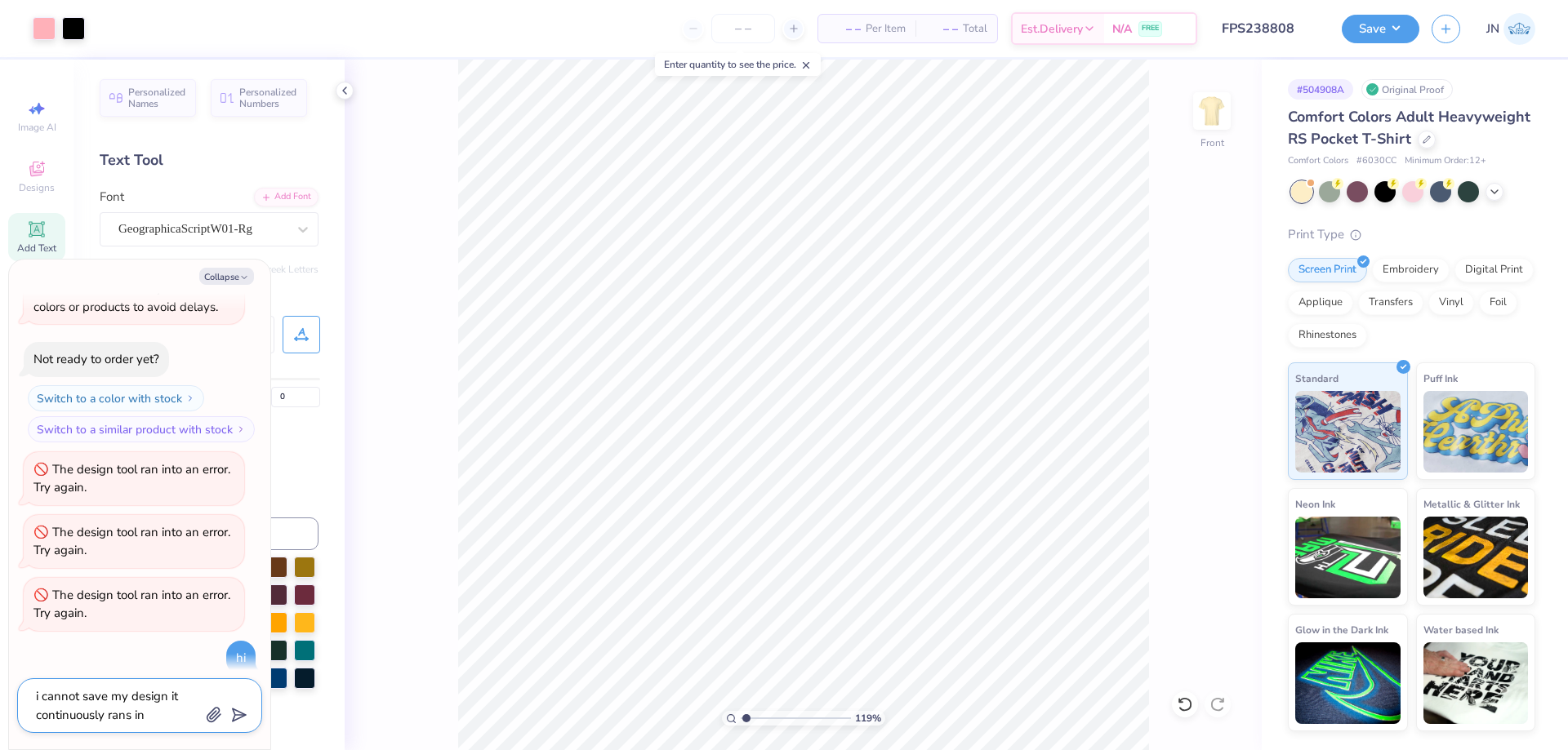
type textarea "i cannot save my design it continuously rans int"
type textarea "x"
type textarea "i cannot save my design it continuously rans into"
type textarea "x"
type textarea "i cannot save my design it continuously rans into"
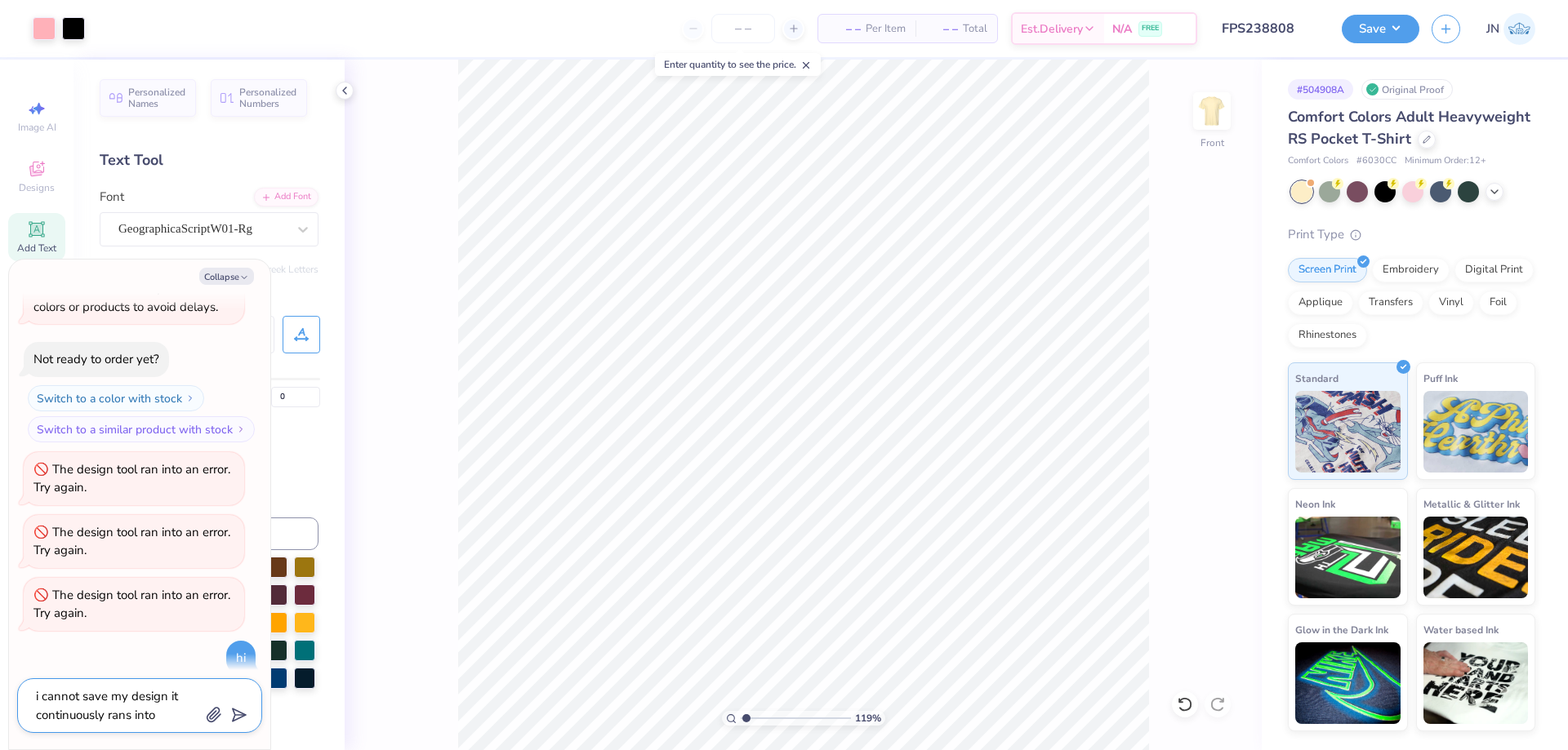
type textarea "x"
type textarea "i cannot save my design it continuously rans into a"
type textarea "x"
type textarea "i cannot save my design it continuously rans into an"
type textarea "x"
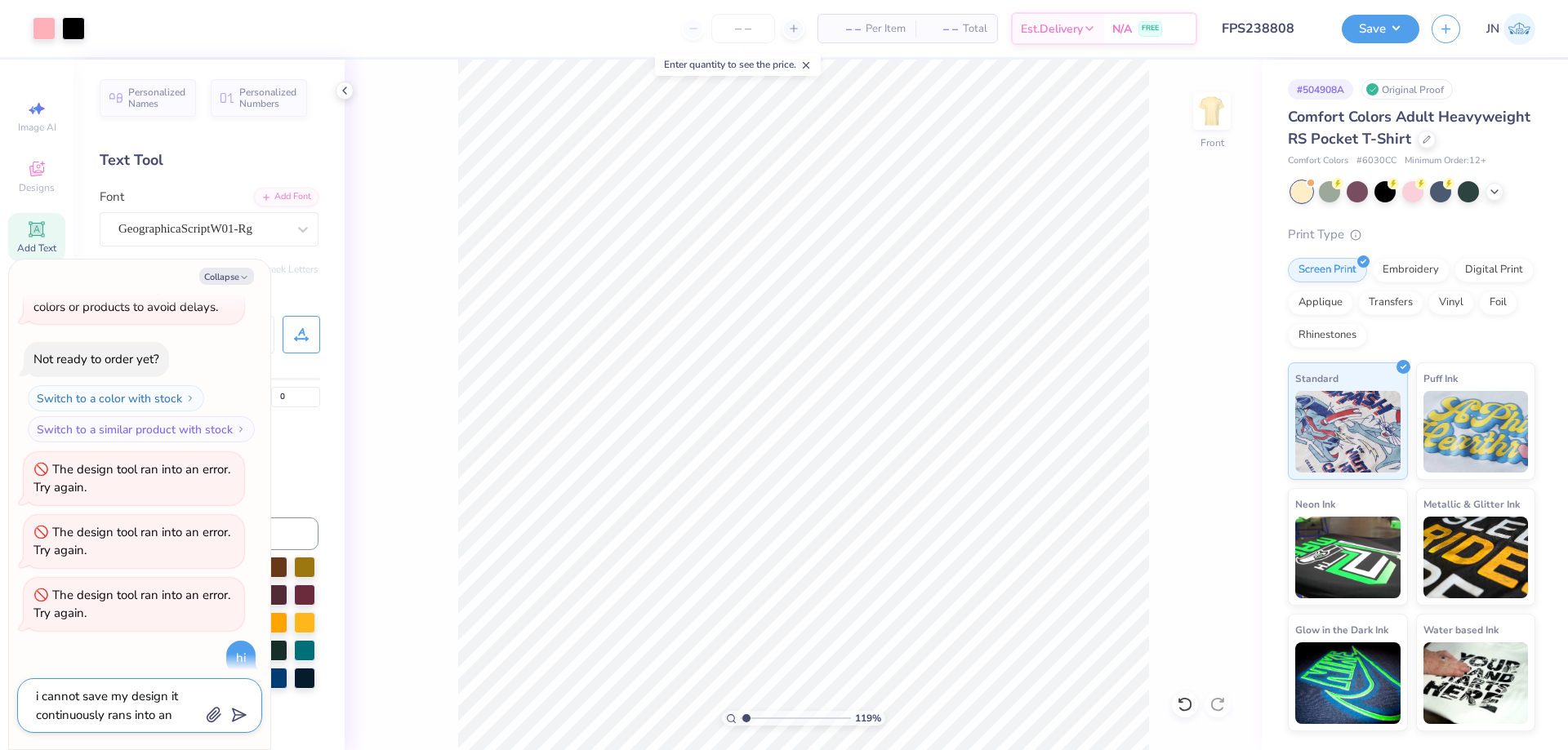
type textarea "i cannot save my design it continuously rans into an"
type textarea "x"
type textarea "i cannot save my design it continuously rans into an e"
type textarea "x"
type textarea "i cannot save my design it continuously rans into an er"
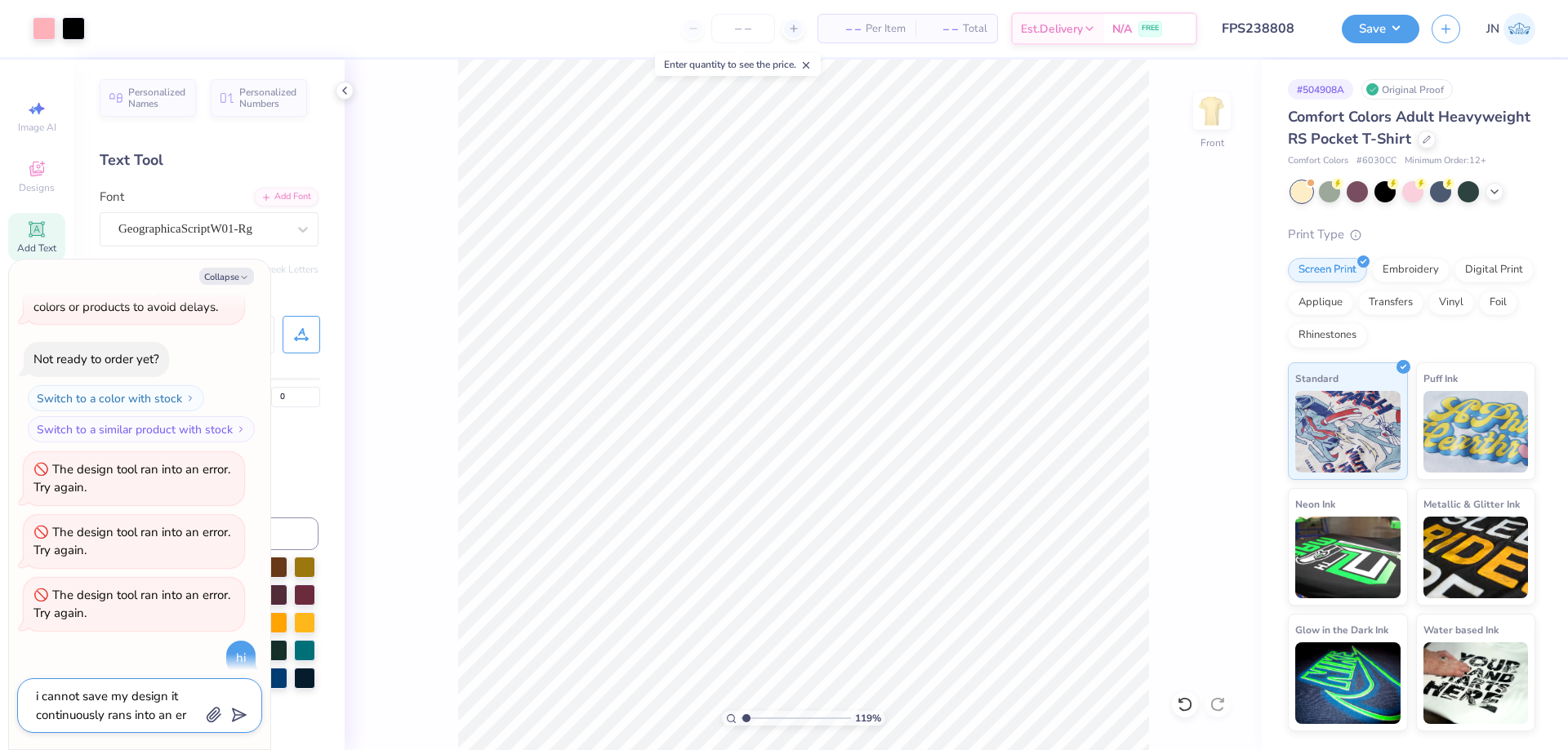
type textarea "x"
type textarea "i cannot save my design it continuously rans into an err"
type textarea "x"
type textarea "i cannot save my design it continuously rans into an erro"
type textarea "x"
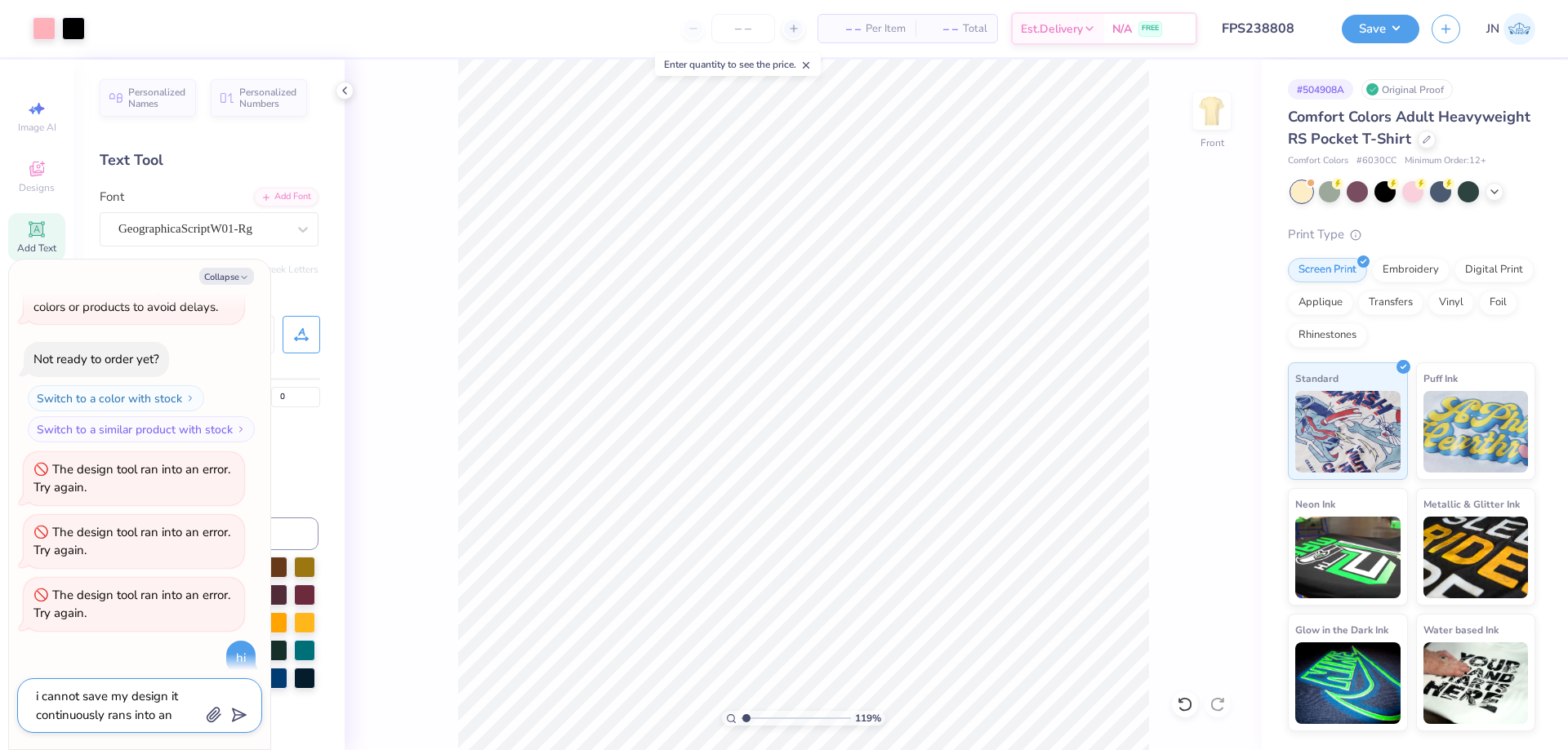
type textarea "i cannot save my design it continuously rans into an error"
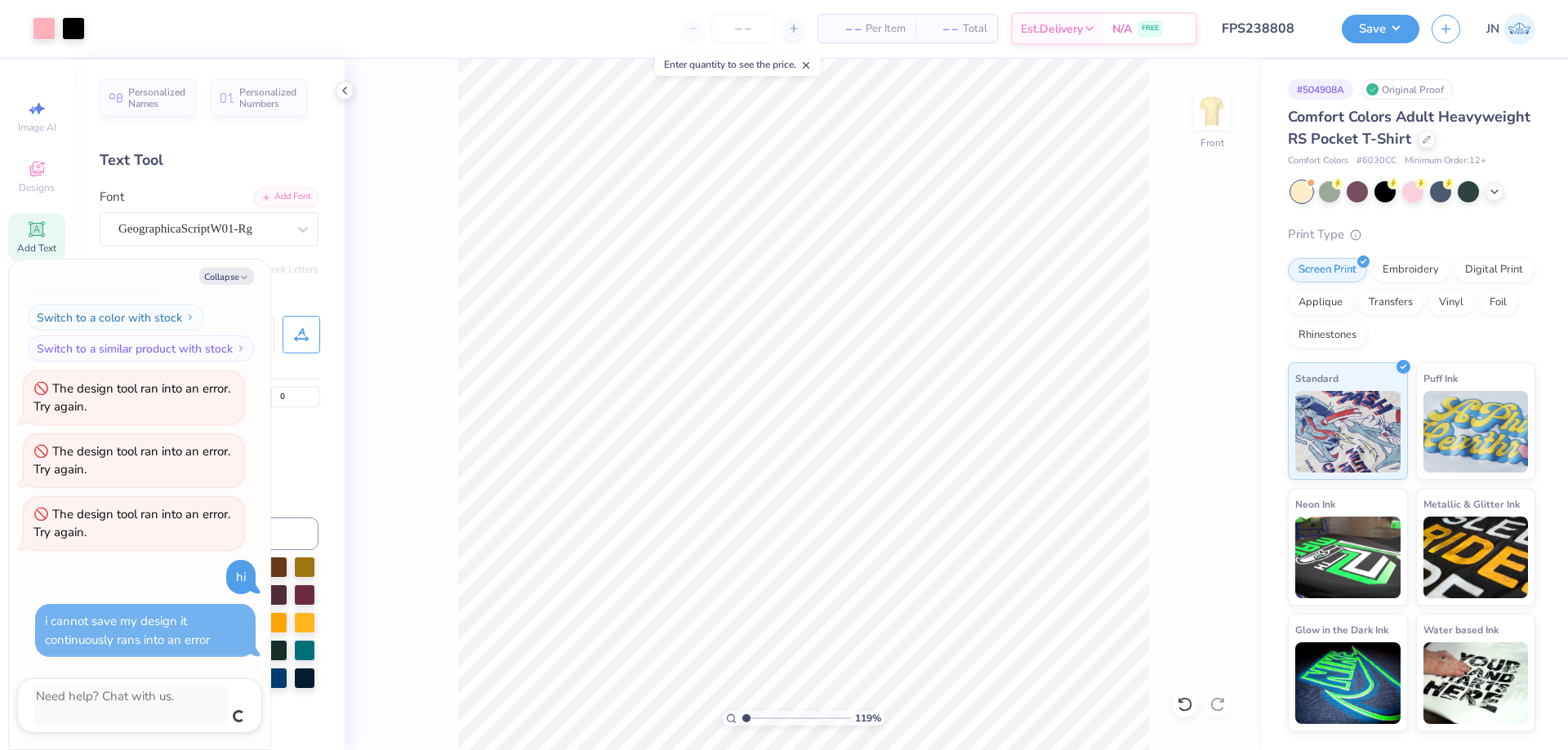
scroll to position [174, 0]
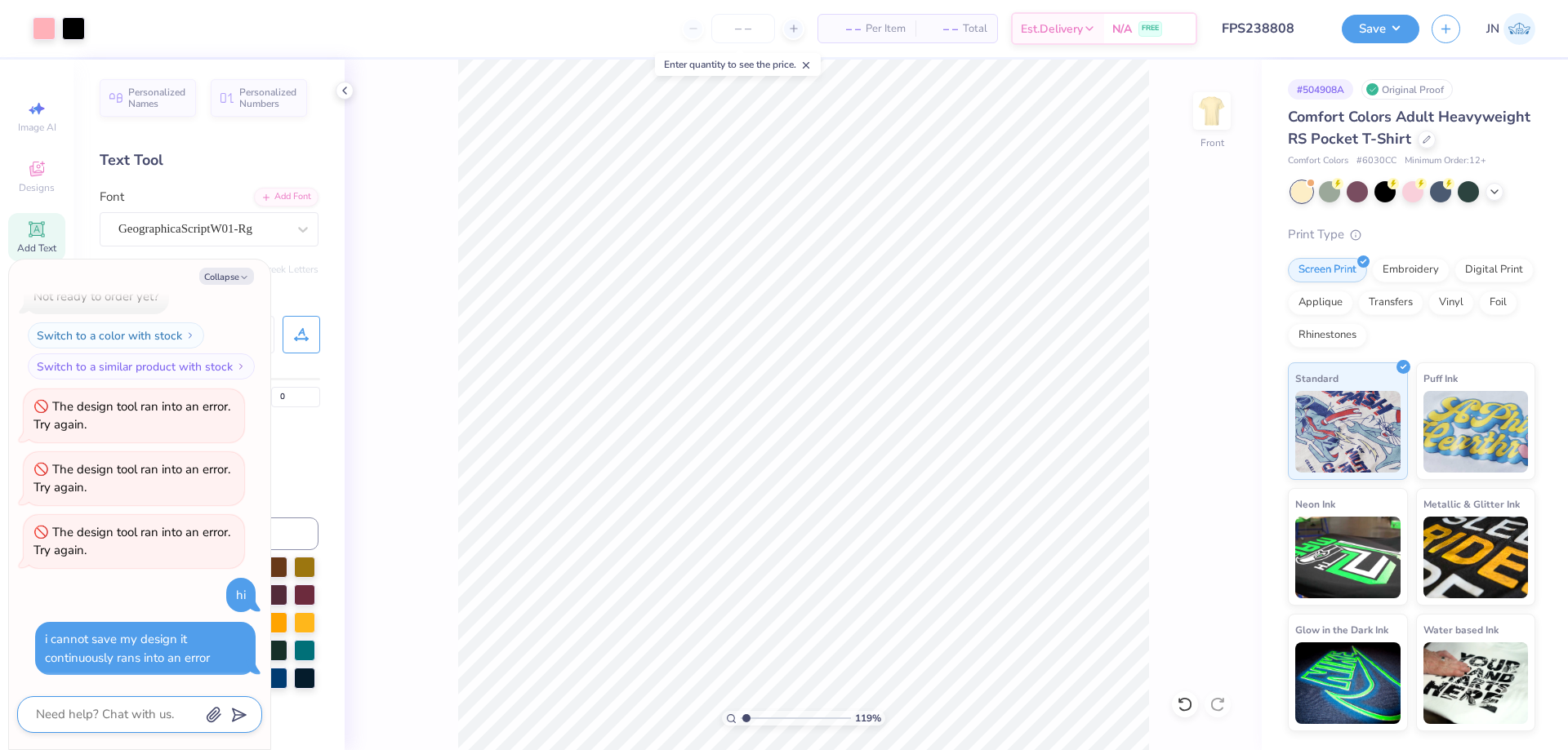
click at [129, 714] on textarea at bounding box center [117, 715] width 165 height 22
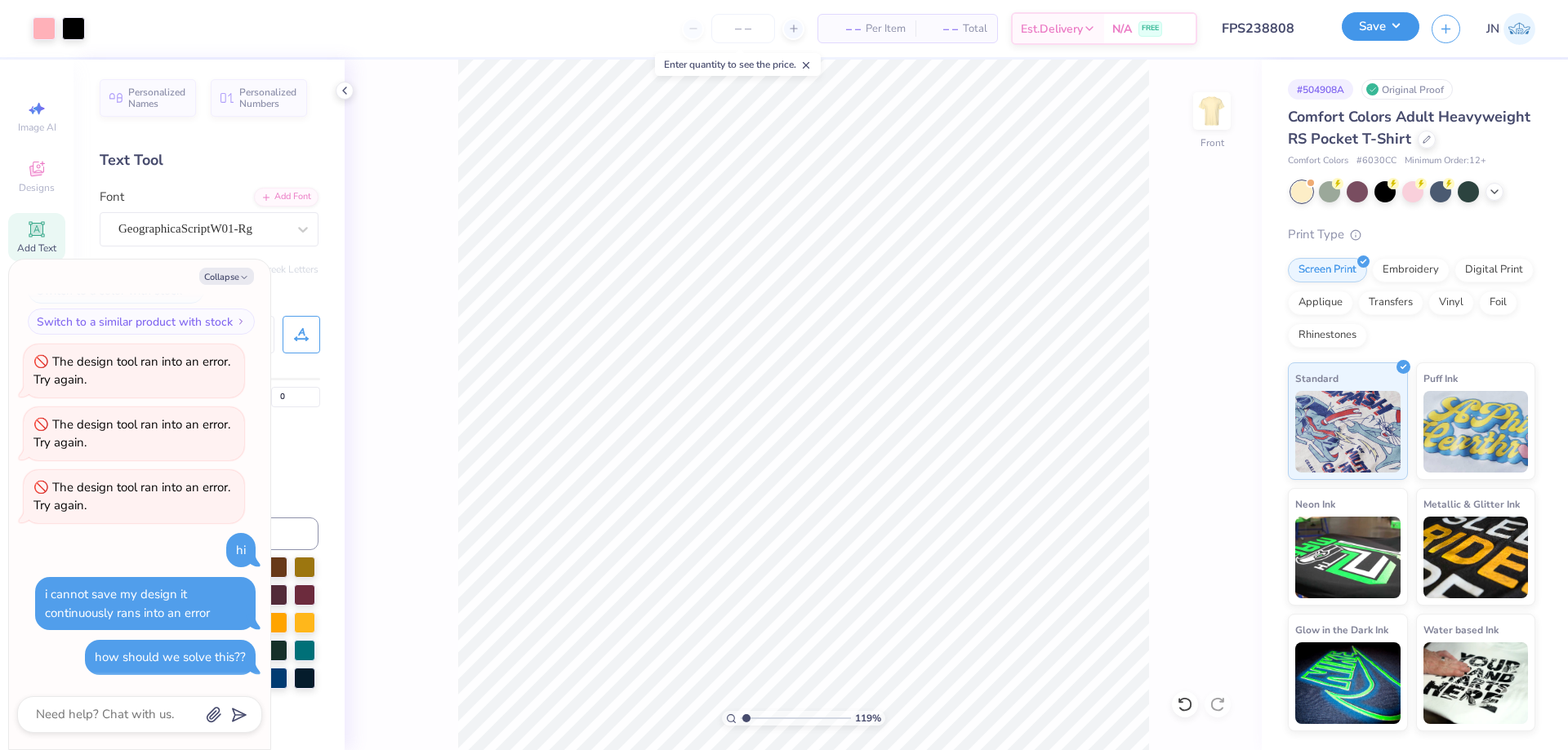
click at [1345, 33] on button "Save" at bounding box center [1381, 27] width 78 height 28
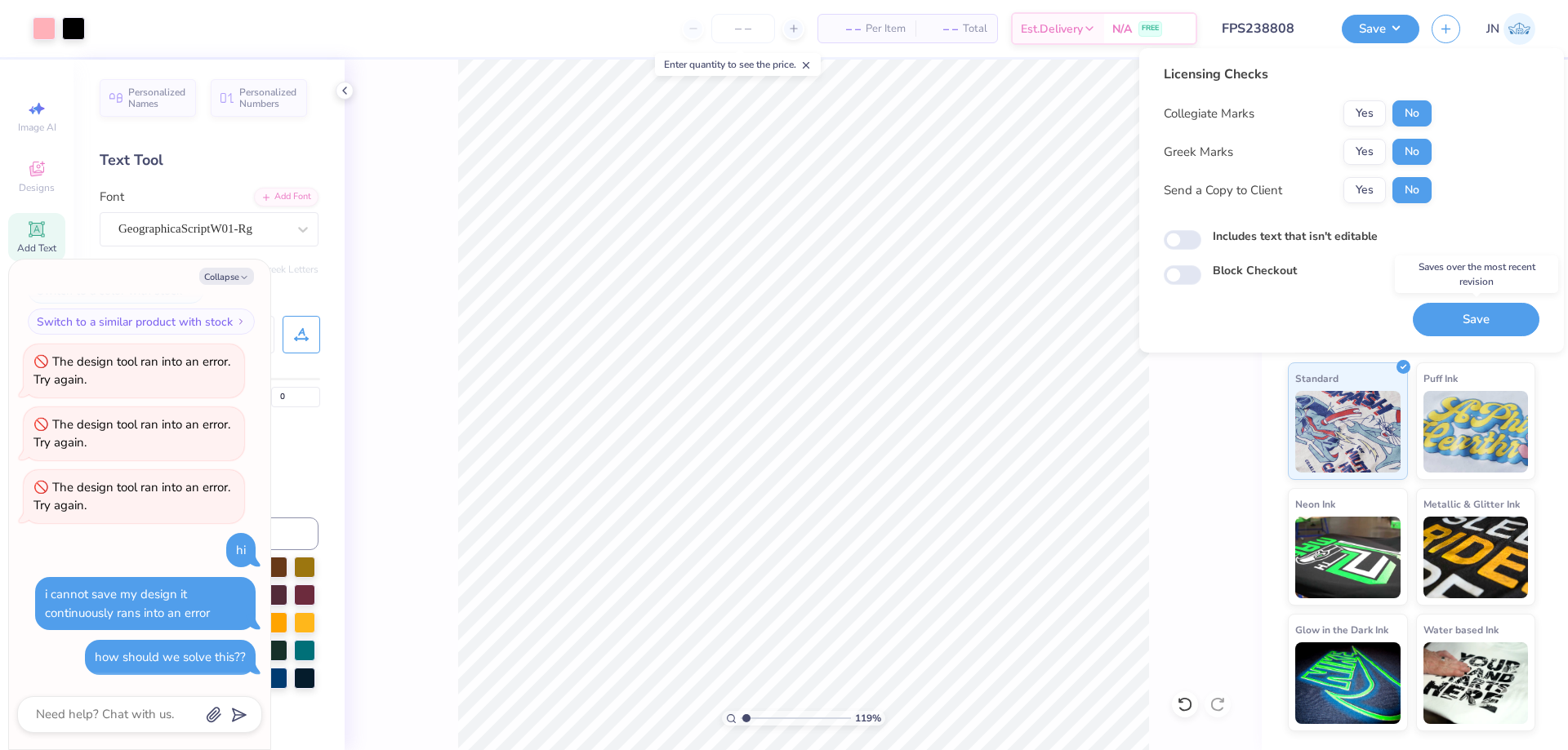
click at [1516, 303] on button "Save" at bounding box center [1475, 320] width 126 height 34
click at [1434, 317] on div "Saving..." at bounding box center [1475, 320] width 126 height 34
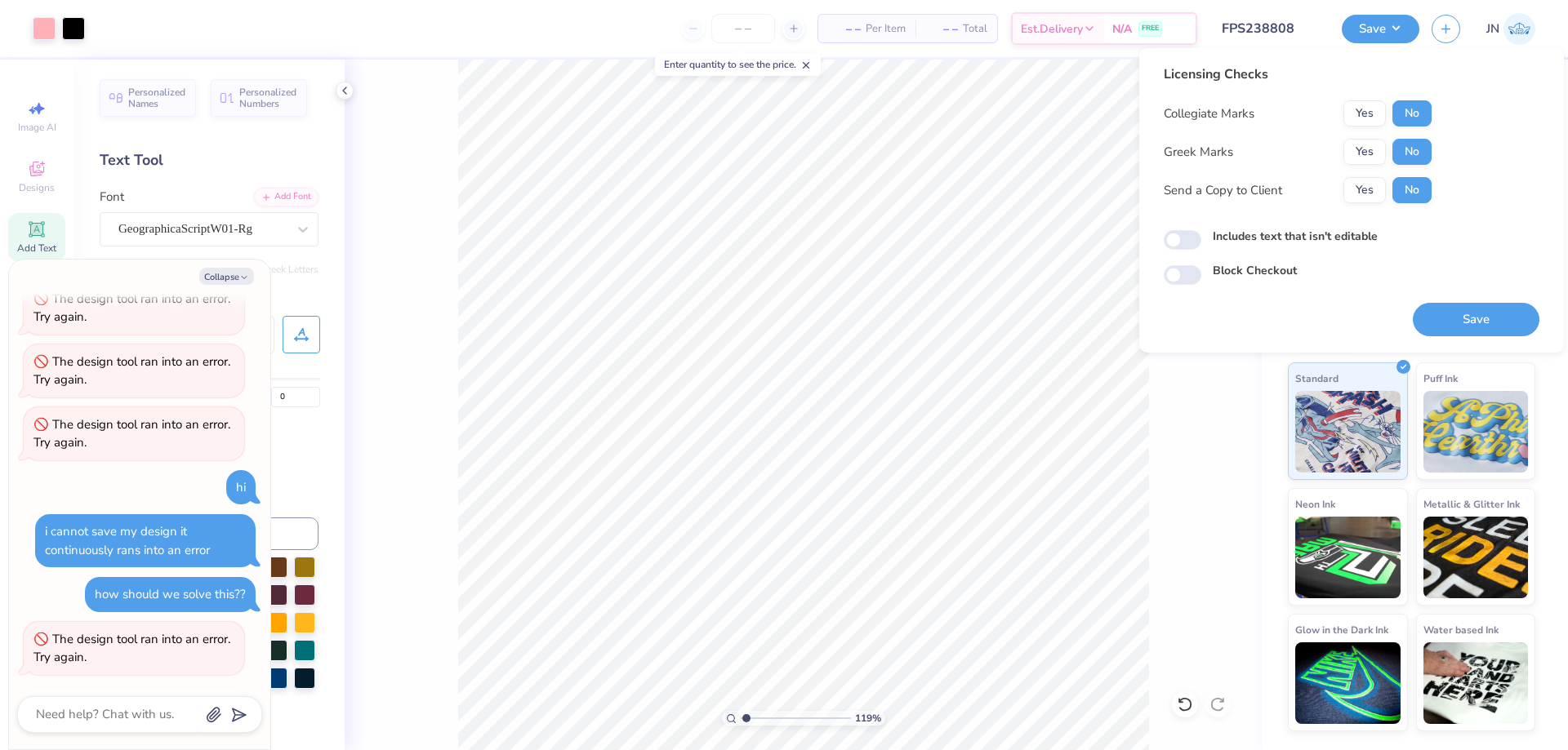
scroll to position [509, 0]
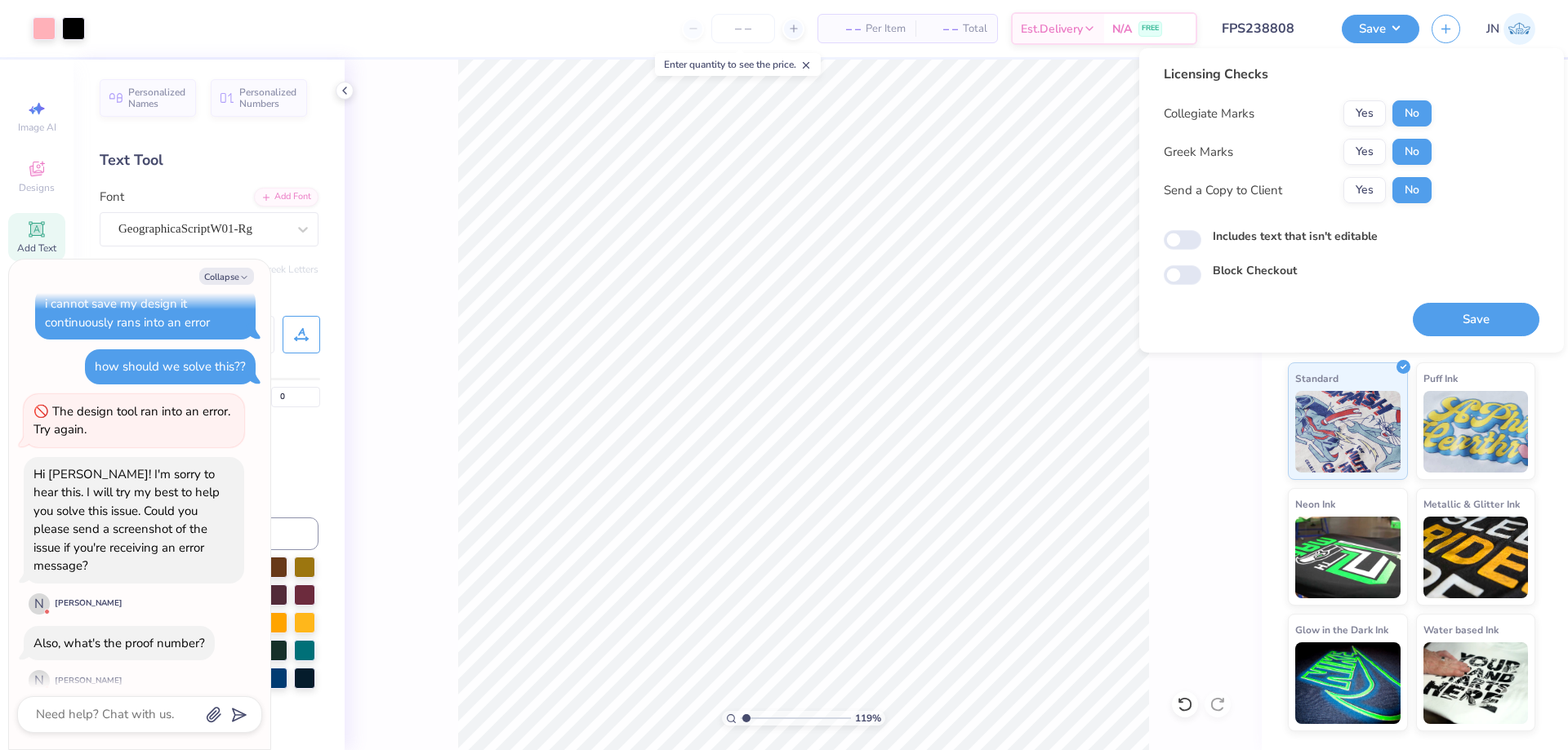
click at [1495, 302] on div "Save" at bounding box center [1475, 310] width 126 height 51
click at [1492, 317] on button "Save" at bounding box center [1475, 320] width 126 height 34
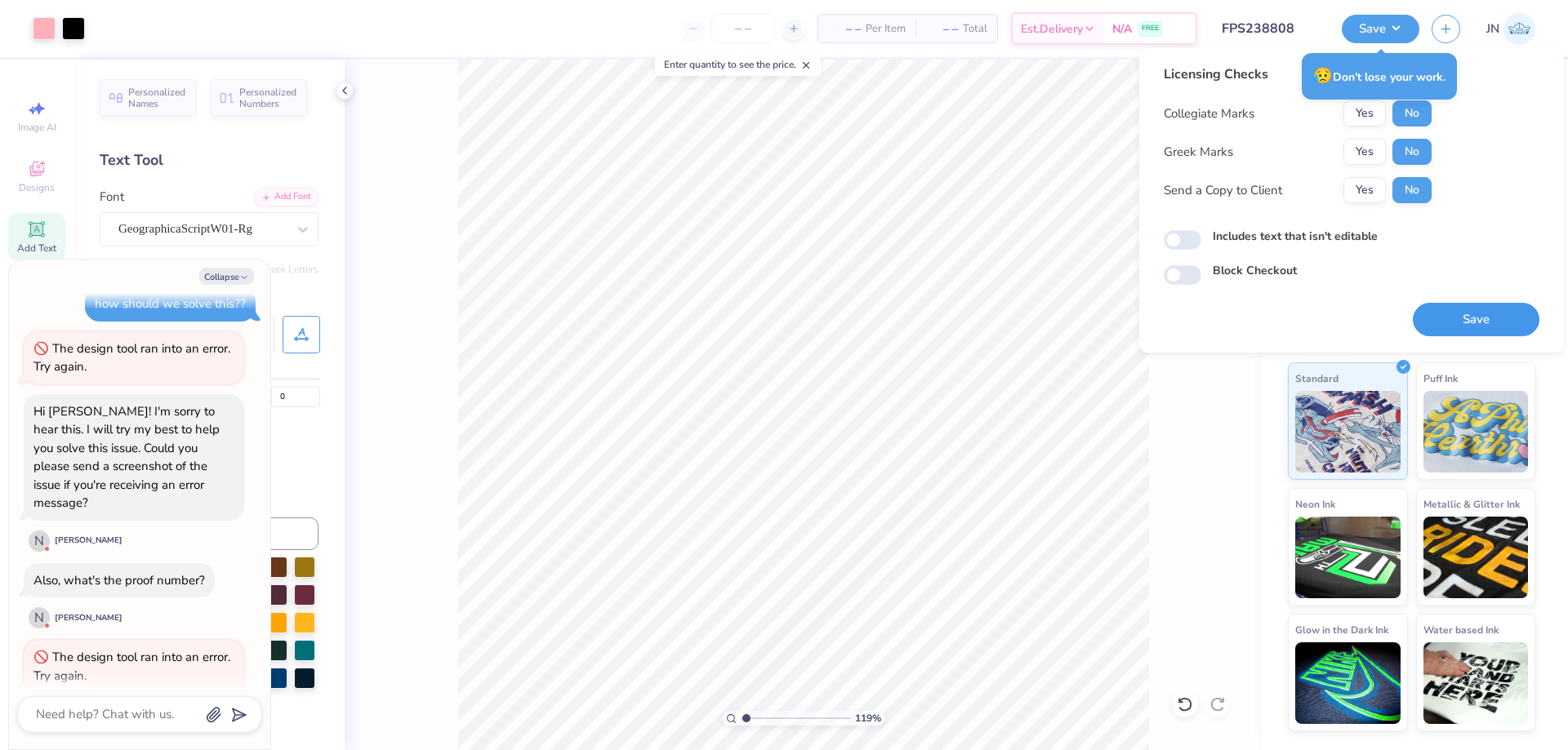
click at [1488, 310] on button "Save" at bounding box center [1475, 320] width 126 height 34
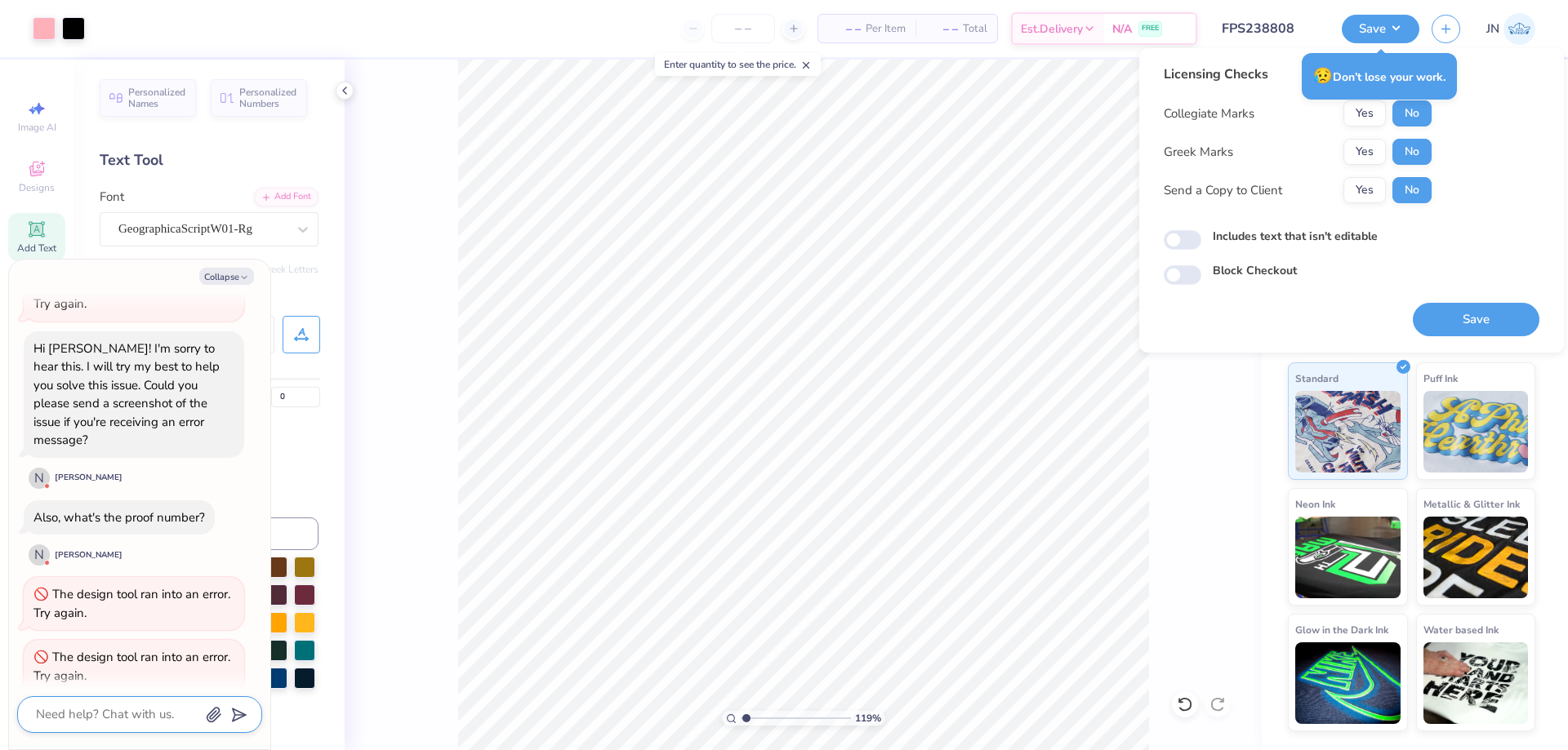
click at [123, 718] on textarea at bounding box center [117, 715] width 165 height 22
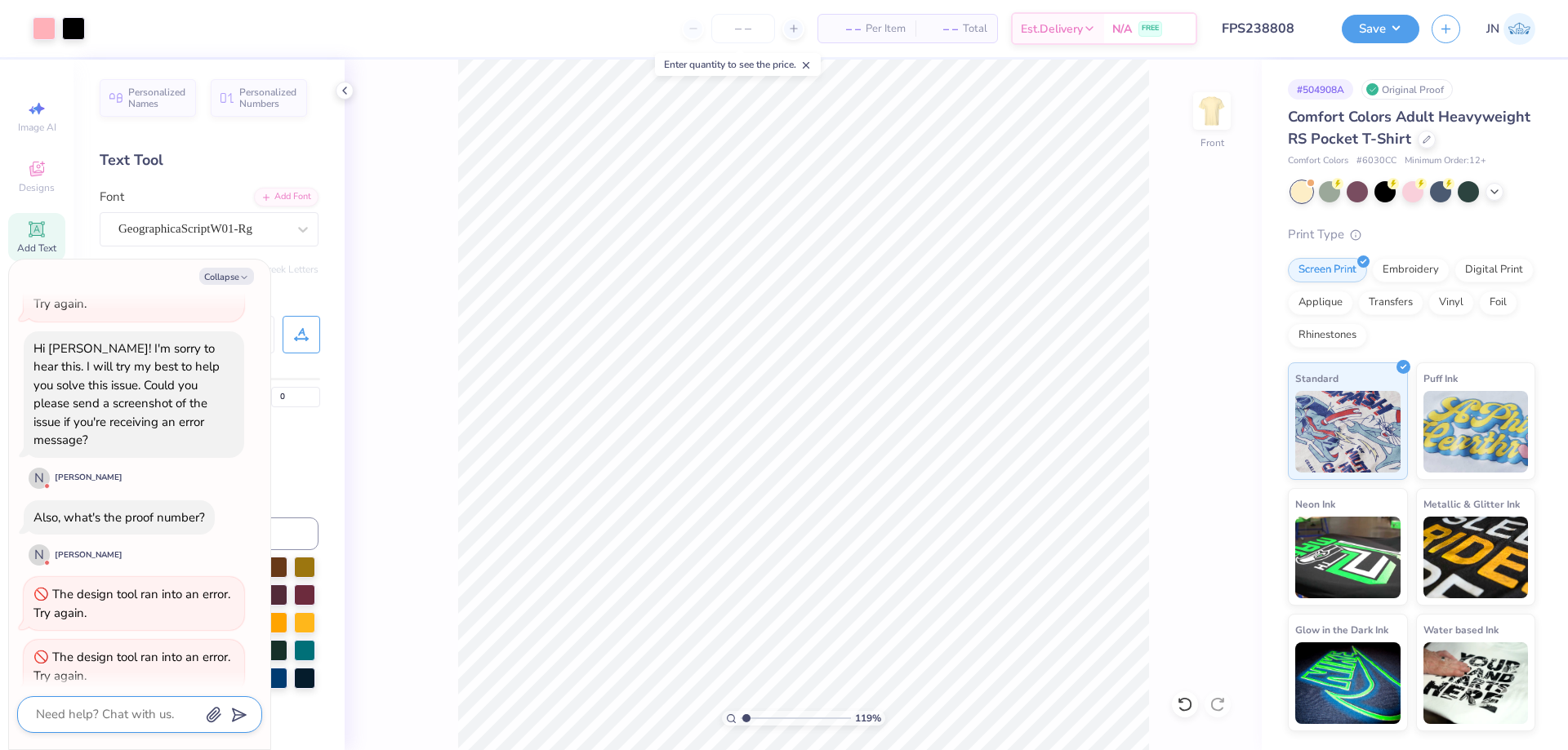
click at [143, 716] on textarea at bounding box center [117, 715] width 165 height 22
click at [216, 710] on icon "button" at bounding box center [214, 716] width 16 height 16
click at [233, 665] on polygon "submit" at bounding box center [236, 669] width 19 height 19
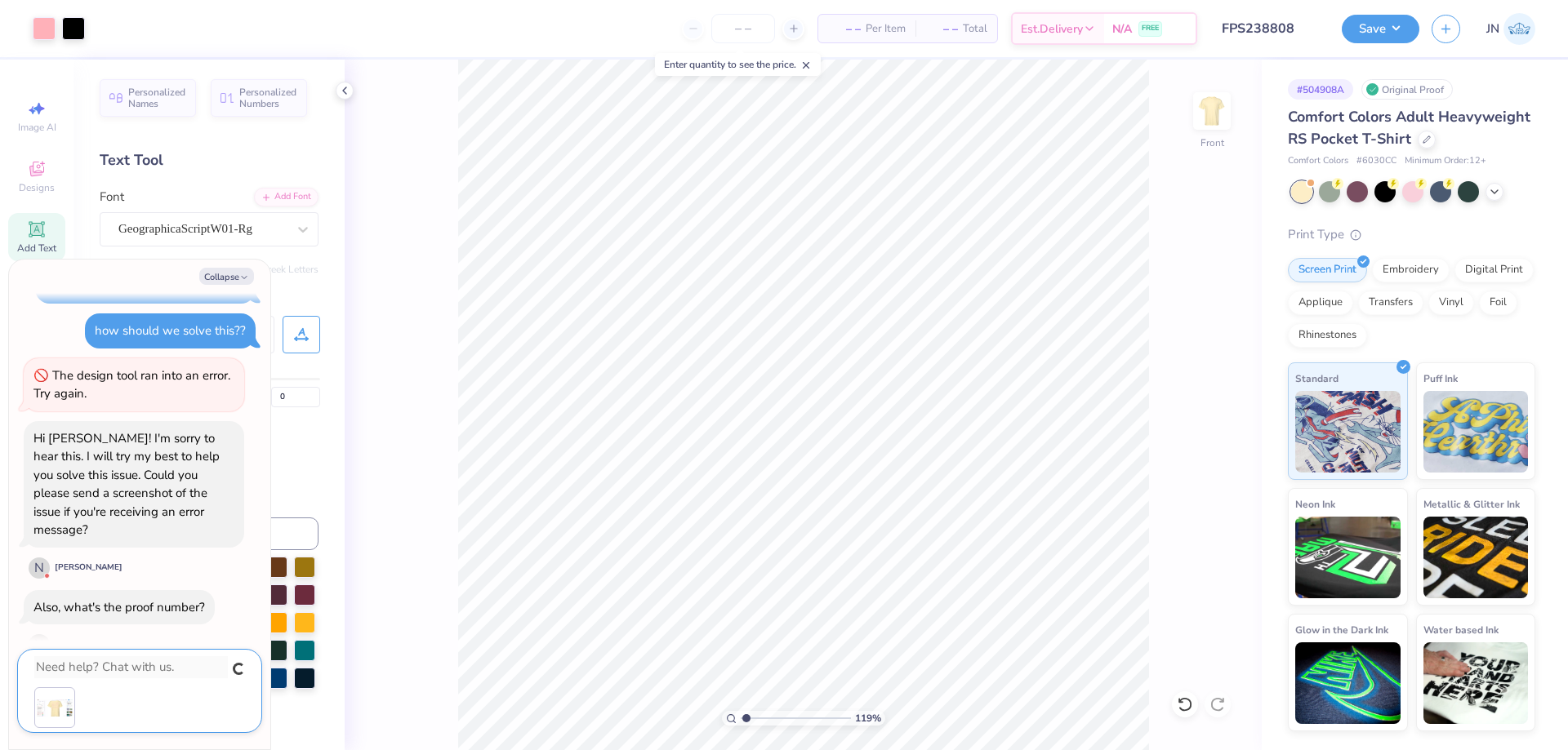
scroll to position [743, 0]
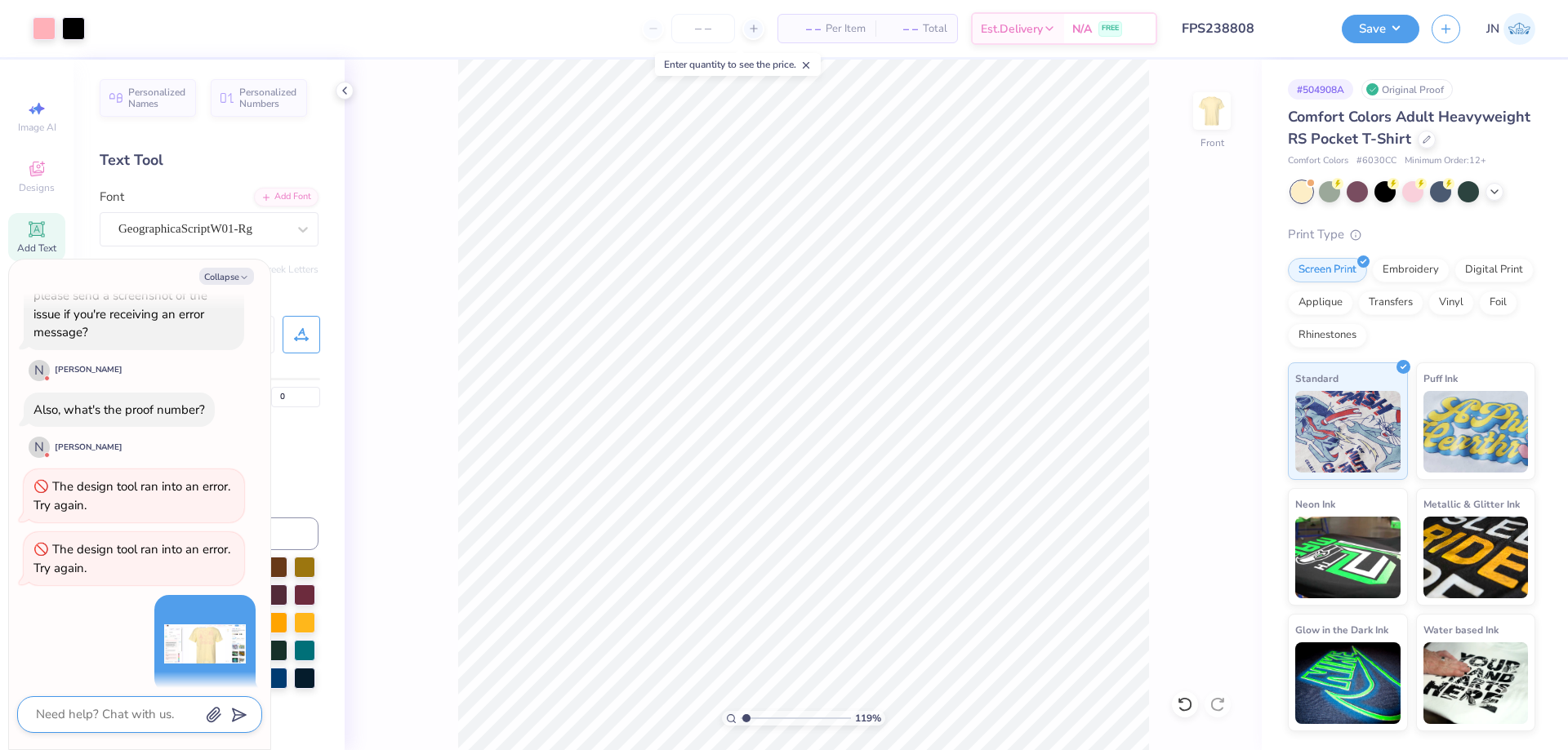
click at [1282, 28] on input "FPS238808" at bounding box center [1249, 28] width 160 height 33
click at [91, 720] on textarea at bounding box center [117, 715] width 165 height 22
paste textarea "FPS238808"
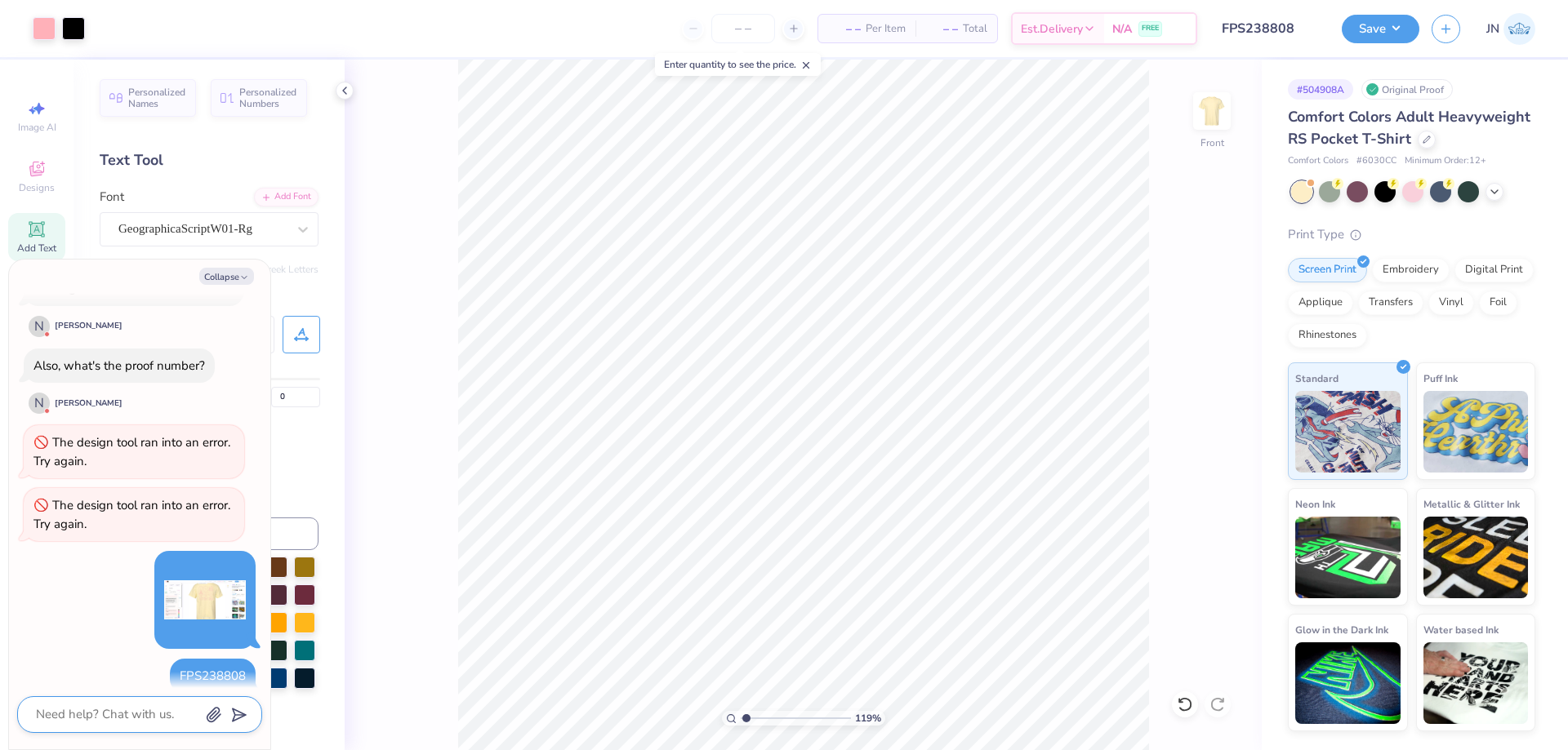
click at [145, 708] on textarea at bounding box center [117, 715] width 165 height 22
click at [54, 724] on textarea at bounding box center [117, 715] width 165 height 22
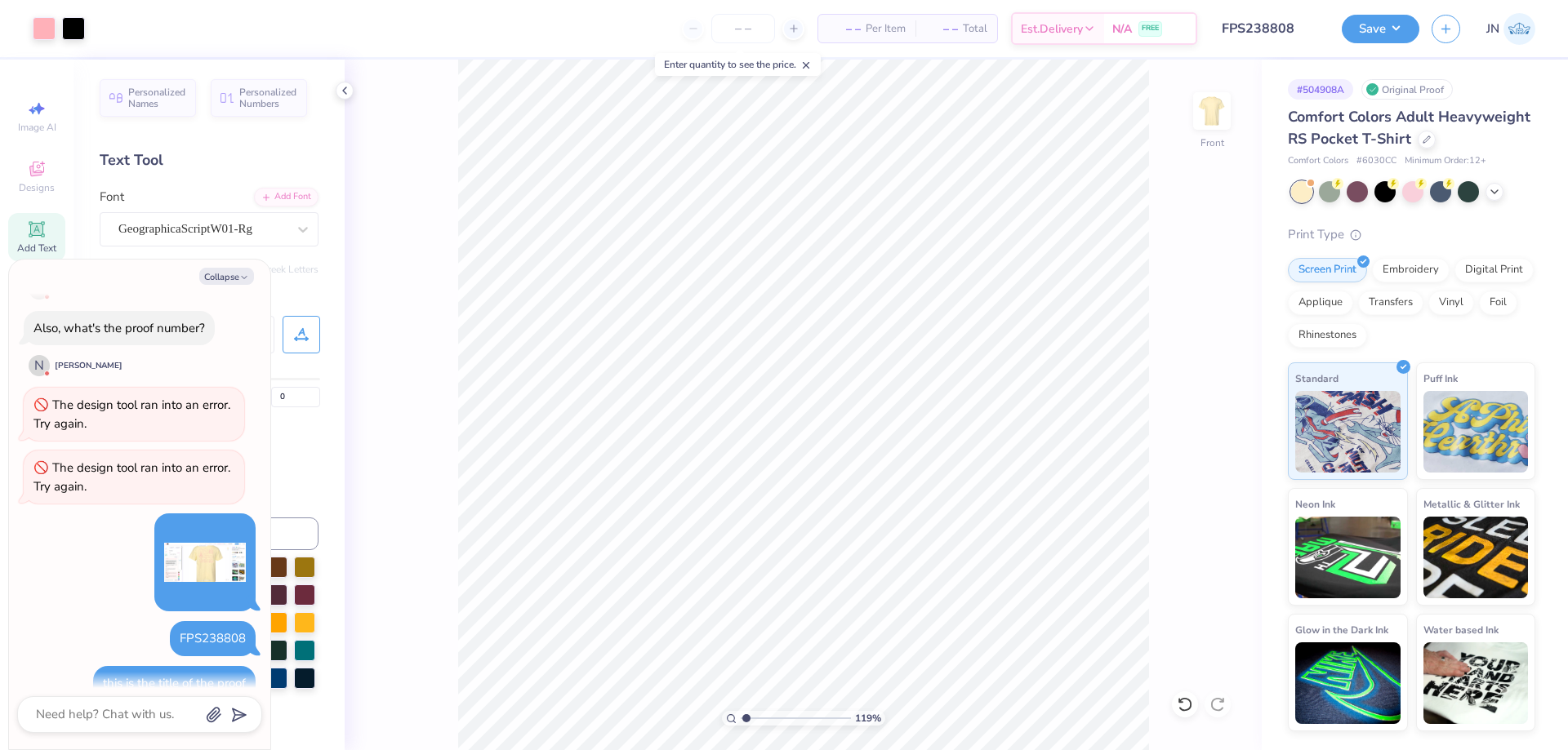
scroll to position [832, 0]
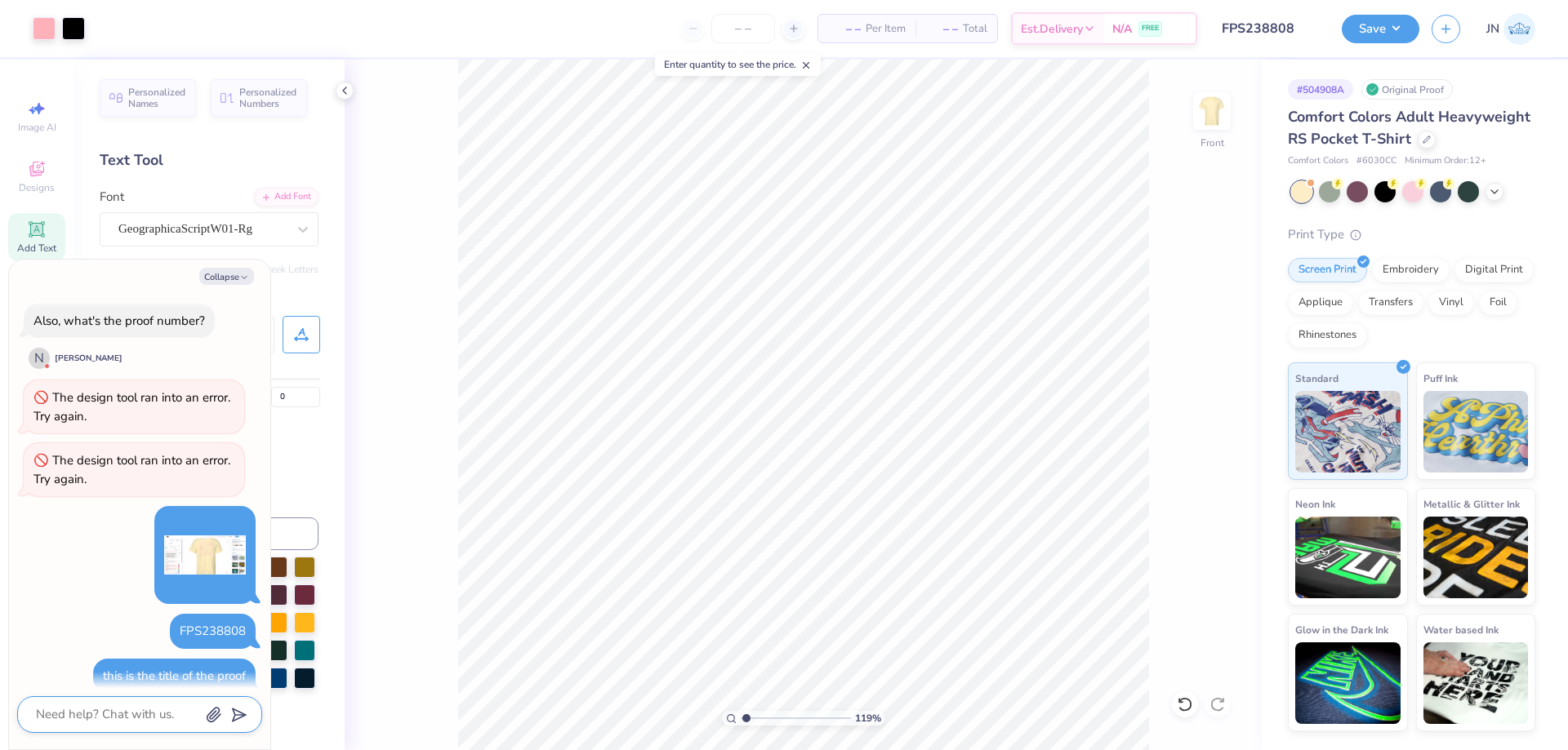
click at [116, 722] on textarea at bounding box center [117, 715] width 165 height 22
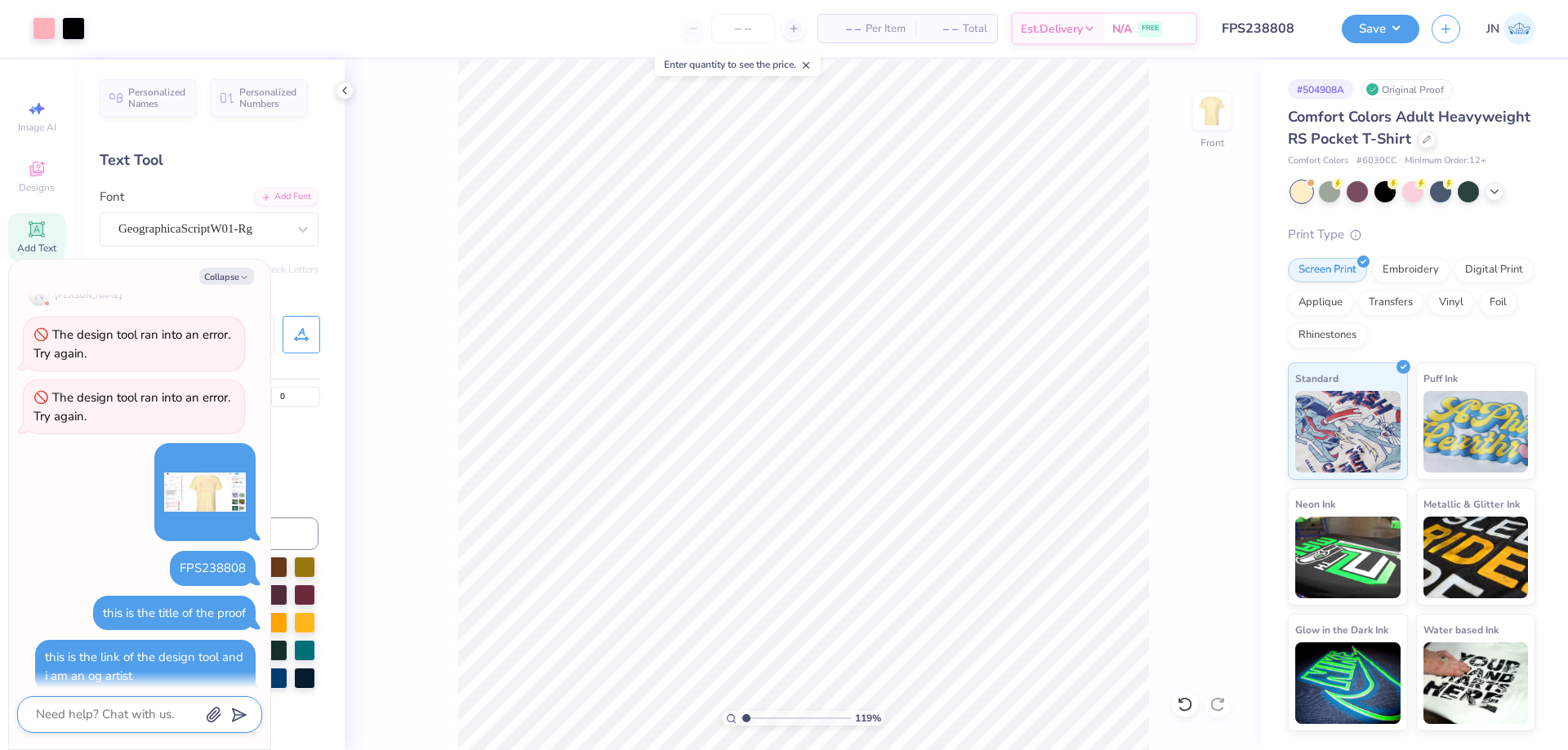
click at [115, 718] on textarea at bounding box center [117, 715] width 165 height 22
paste textarea "[URL][DOMAIN_NAME]"
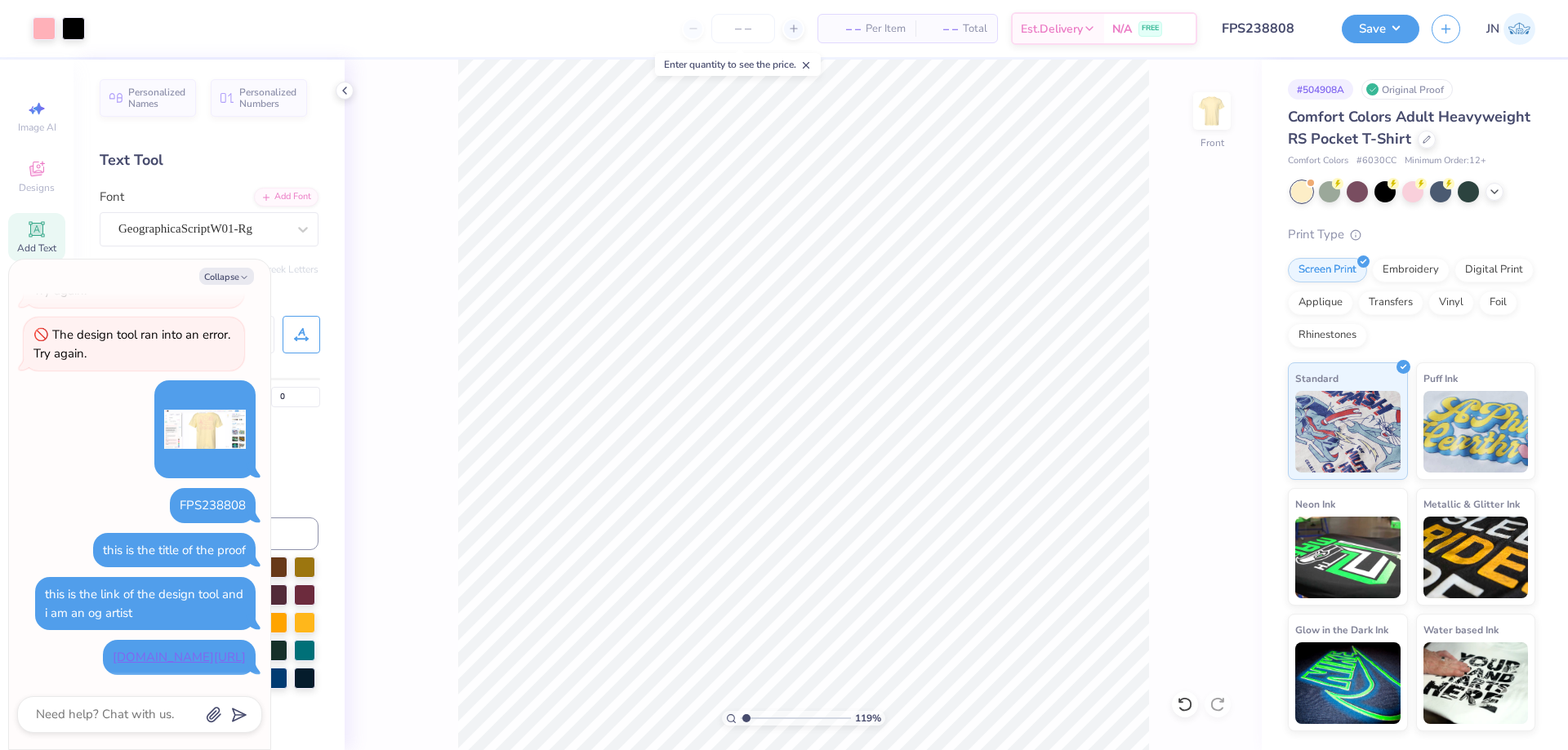
scroll to position [958, 0]
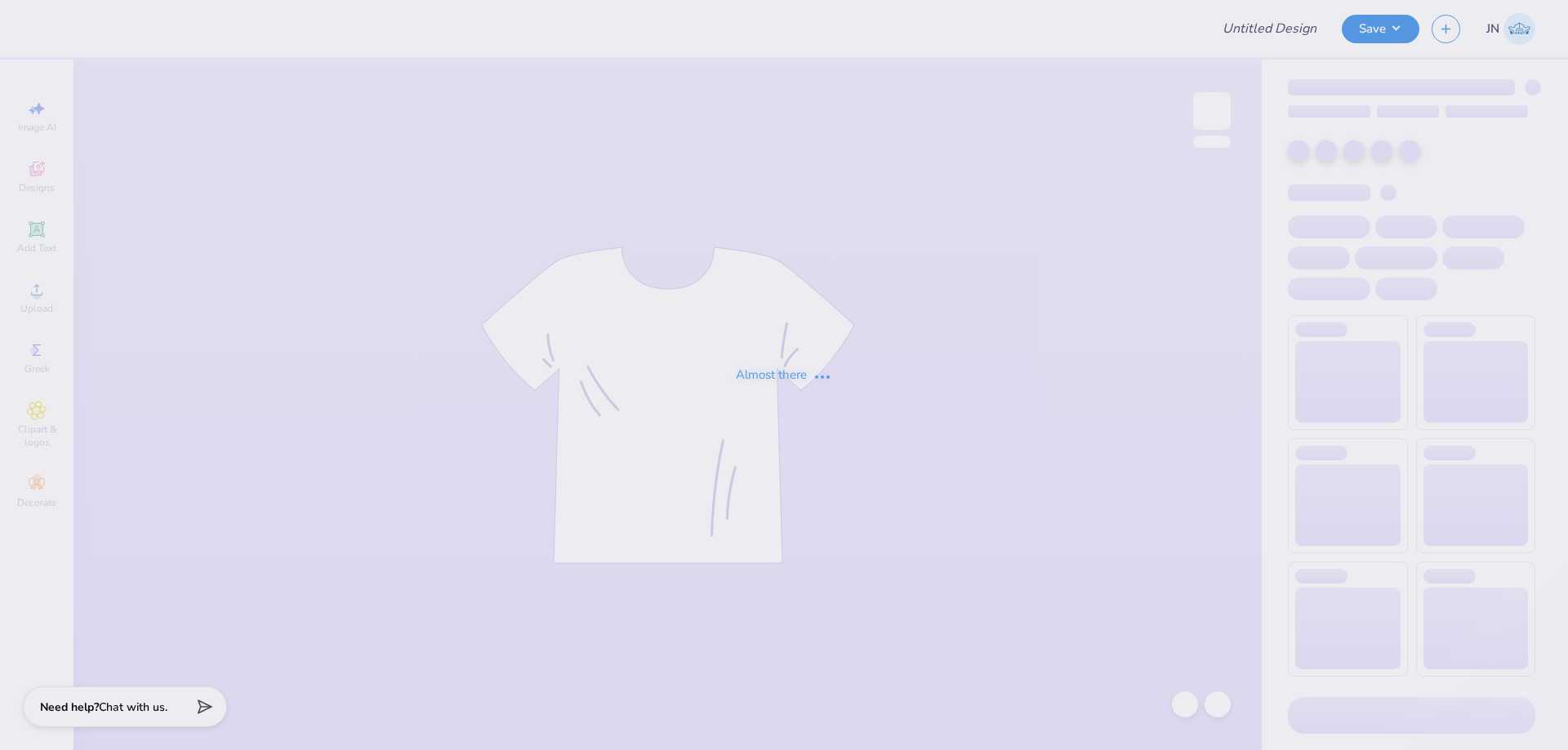
type input "FPS239344"
